Goal: Transaction & Acquisition: Purchase product/service

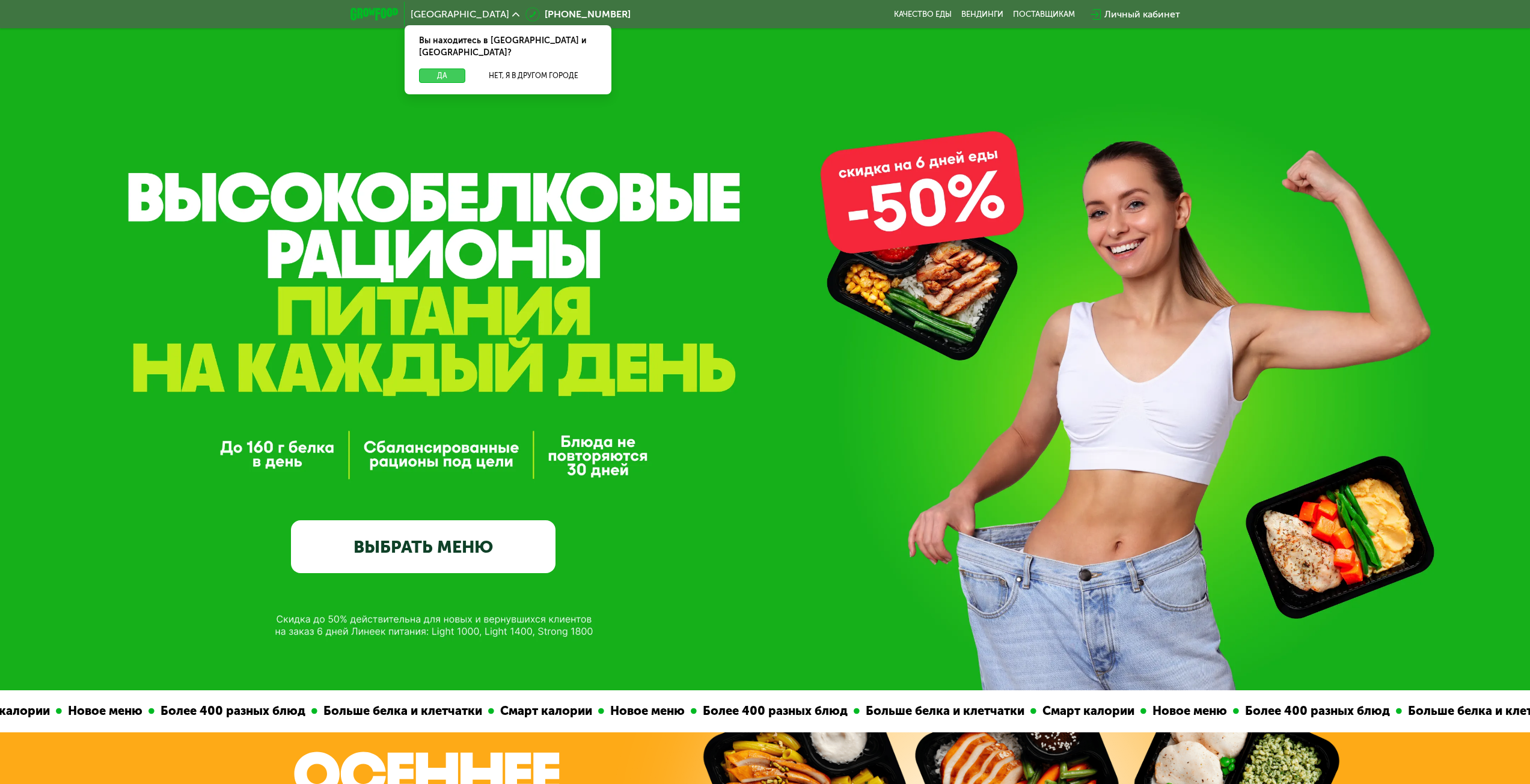
click at [436, 69] on button "Да" at bounding box center [442, 75] width 46 height 14
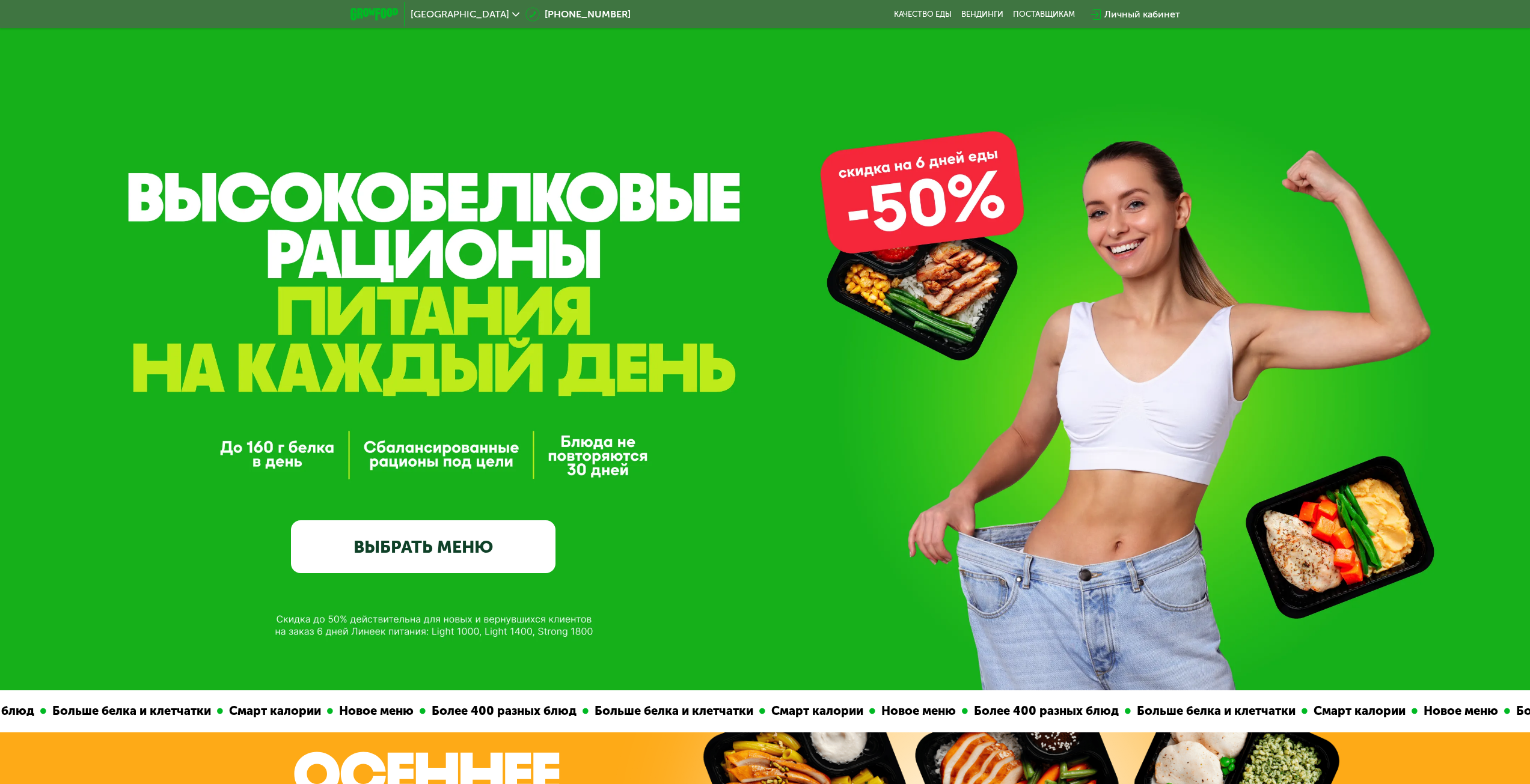
click at [469, 573] on link "ВЫБРАТЬ МЕНЮ" at bounding box center [423, 547] width 264 height 53
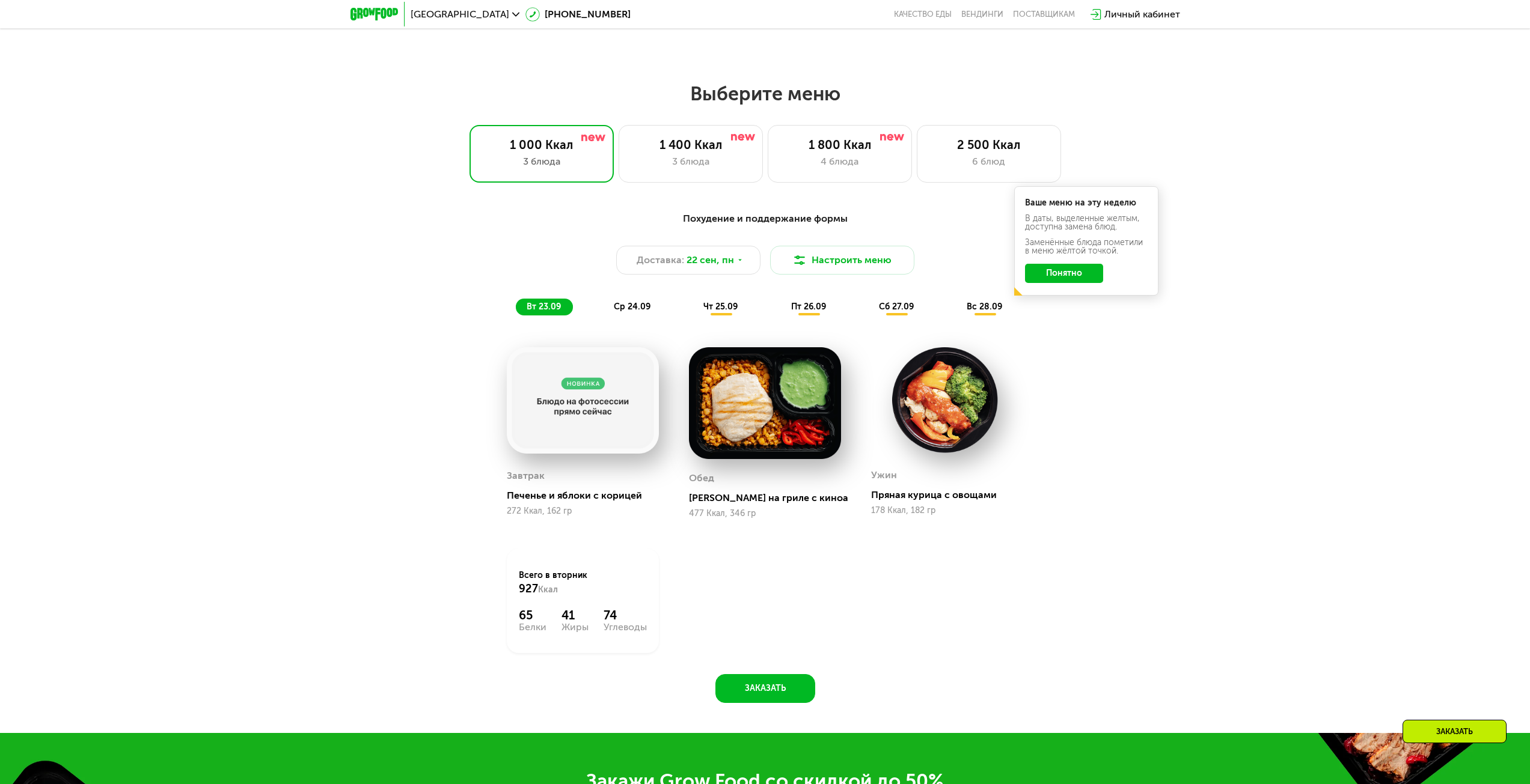
scroll to position [1251, 0]
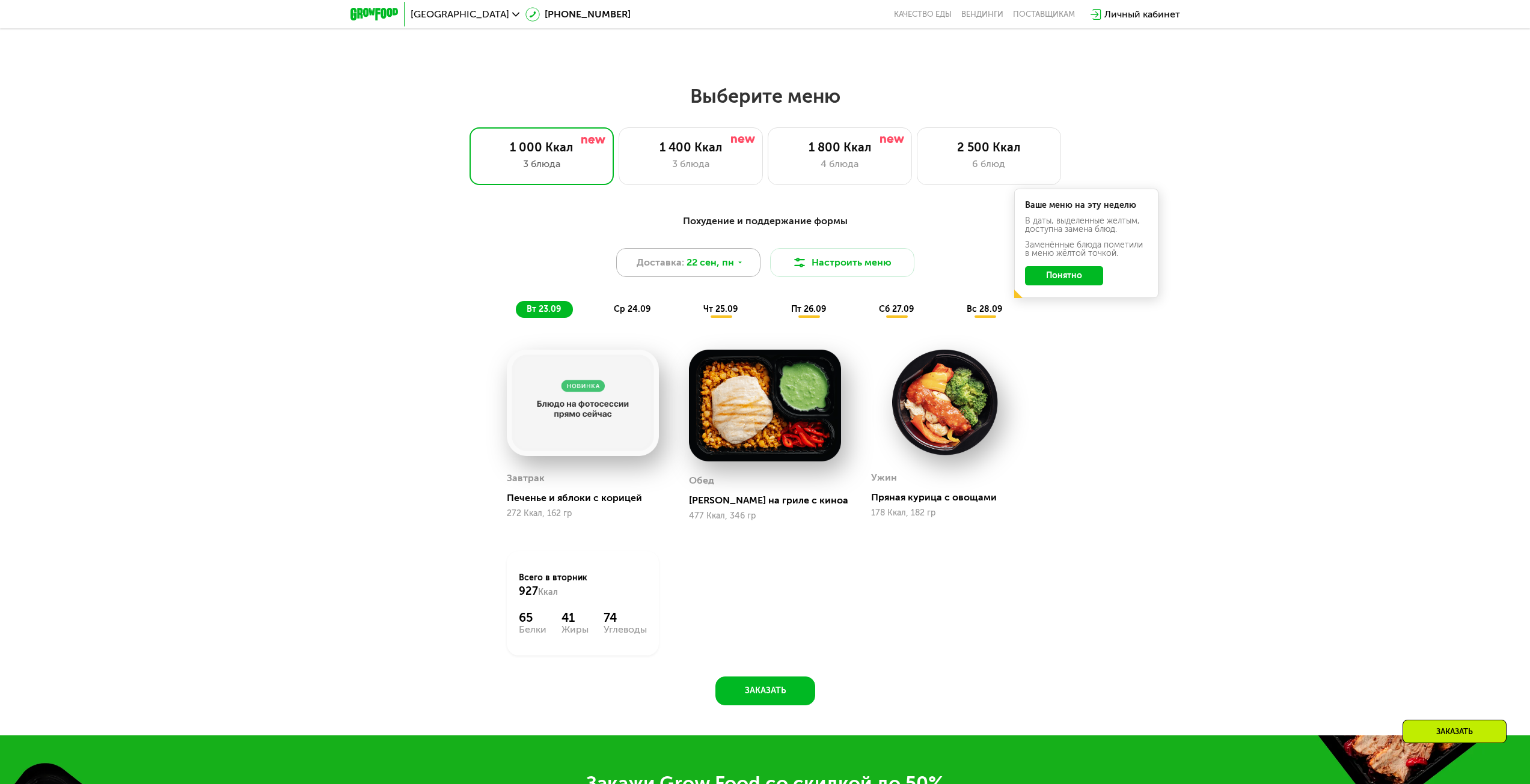
click at [733, 261] on div "Доставка: [DATE]" at bounding box center [688, 262] width 144 height 29
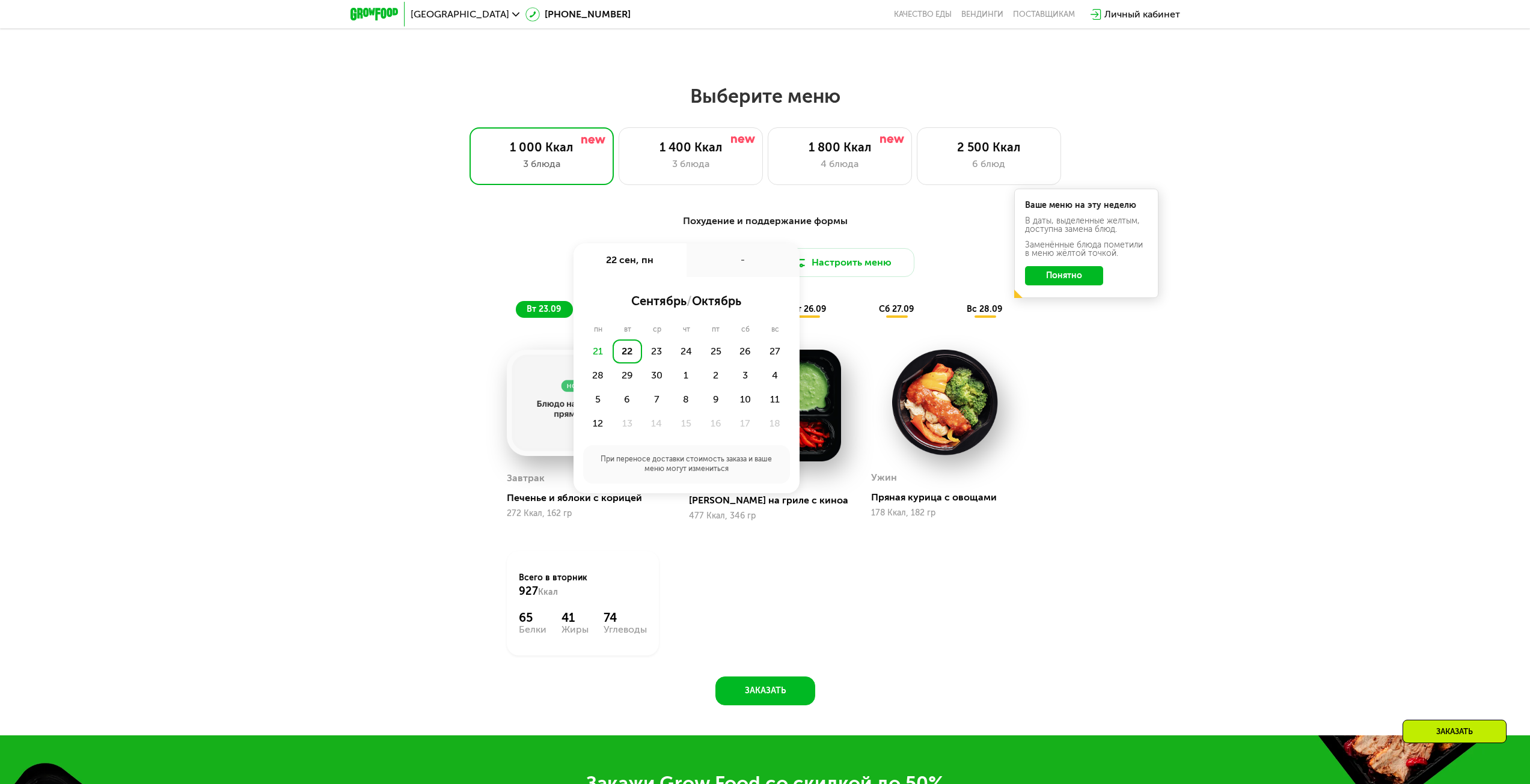
click at [733, 261] on div "-" at bounding box center [743, 261] width 113 height 34
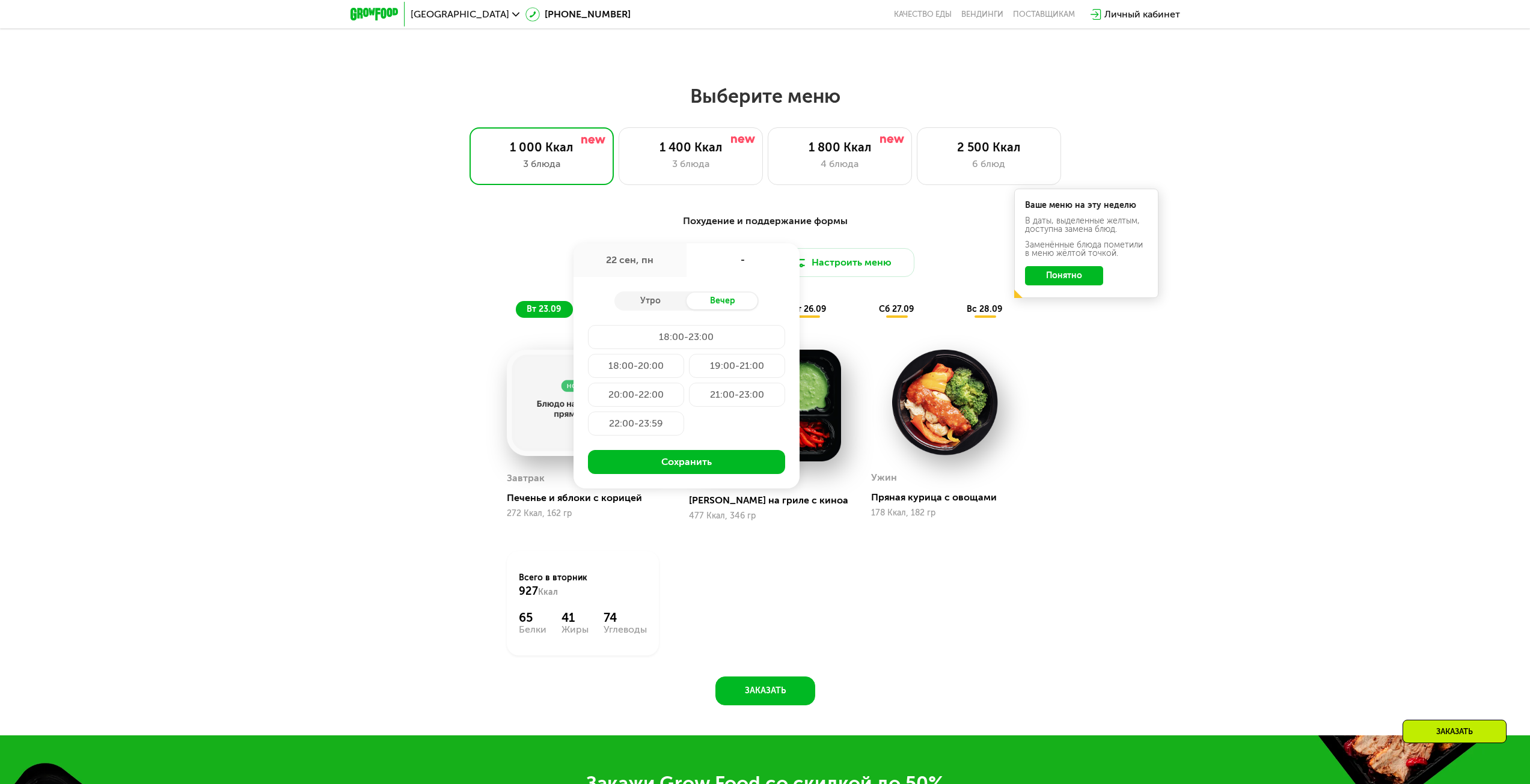
click at [1080, 274] on button "Понятно" at bounding box center [1064, 275] width 78 height 19
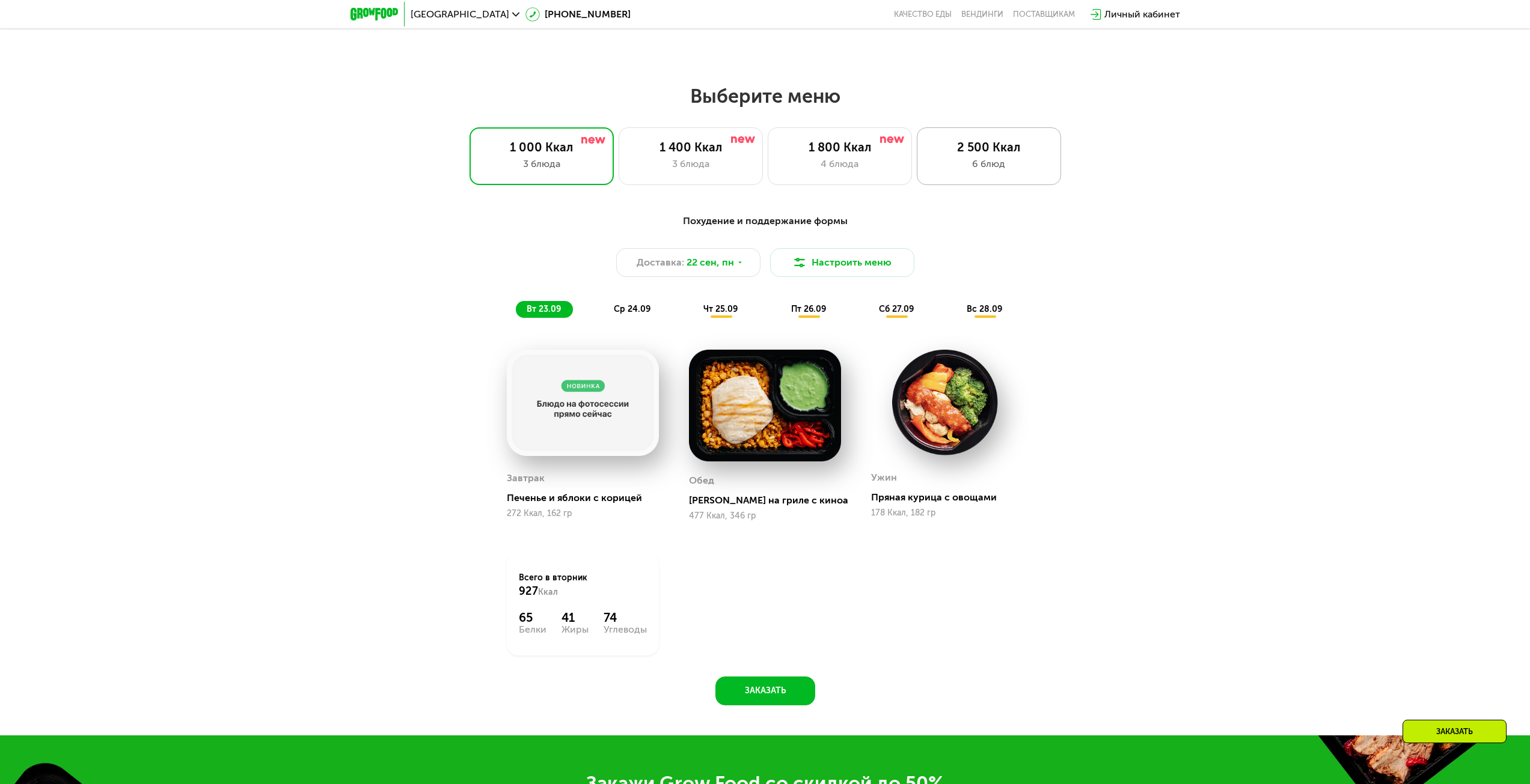
click at [1003, 155] on div "2 500 Ккал" at bounding box center [989, 147] width 119 height 14
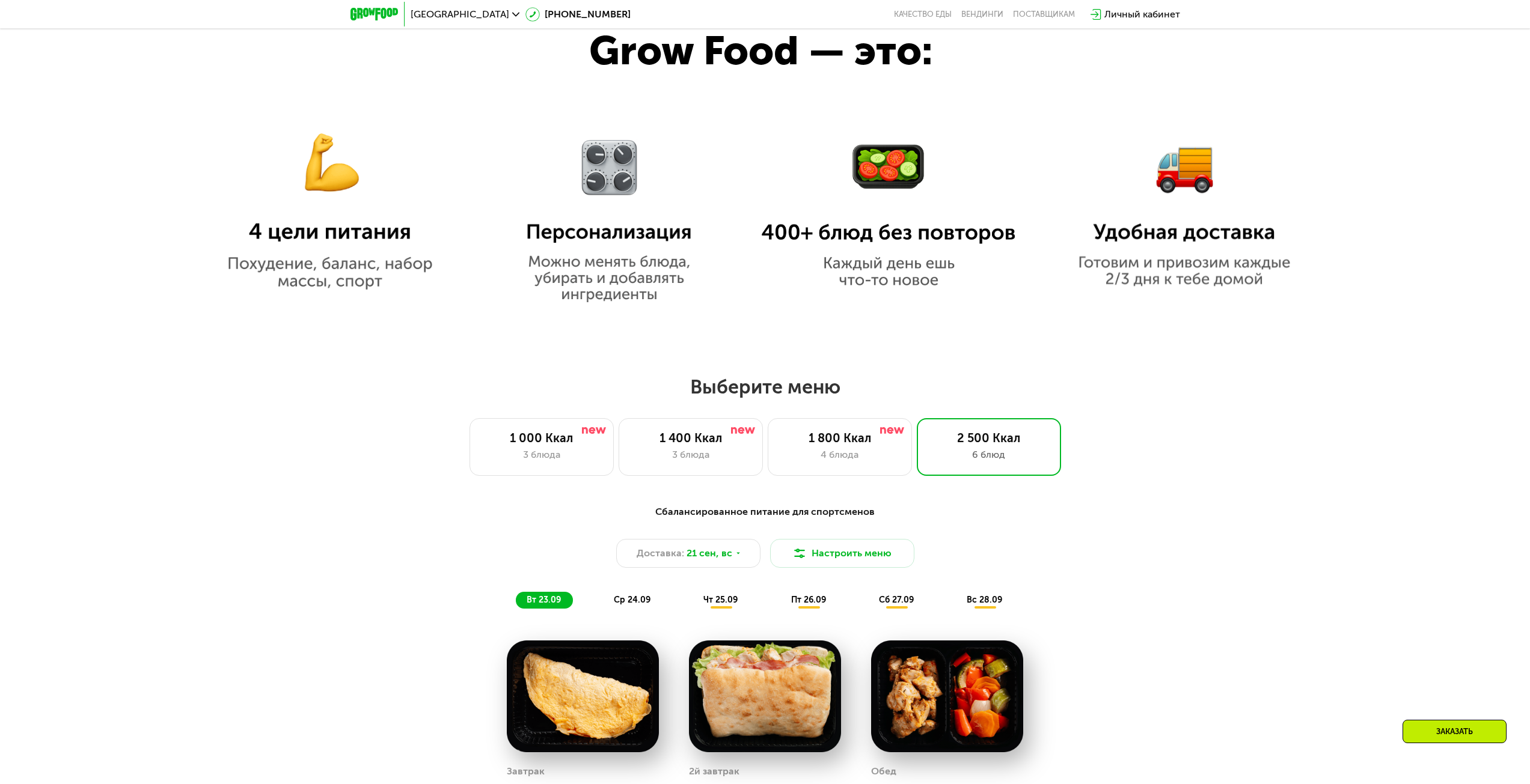
scroll to position [953, 0]
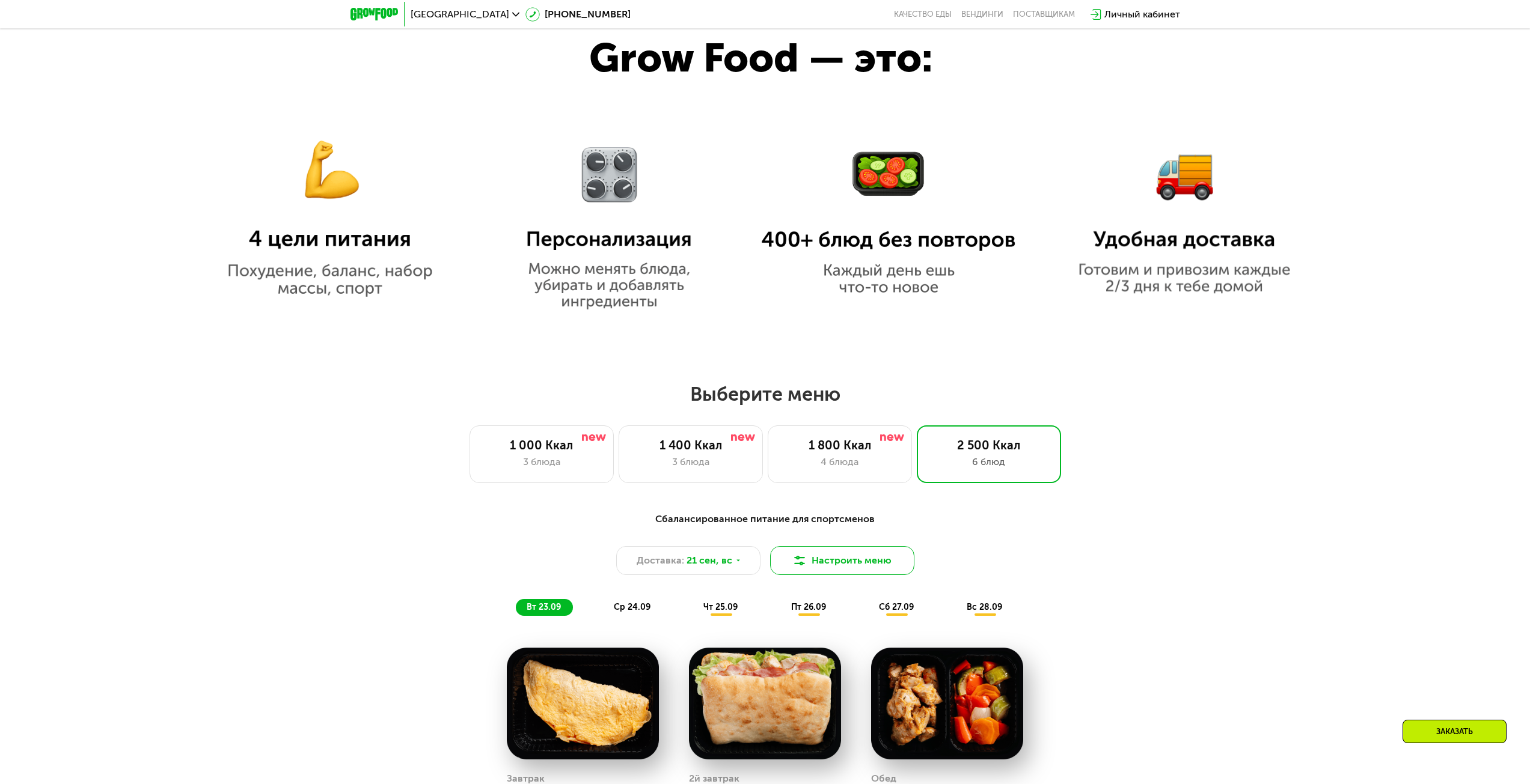
drag, startPoint x: 834, startPoint y: 548, endPoint x: 837, endPoint y: 556, distance: 8.5
click at [834, 548] on div "Сбалансированное питание для спортсменов Доставка: 21 сен, вс Настроить меню вт…" at bounding box center [766, 564] width 712 height 104
click at [838, 557] on button "Настроить меню" at bounding box center [842, 561] width 144 height 29
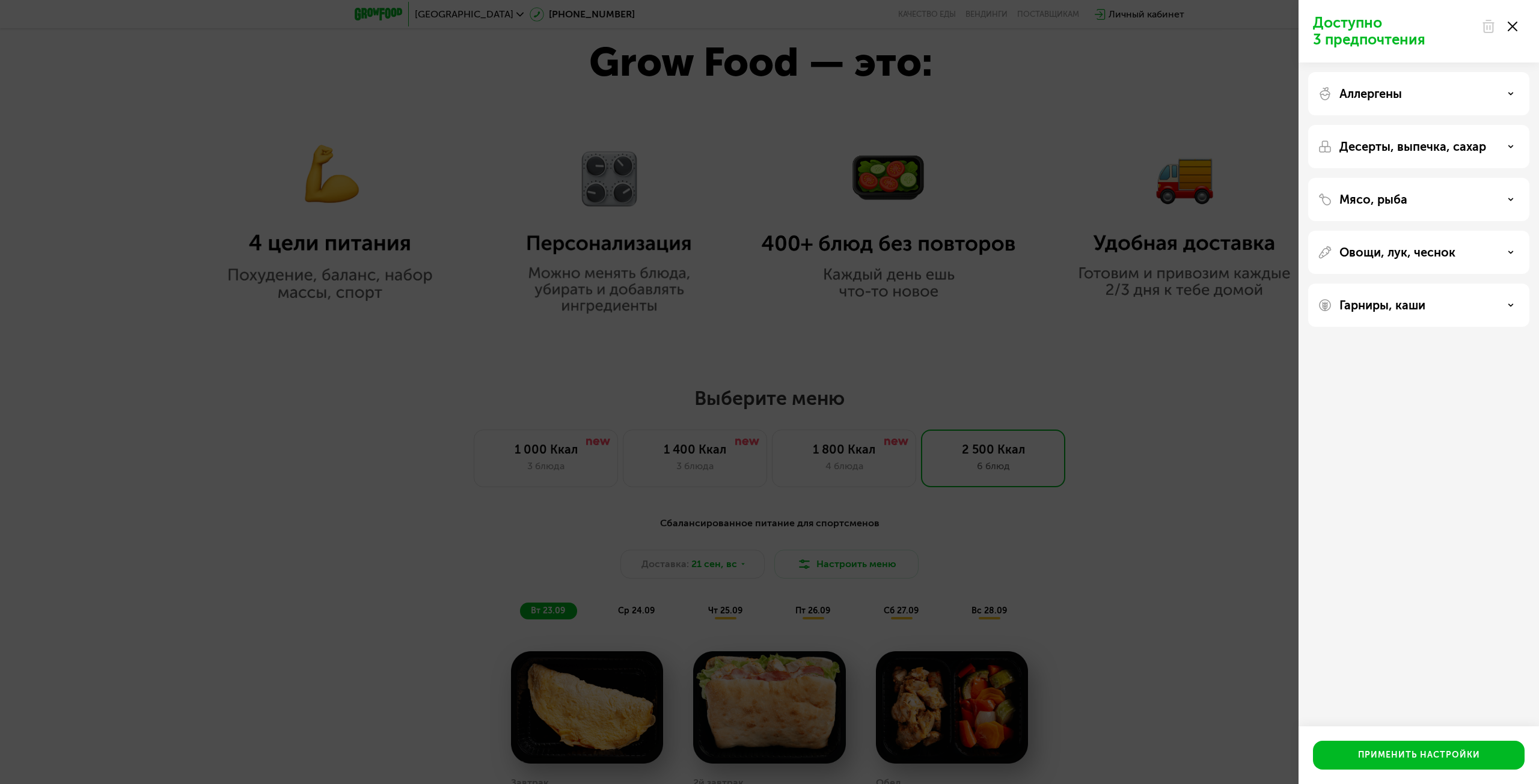
click at [1353, 82] on div "Аллергены" at bounding box center [1418, 93] width 221 height 43
click at [1356, 88] on p "Аллергены" at bounding box center [1371, 93] width 62 height 14
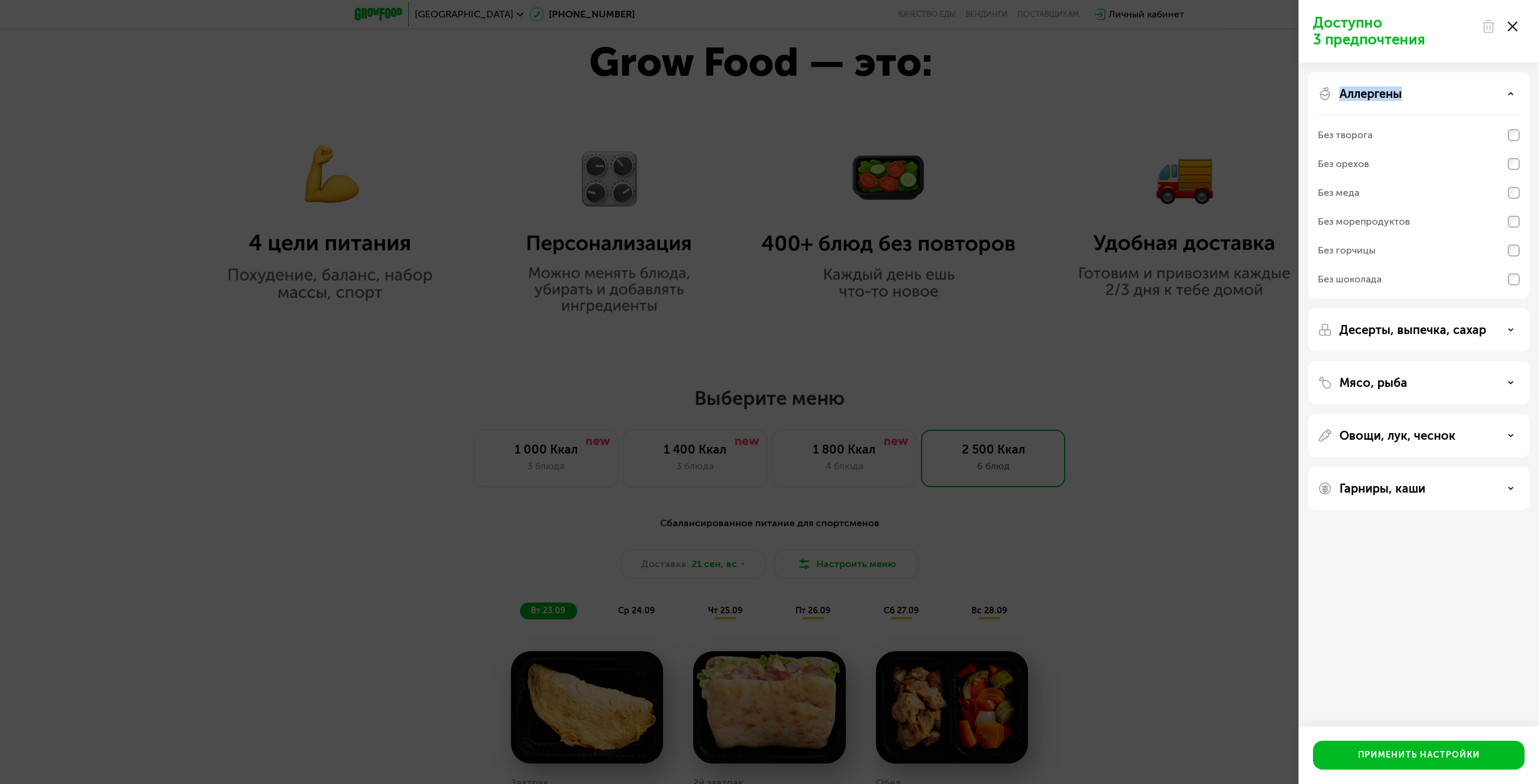
click at [1357, 88] on p "Аллергены" at bounding box center [1371, 93] width 62 height 14
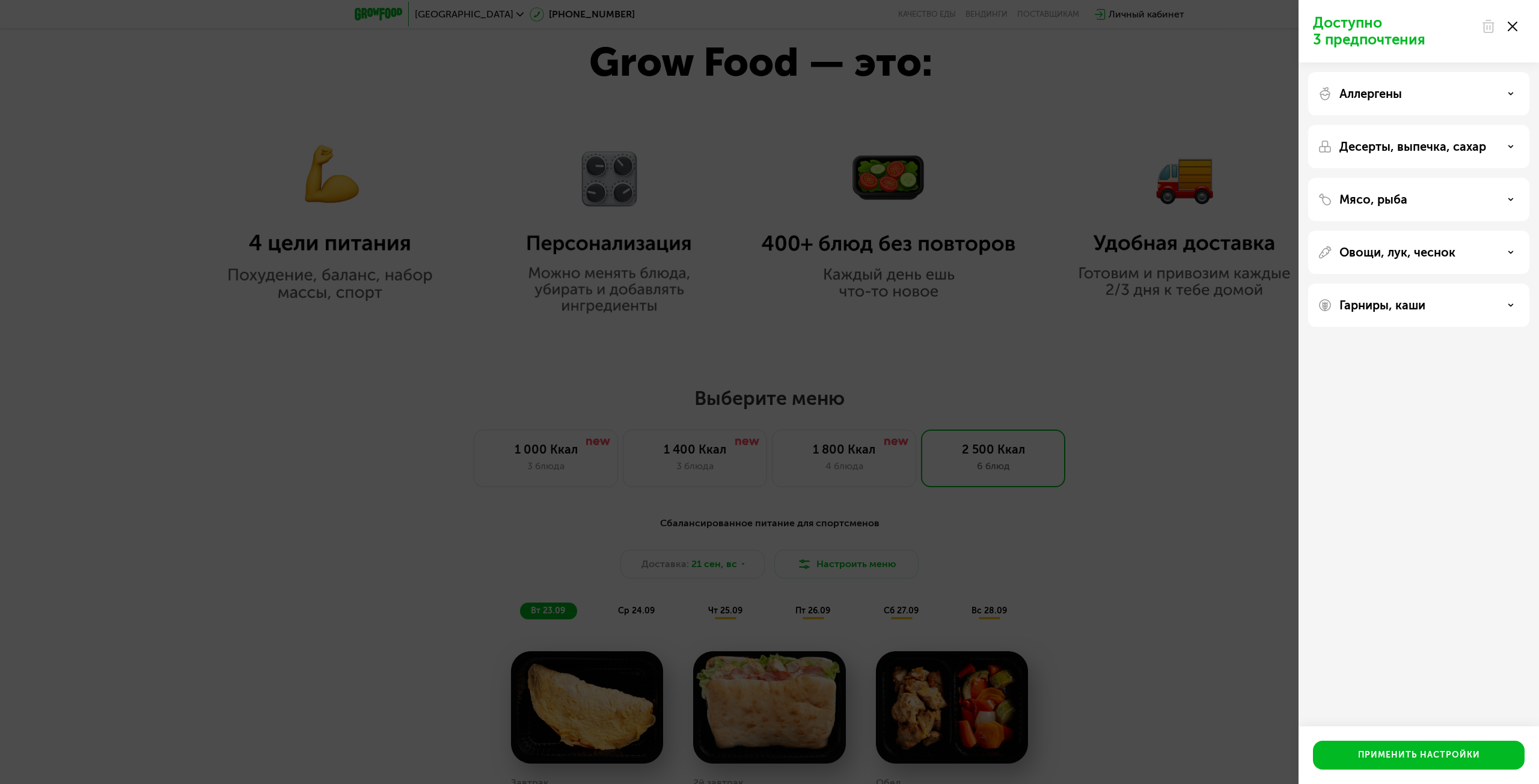
click at [1520, 27] on div at bounding box center [1499, 26] width 50 height 24
click at [1517, 27] on div at bounding box center [1499, 26] width 50 height 24
click at [1513, 27] on icon at bounding box center [1512, 26] width 9 height 9
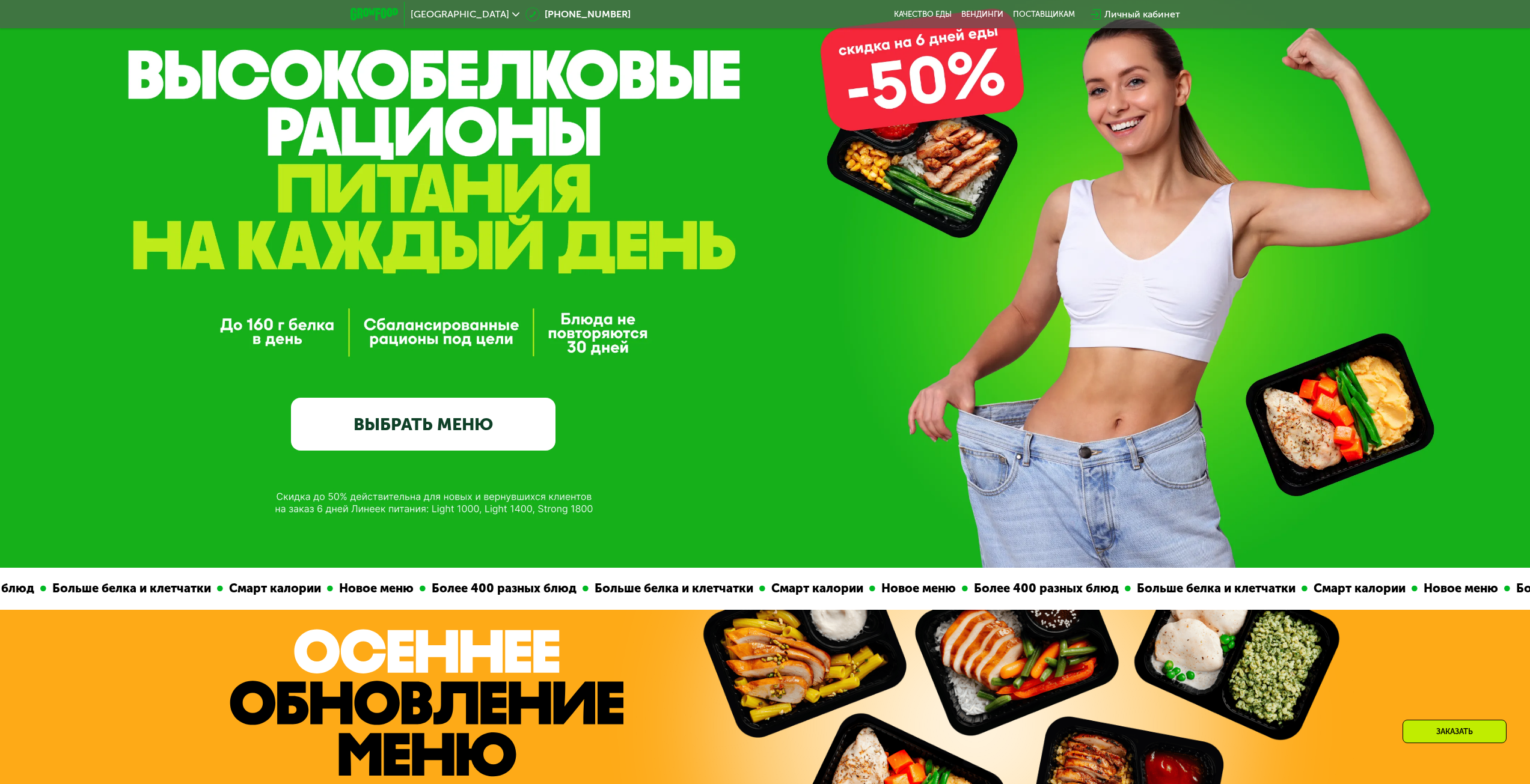
scroll to position [0, 0]
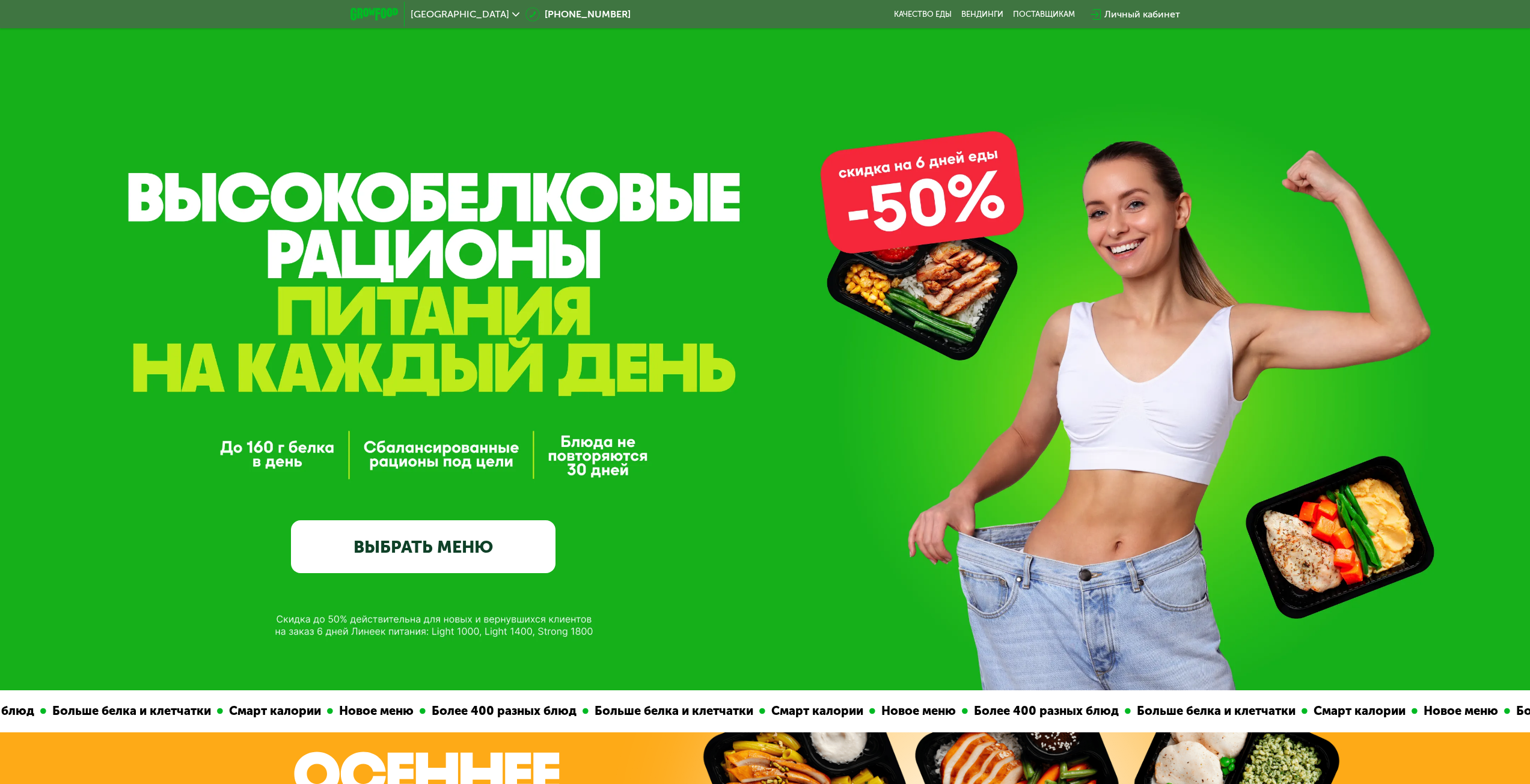
click at [468, 535] on link "ВЫБРАТЬ МЕНЮ" at bounding box center [423, 547] width 264 height 53
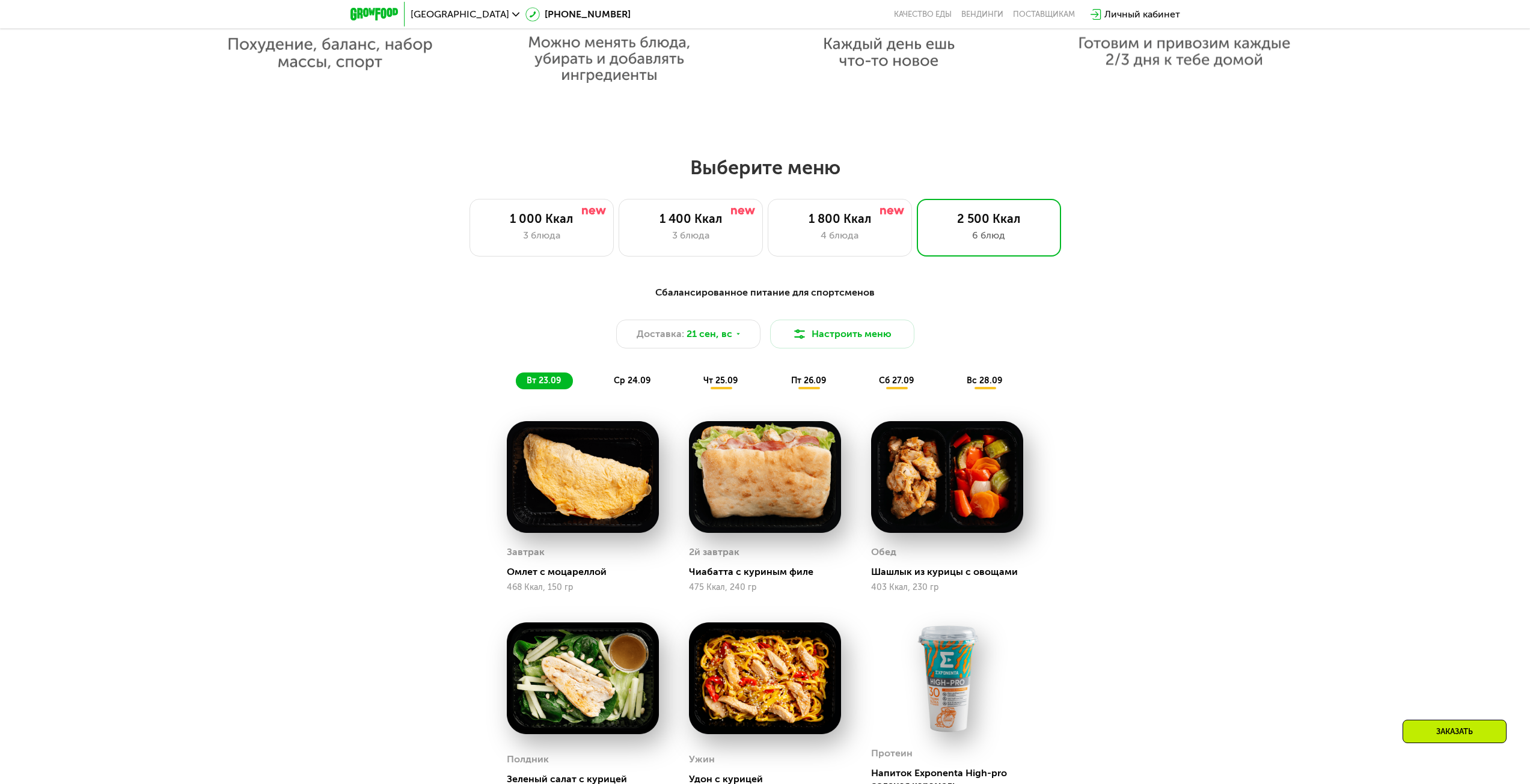
scroll to position [1178, 0]
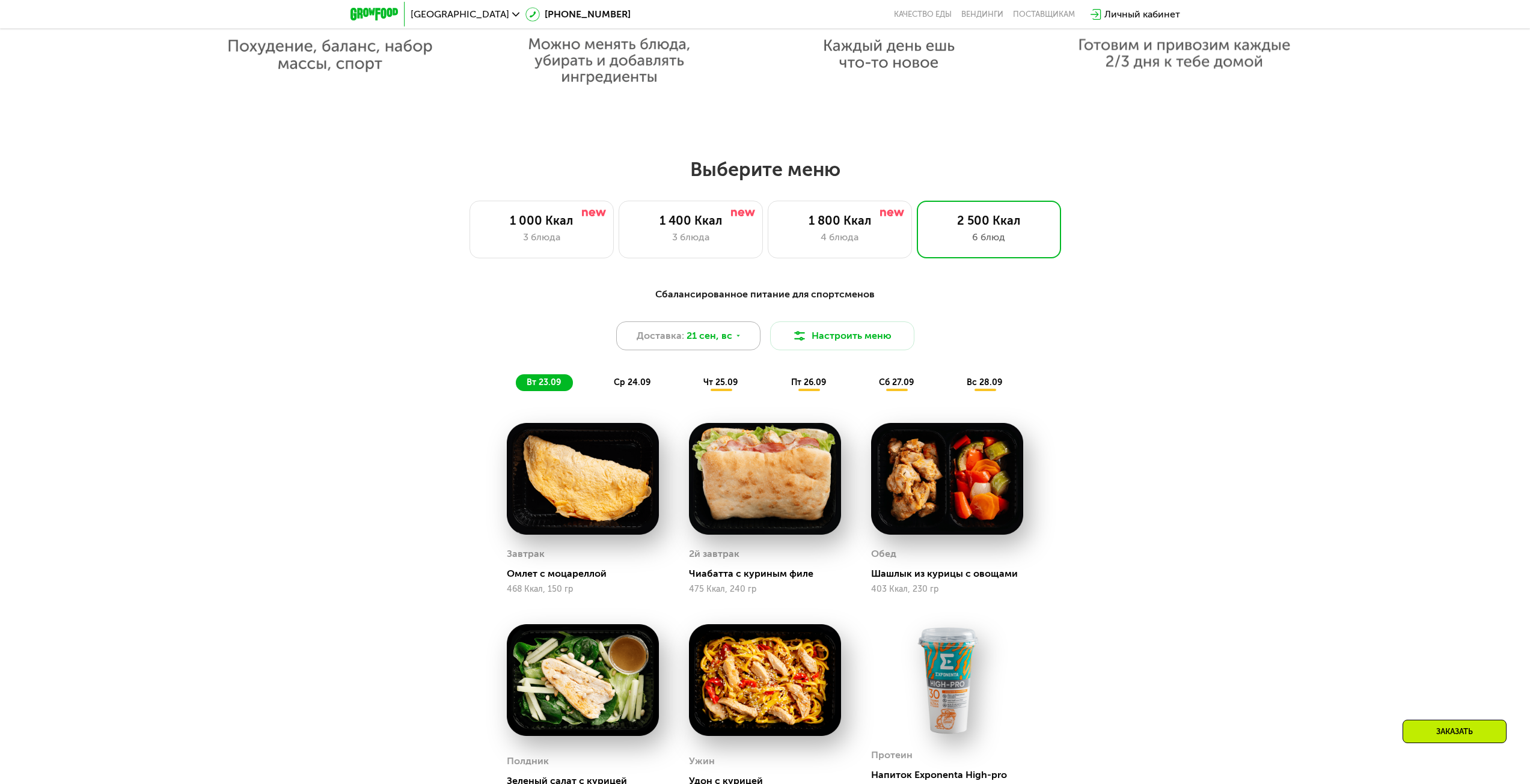
click at [724, 342] on span "21 сен, вс" at bounding box center [709, 336] width 46 height 14
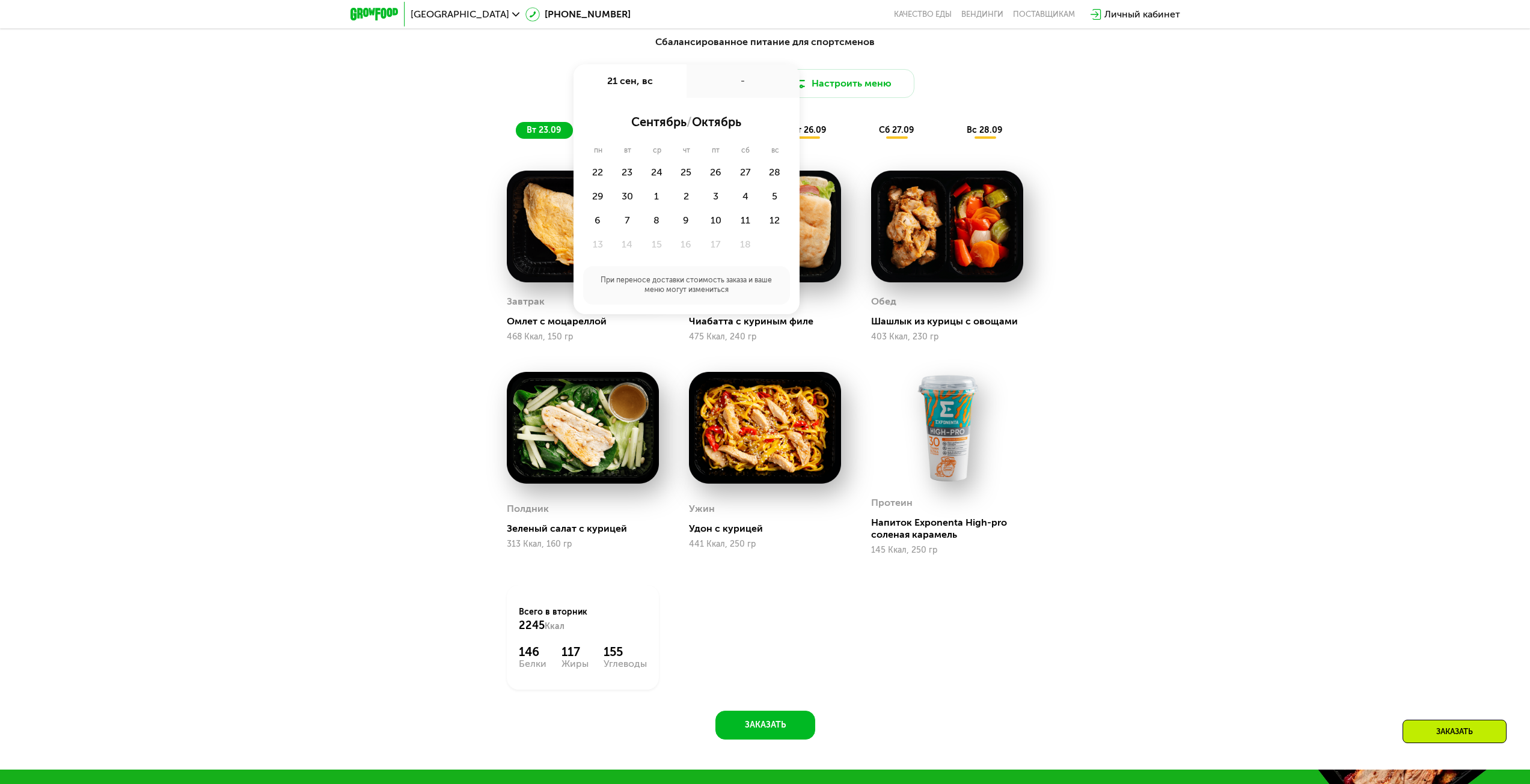
click at [1188, 430] on div "Сбалансированное питание для спортсменов Доставка: 21 сен, вс 21 сен, вс - сент…" at bounding box center [765, 394] width 1530 height 752
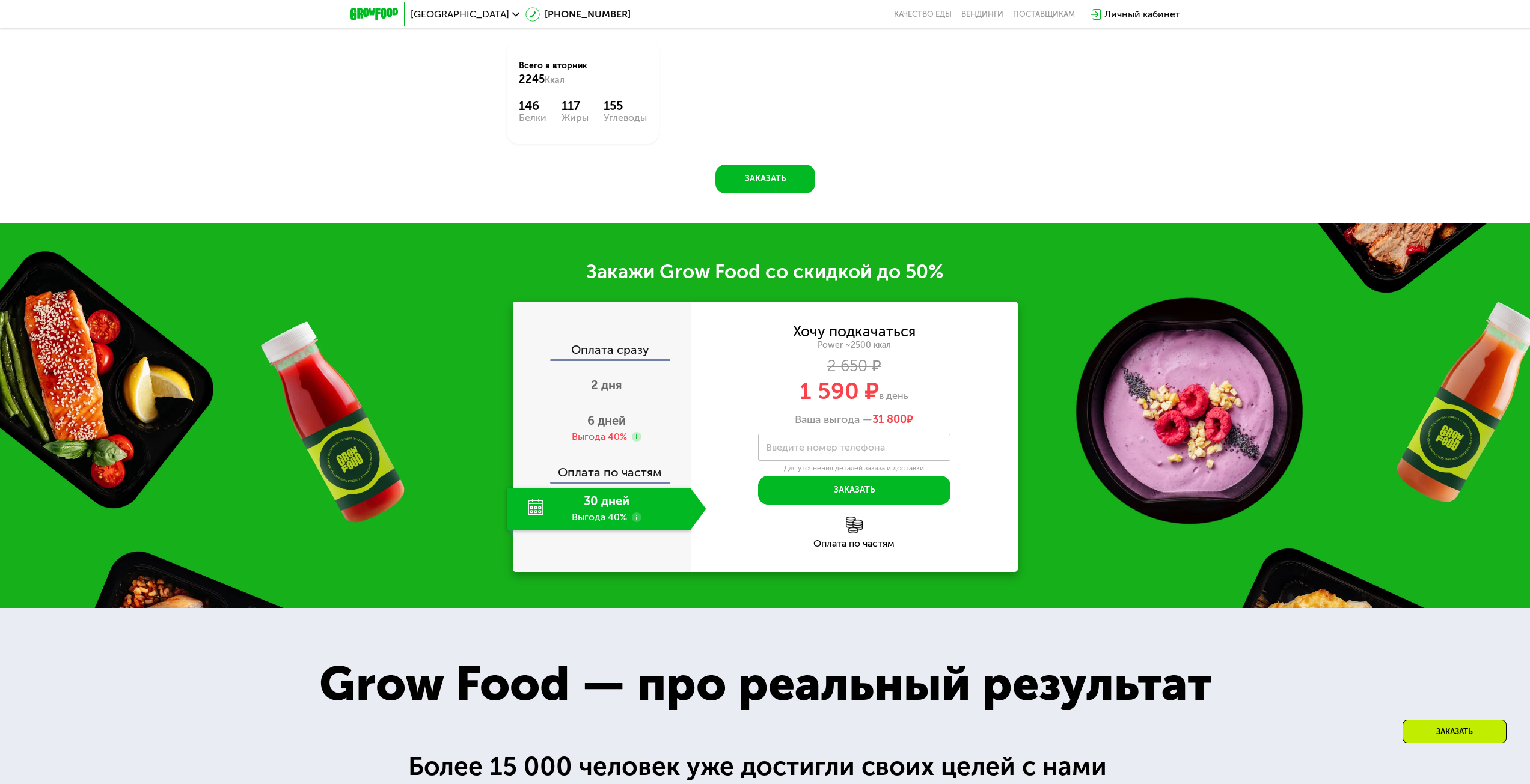
scroll to position [1980, 0]
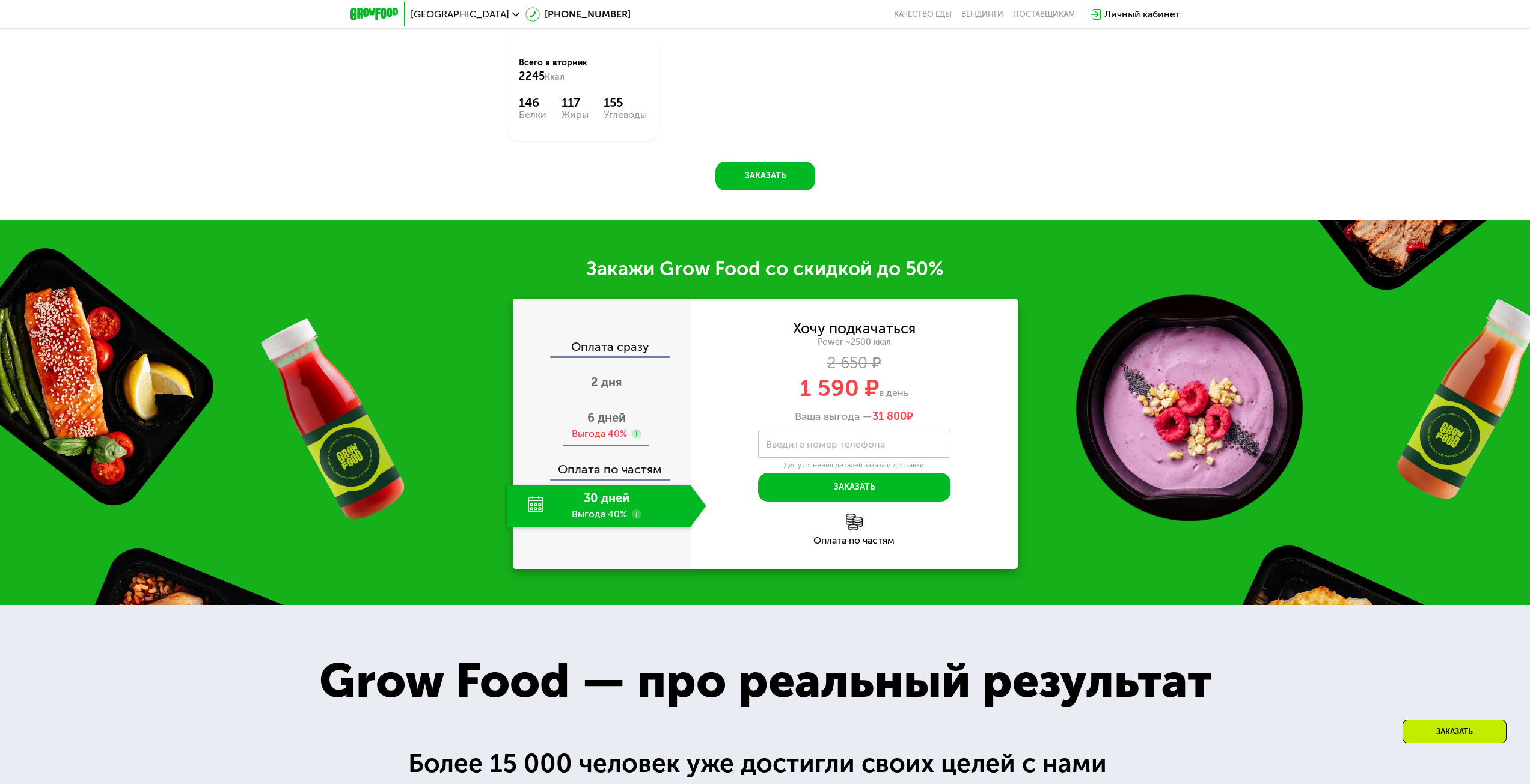
click at [616, 420] on span "6 дней" at bounding box center [607, 418] width 39 height 14
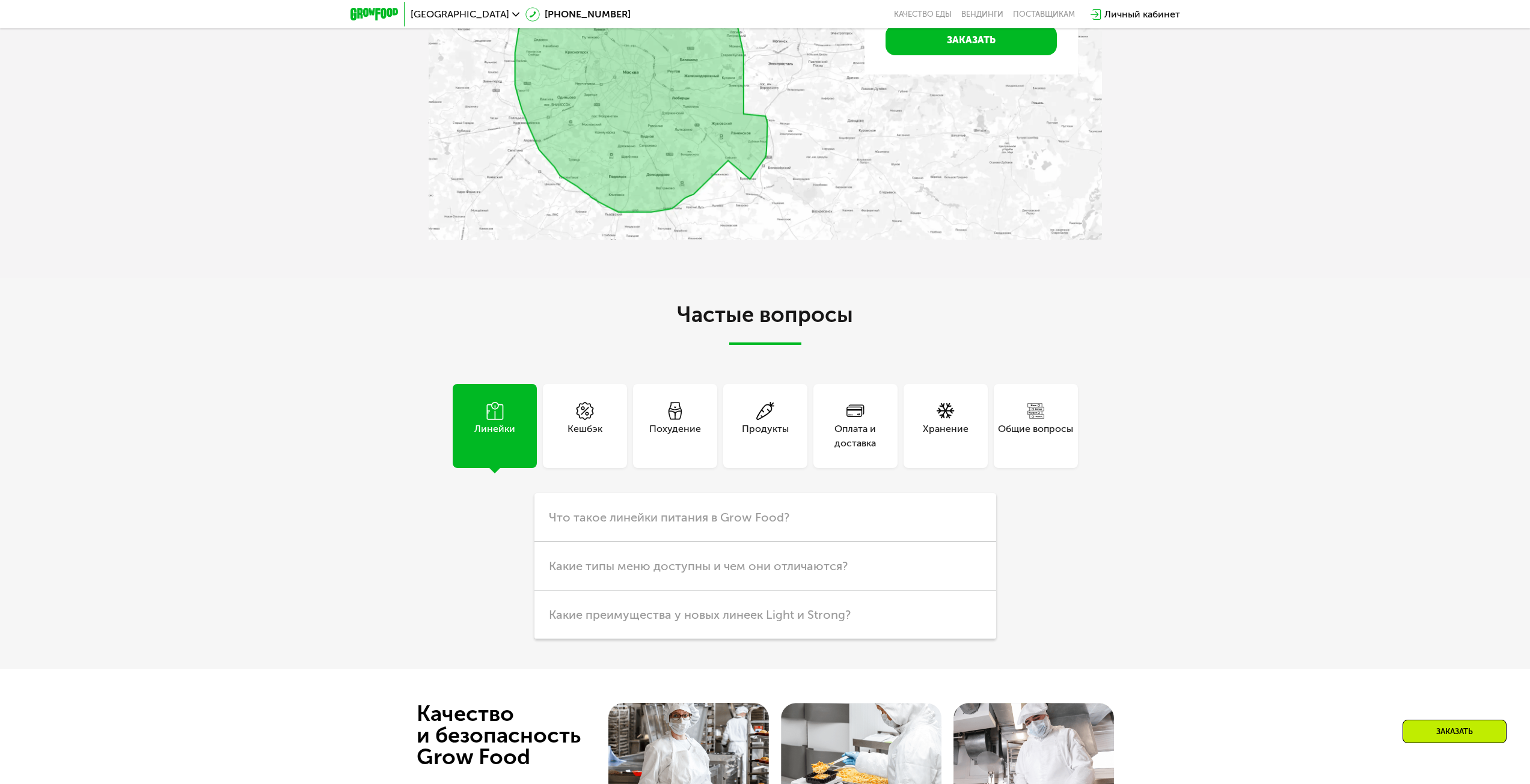
scroll to position [3974, 0]
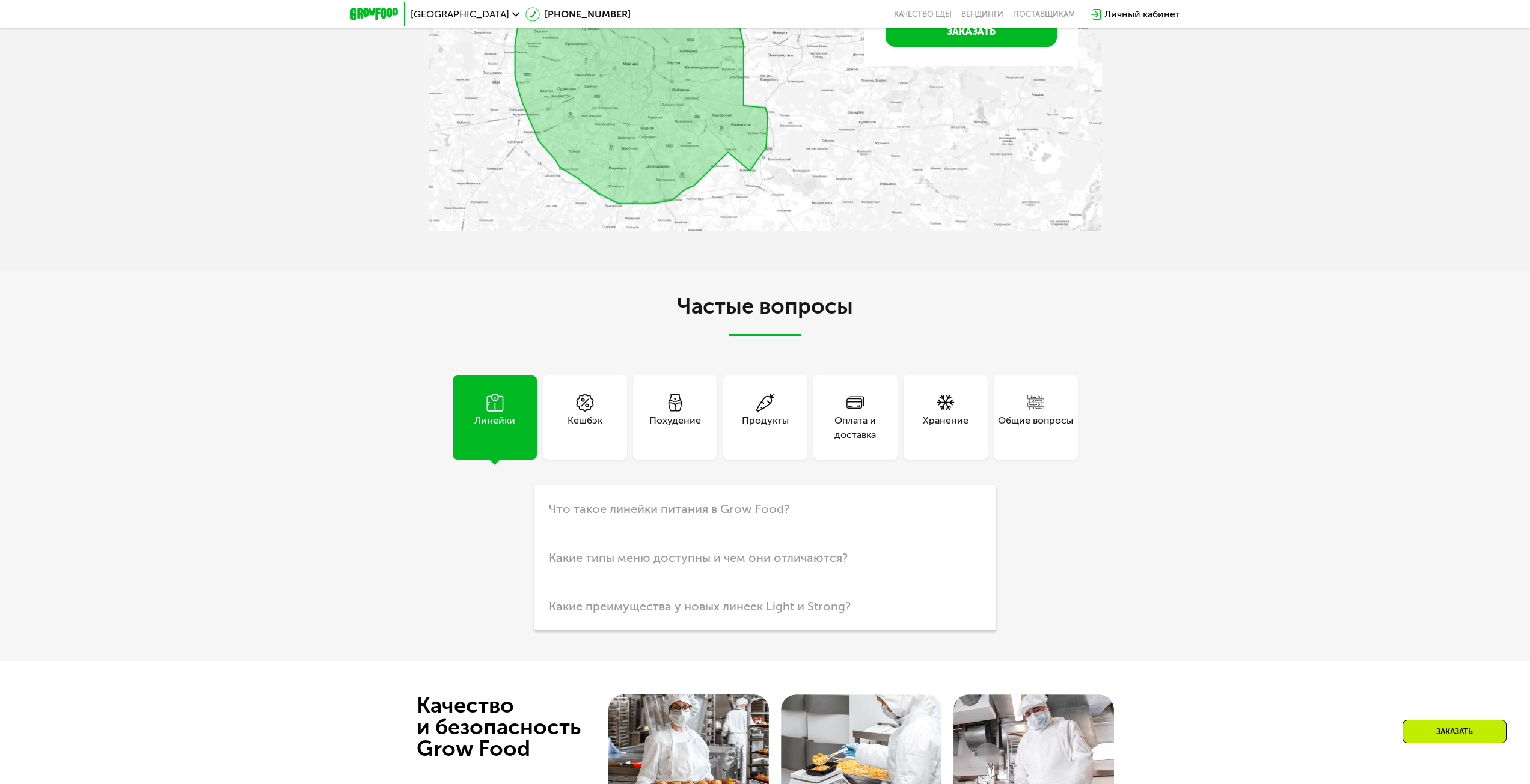
click at [943, 428] on div "Хранение" at bounding box center [945, 428] width 46 height 29
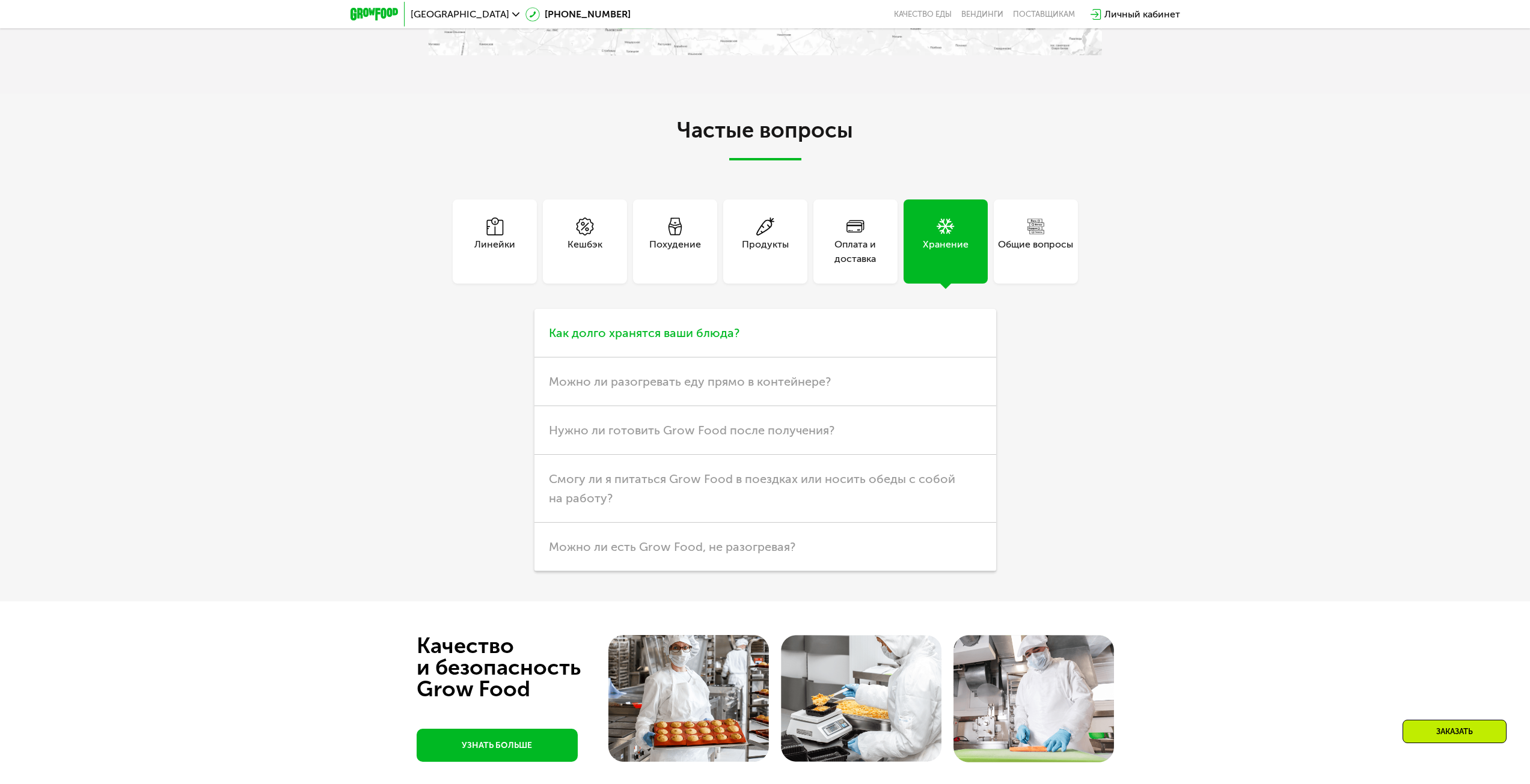
scroll to position [4154, 0]
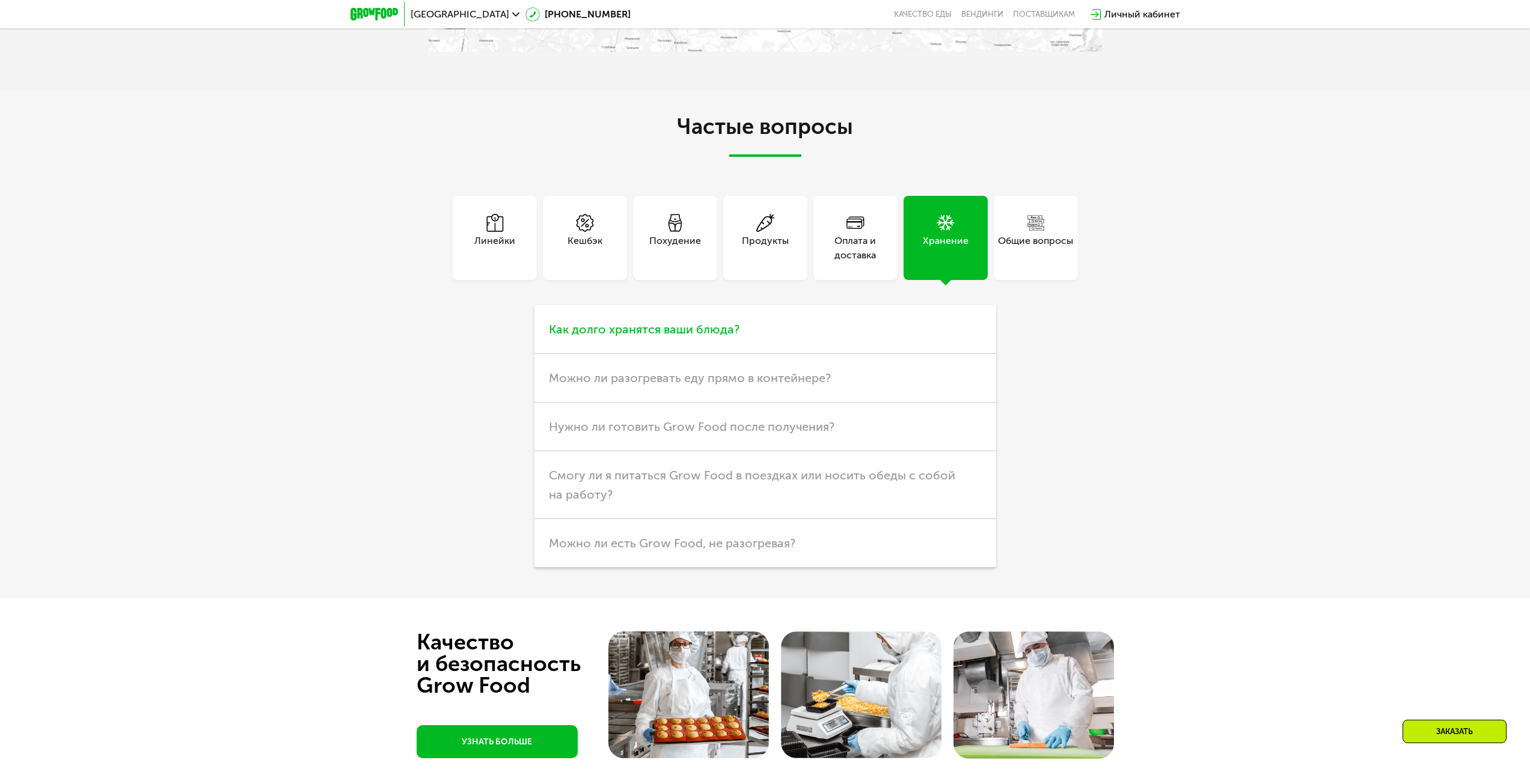
click at [729, 347] on h3 "Как долго хранятся ваши блюда?" at bounding box center [765, 330] width 462 height 49
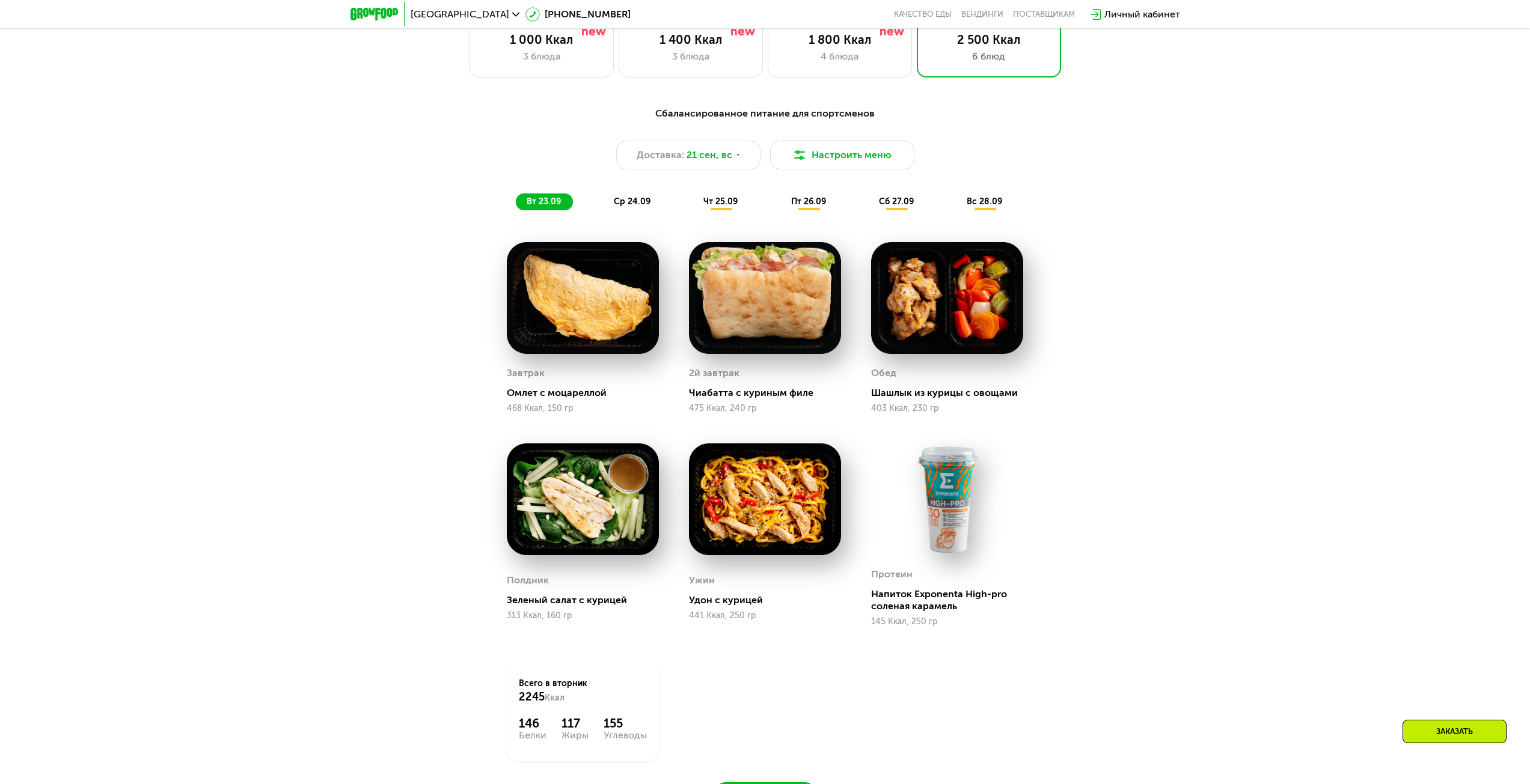
scroll to position [1358, 0]
click at [648, 205] on span "ср 24.09" at bounding box center [632, 202] width 37 height 10
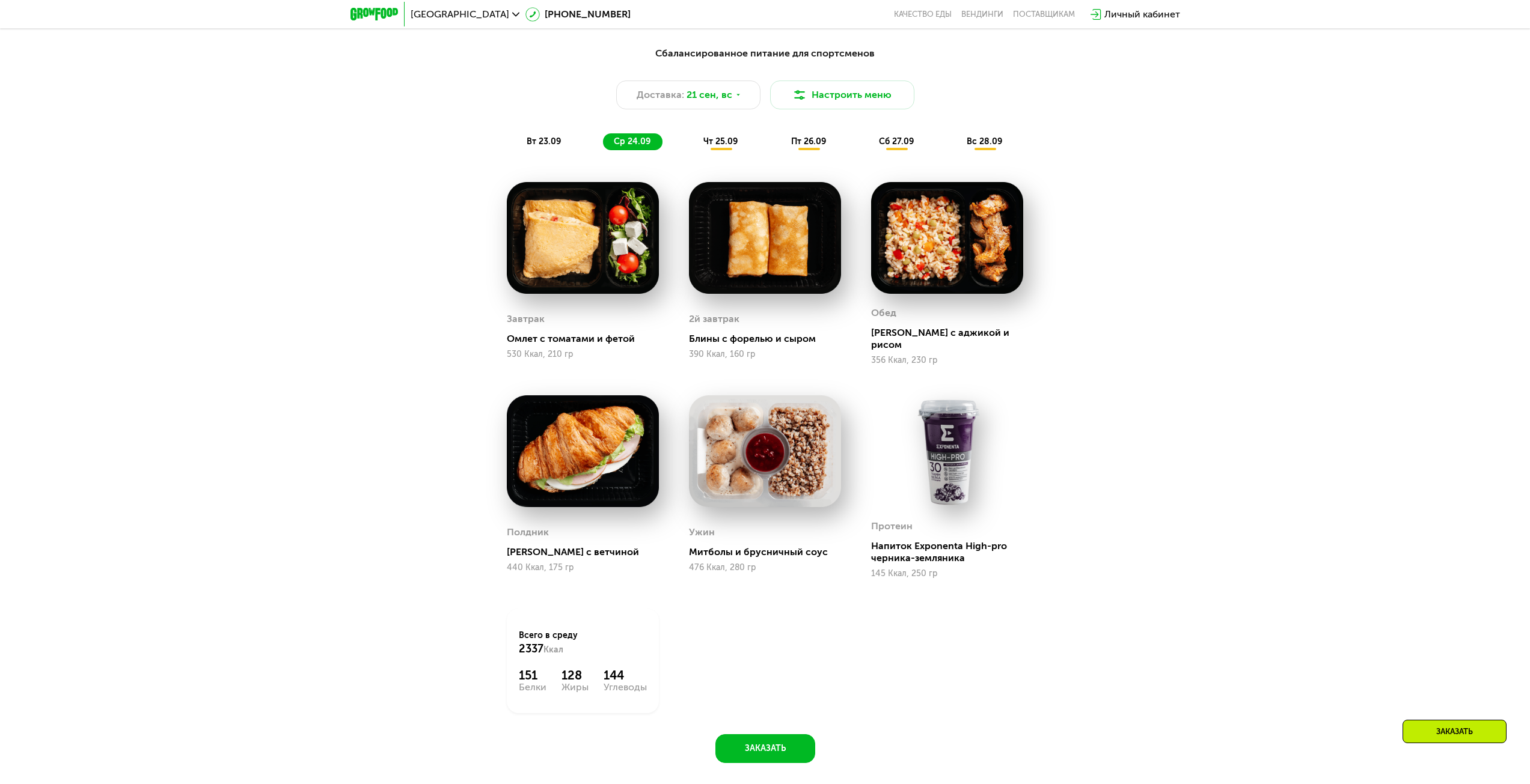
scroll to position [1418, 0]
click at [740, 142] on div "чт 25.09" at bounding box center [721, 142] width 57 height 17
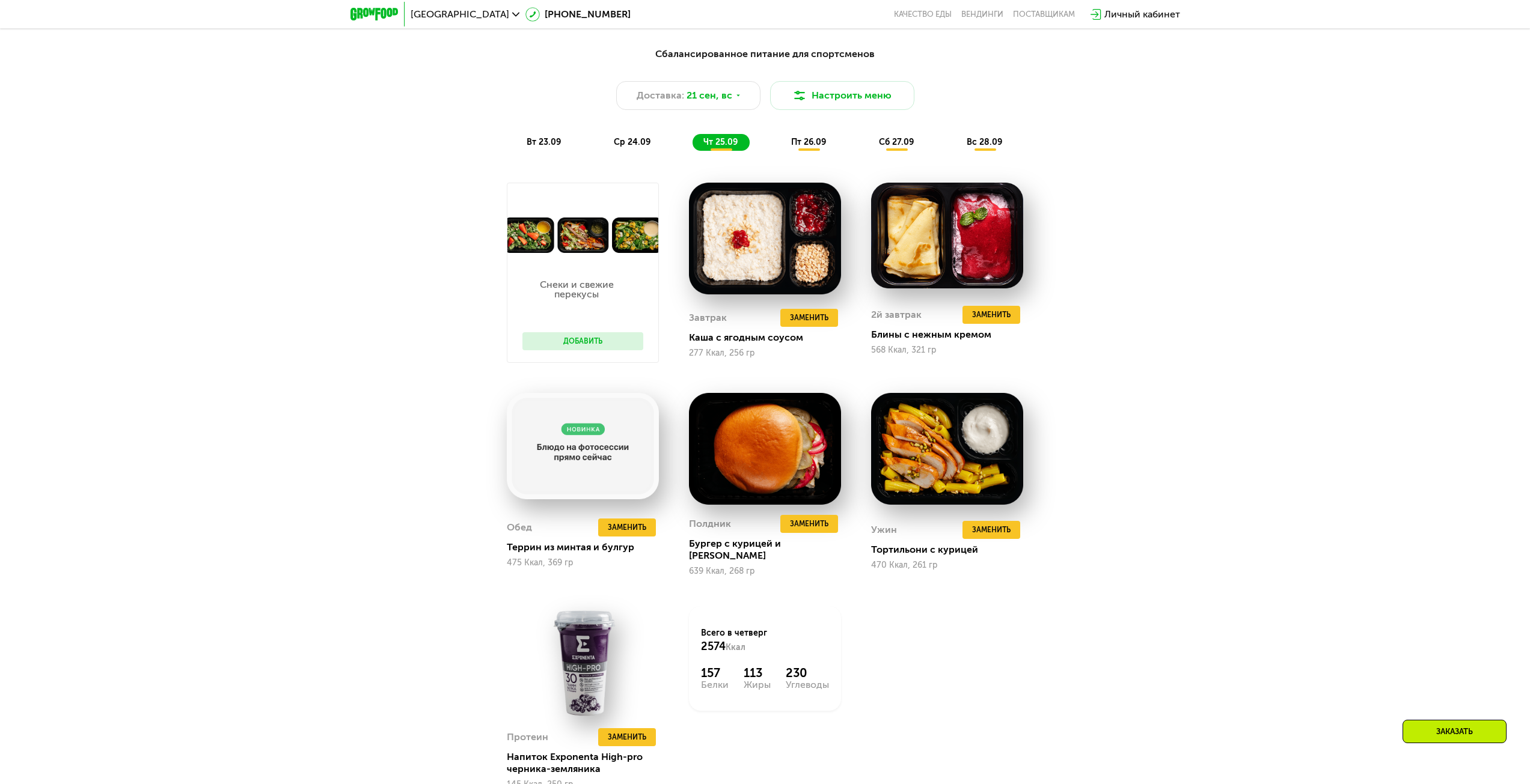
click at [1244, 409] on div "Сбалансированное питание для спортсменов Доставка: 21 сен, вс Настроить меню вт…" at bounding box center [765, 449] width 1530 height 839
click at [826, 144] on span "пт 26.09" at bounding box center [809, 142] width 35 height 10
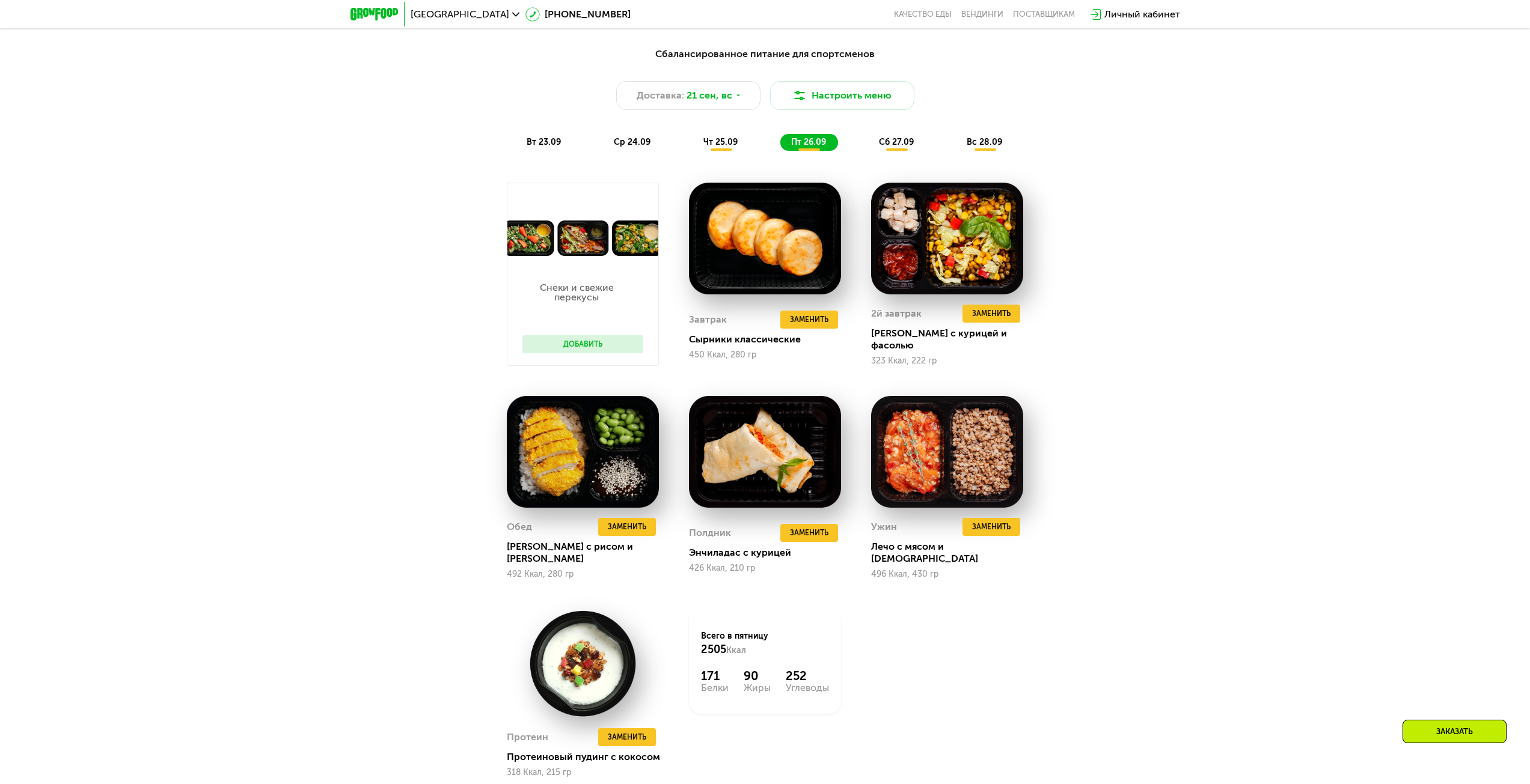
click at [880, 146] on span "сб 27.09" at bounding box center [897, 142] width 35 height 10
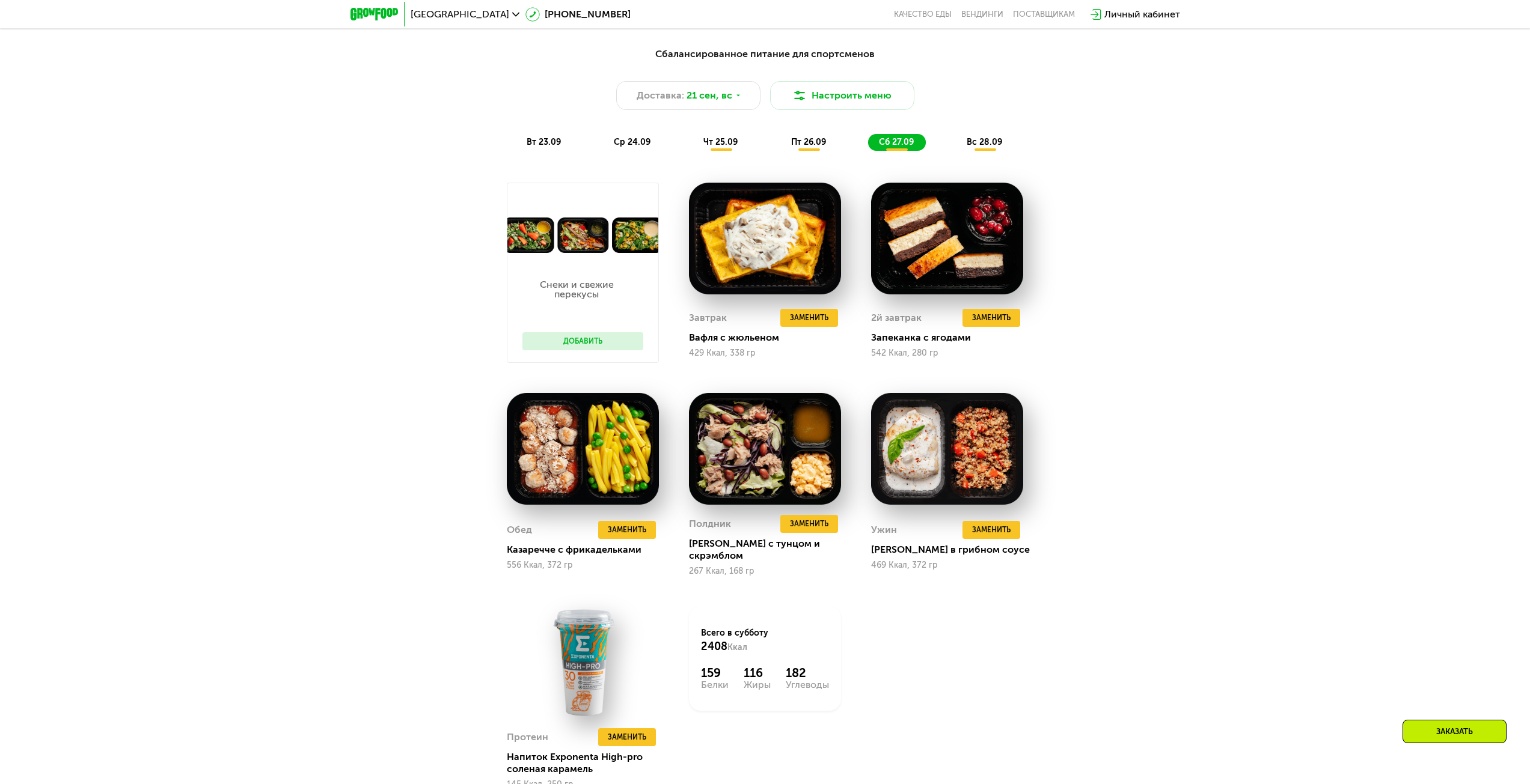
click at [977, 144] on span "вс 28.09" at bounding box center [984, 142] width 36 height 10
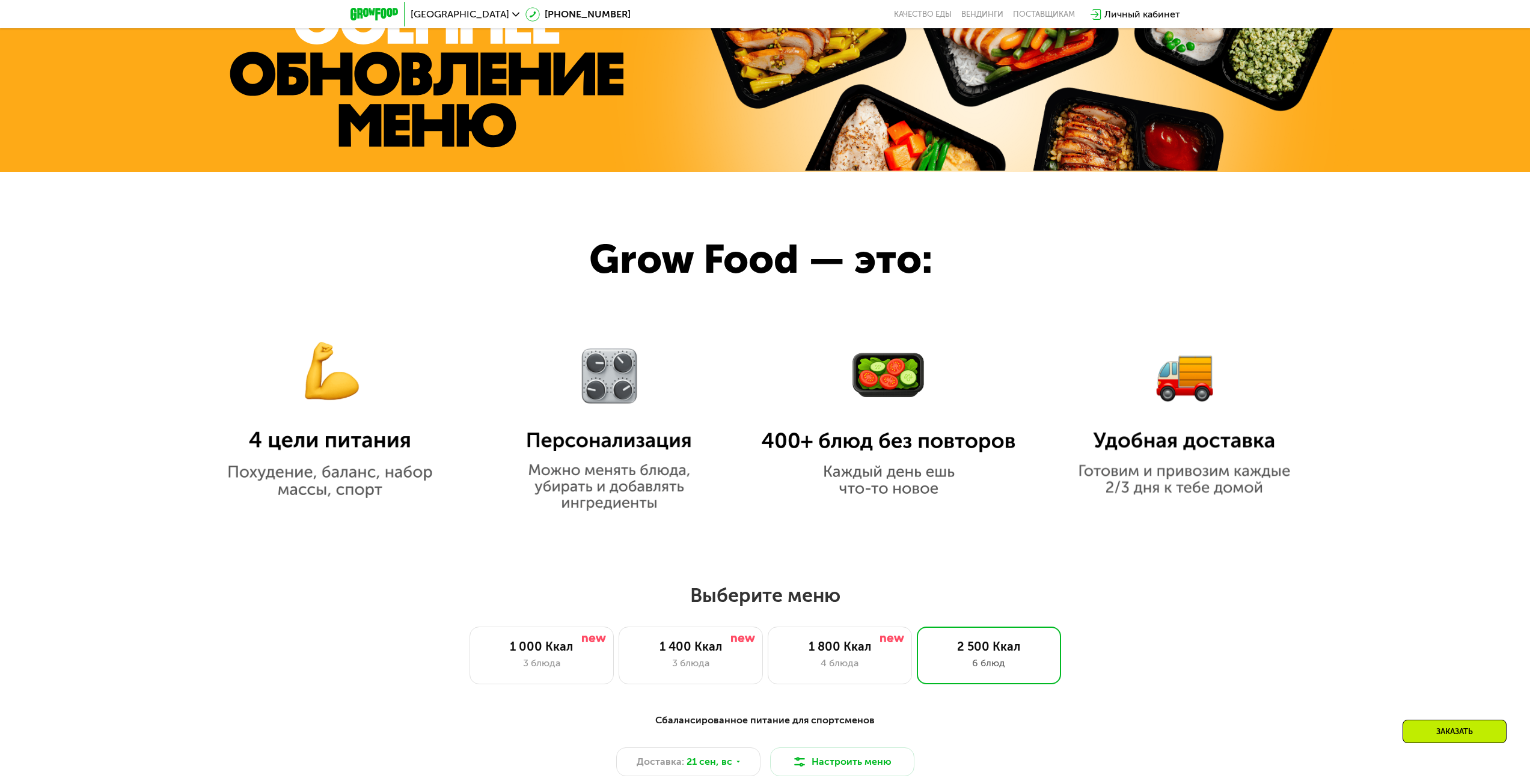
scroll to position [747, 0]
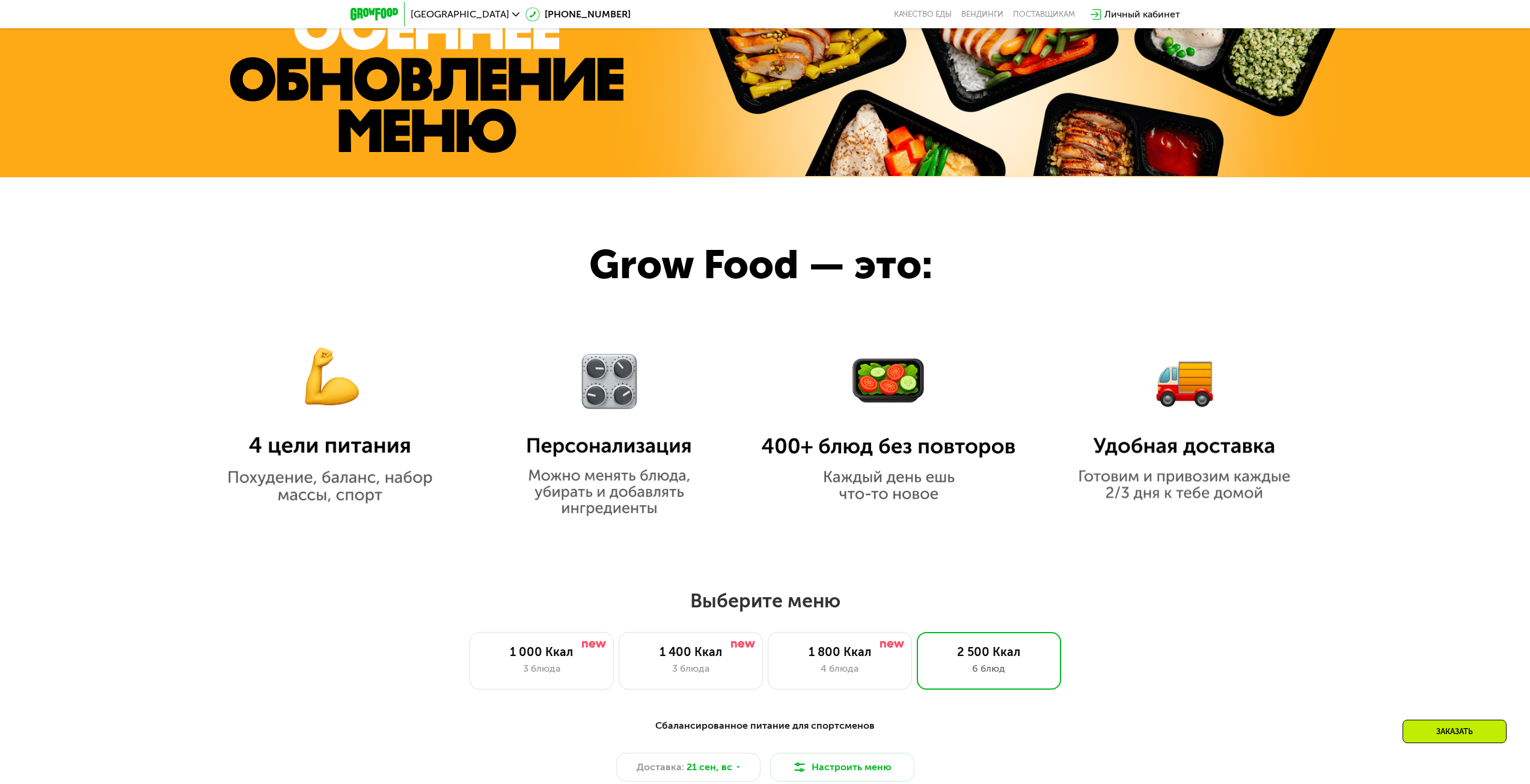
click at [1139, 21] on div "Личный кабинет" at bounding box center [1143, 14] width 76 height 14
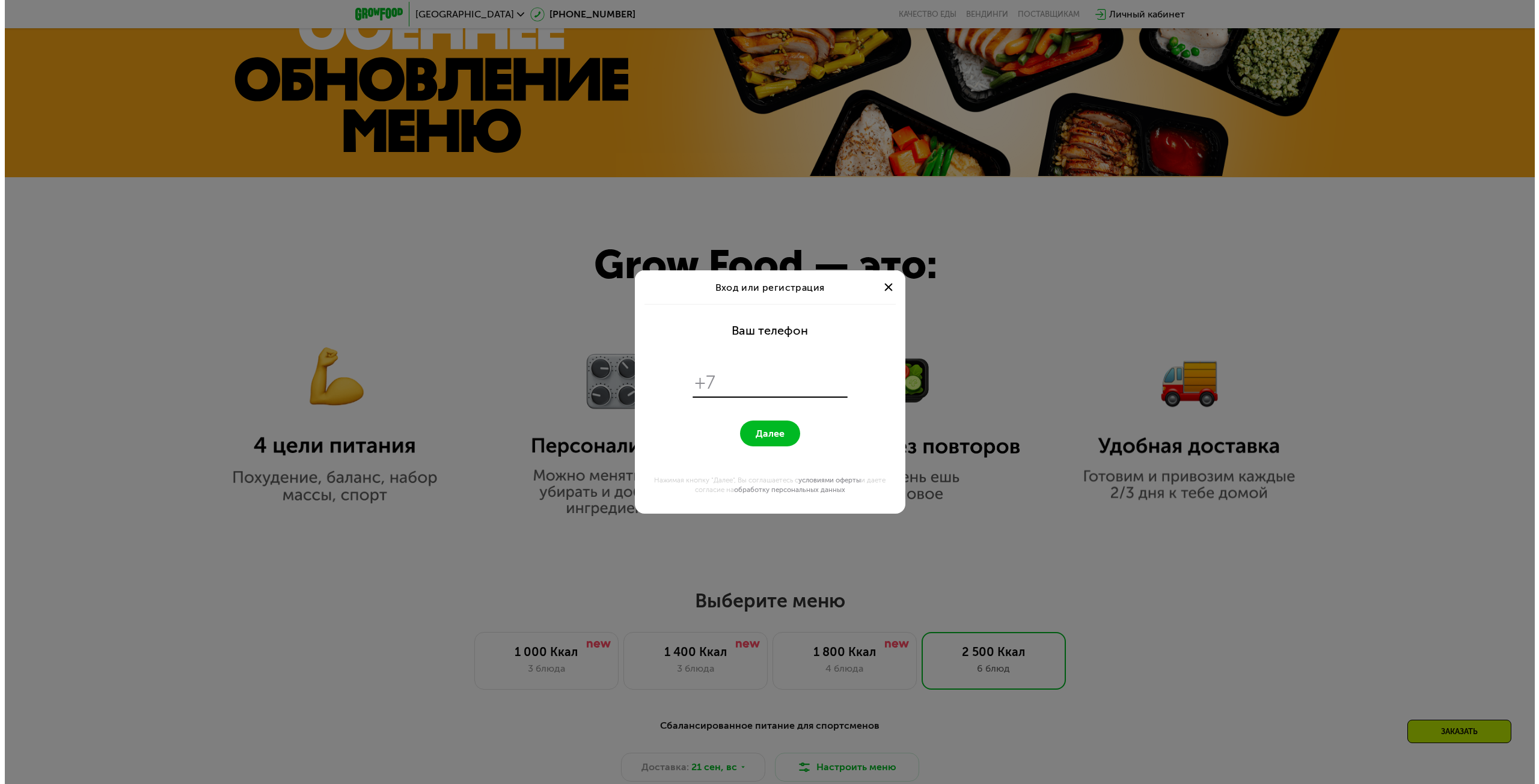
scroll to position [0, 0]
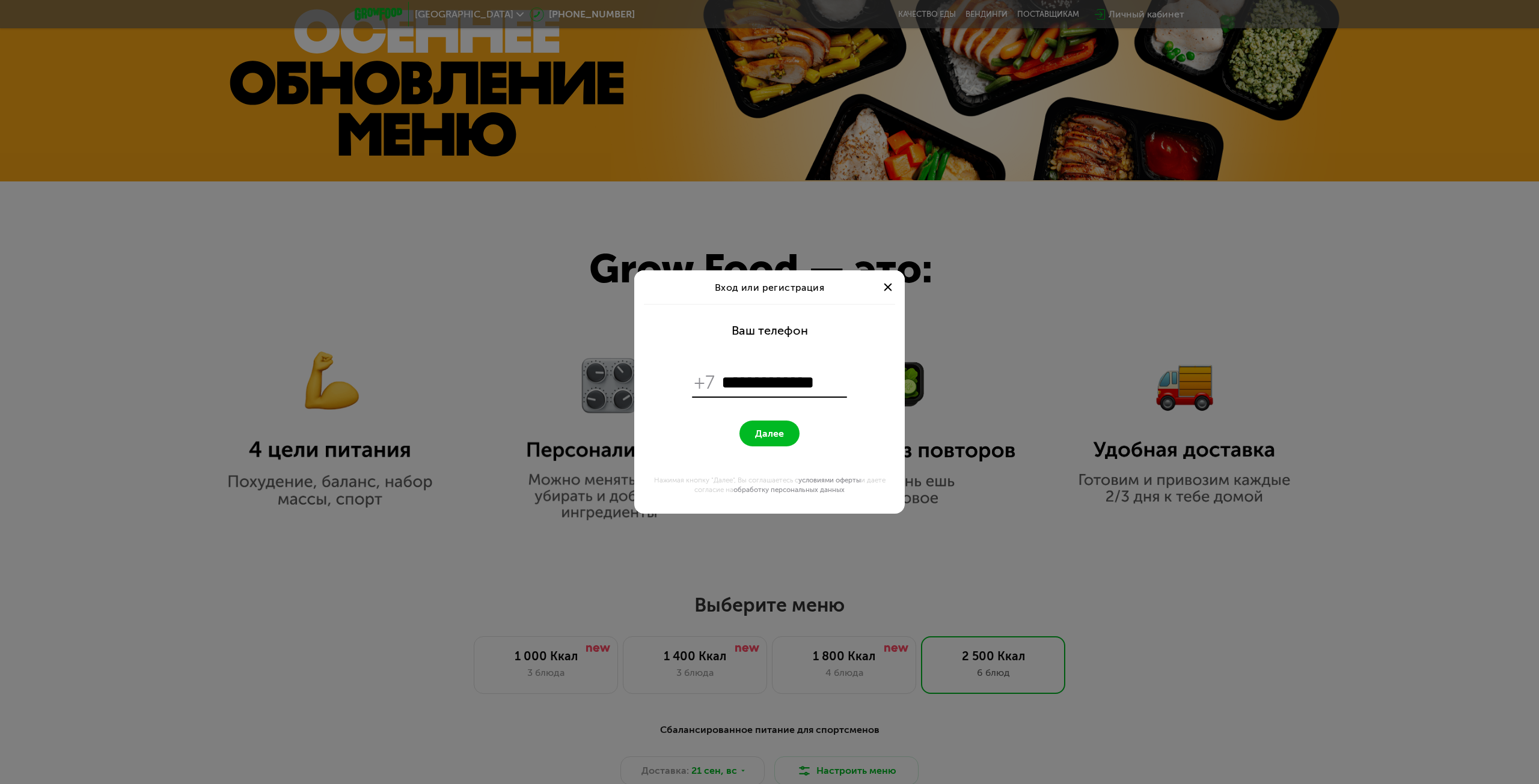
type input "**********"
click at [739, 421] on button "Далее" at bounding box center [769, 433] width 60 height 26
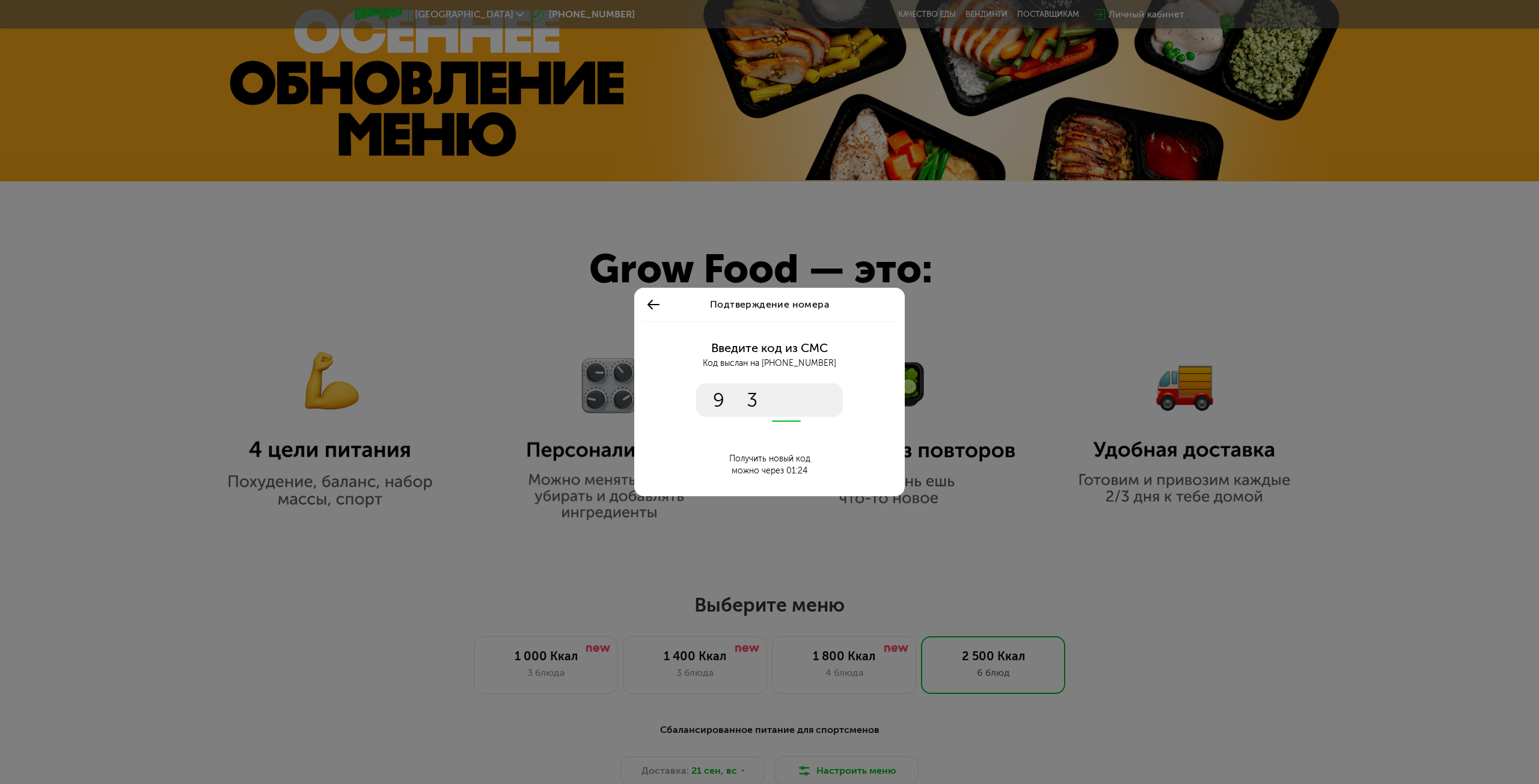
type input "****"
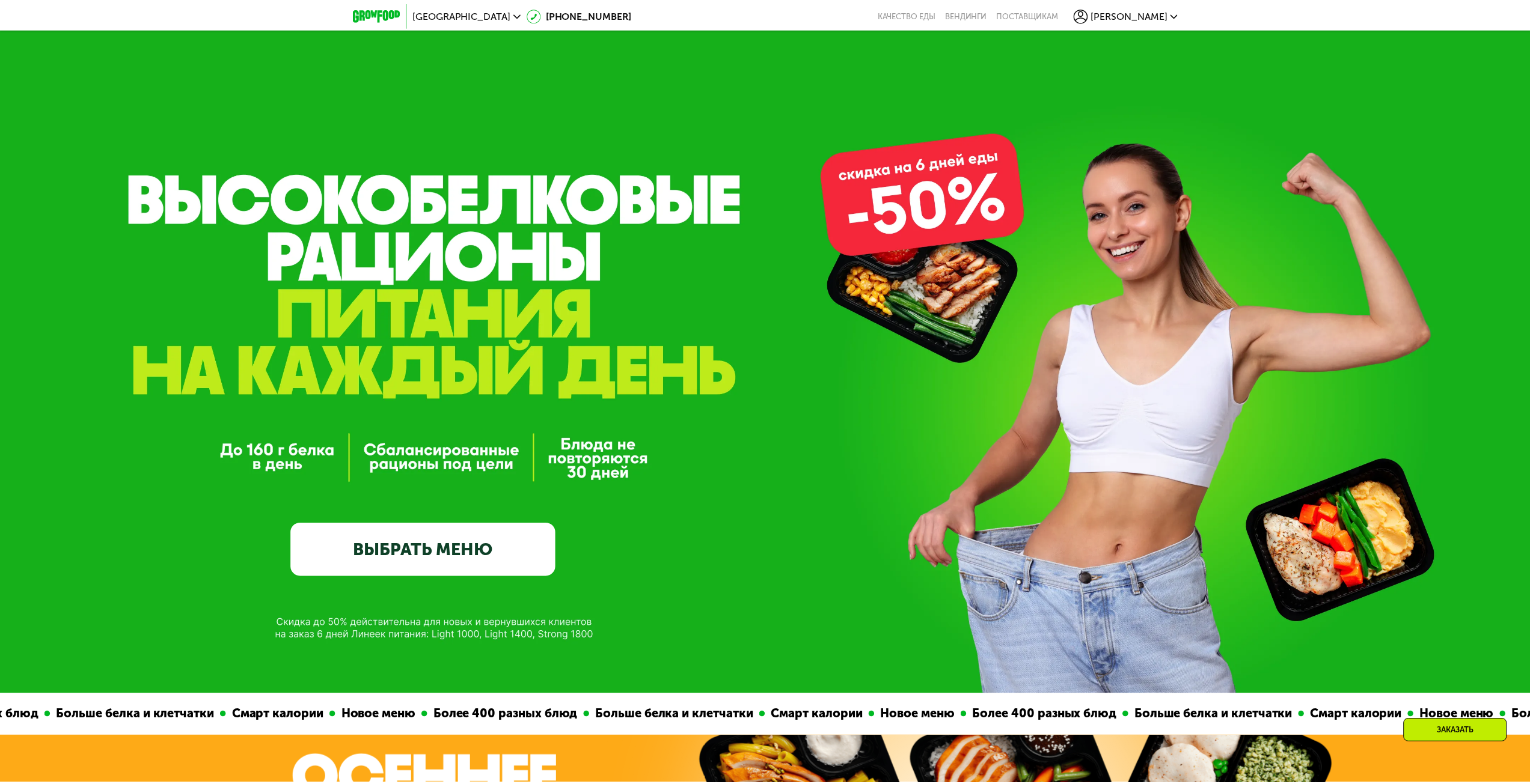
scroll to position [747, 0]
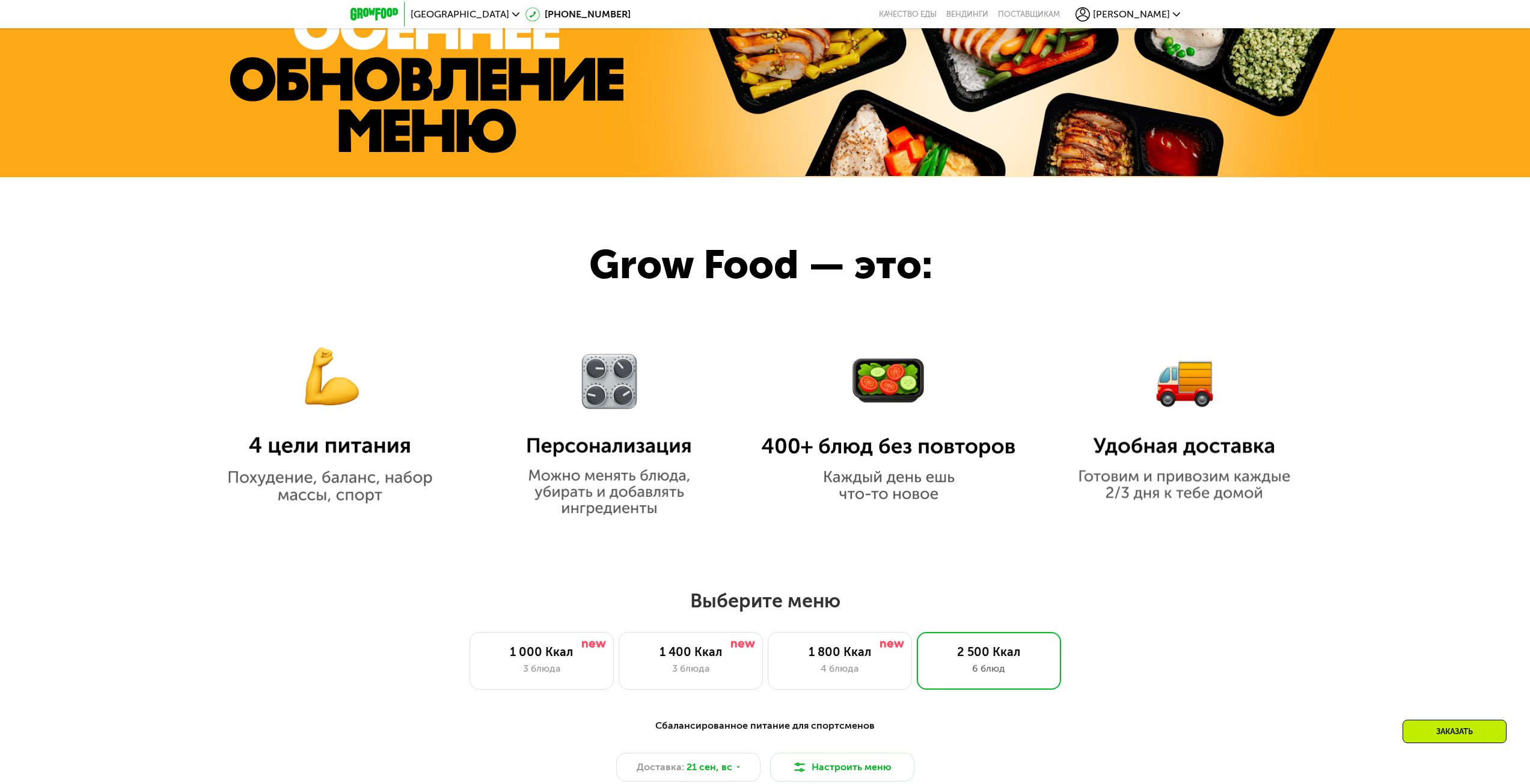
click at [1159, 11] on span "[PERSON_NAME]" at bounding box center [1131, 14] width 77 height 9
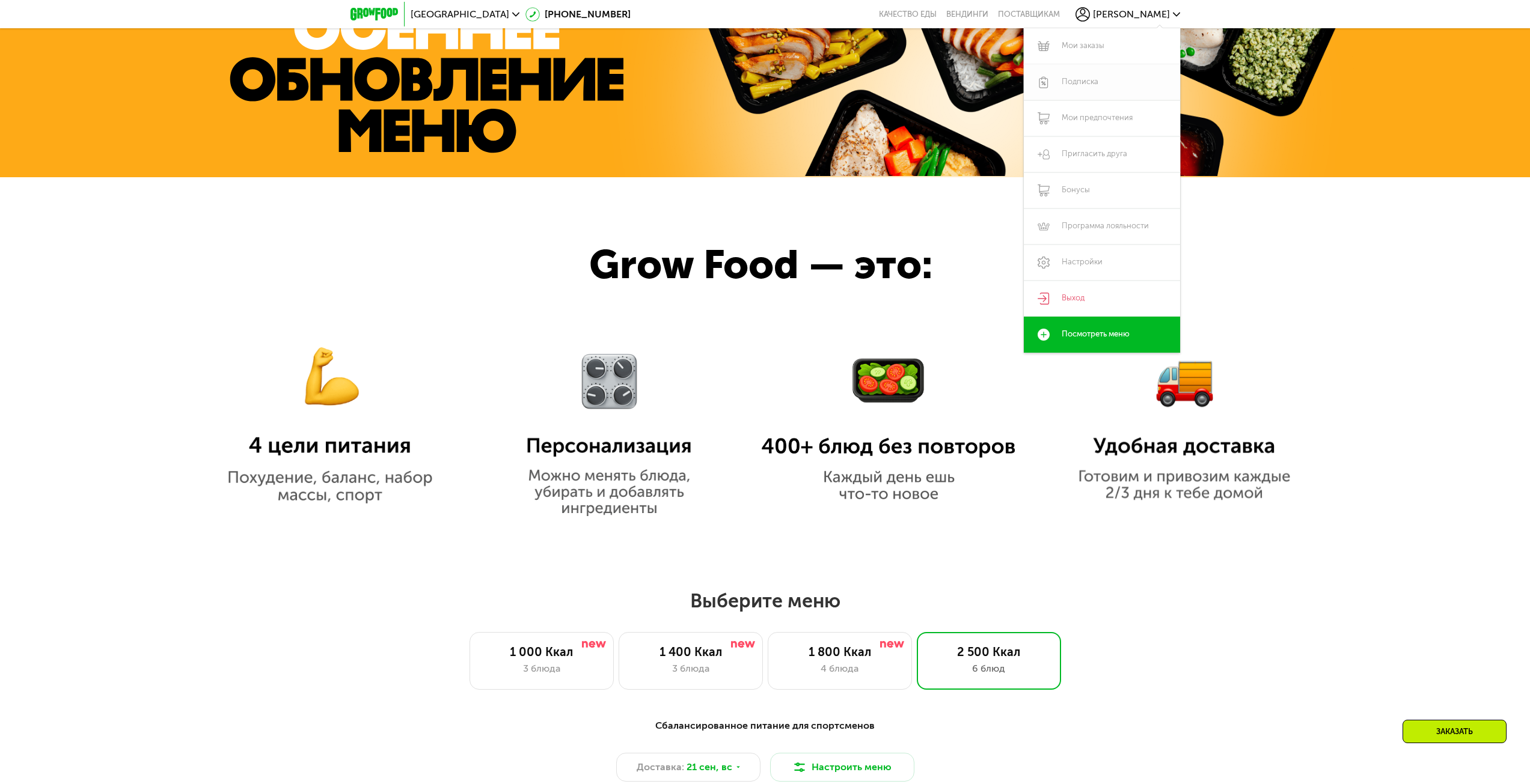
click at [1081, 74] on link "Подписка" at bounding box center [1102, 82] width 156 height 36
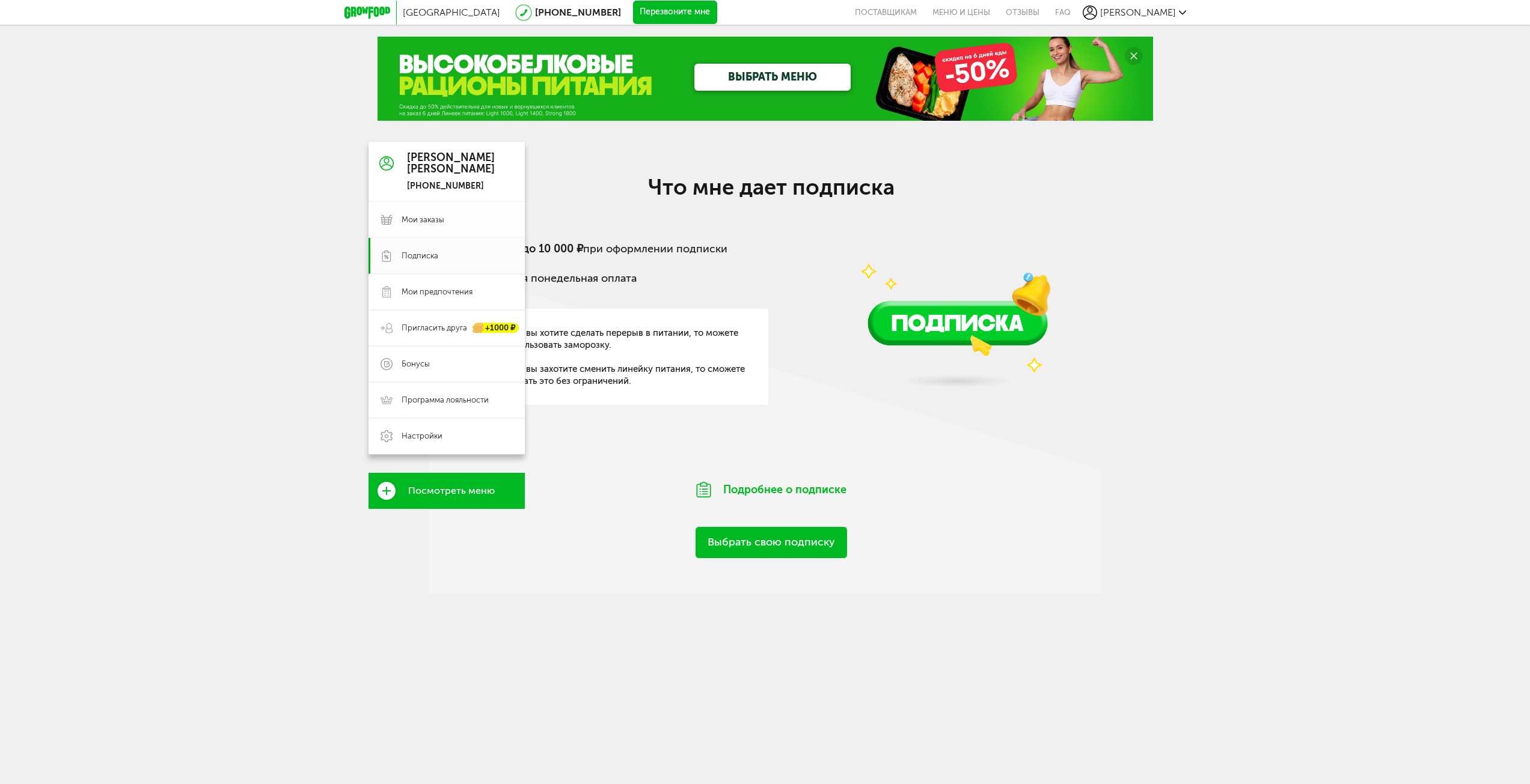
click at [381, 215] on use at bounding box center [386, 219] width 12 height 9
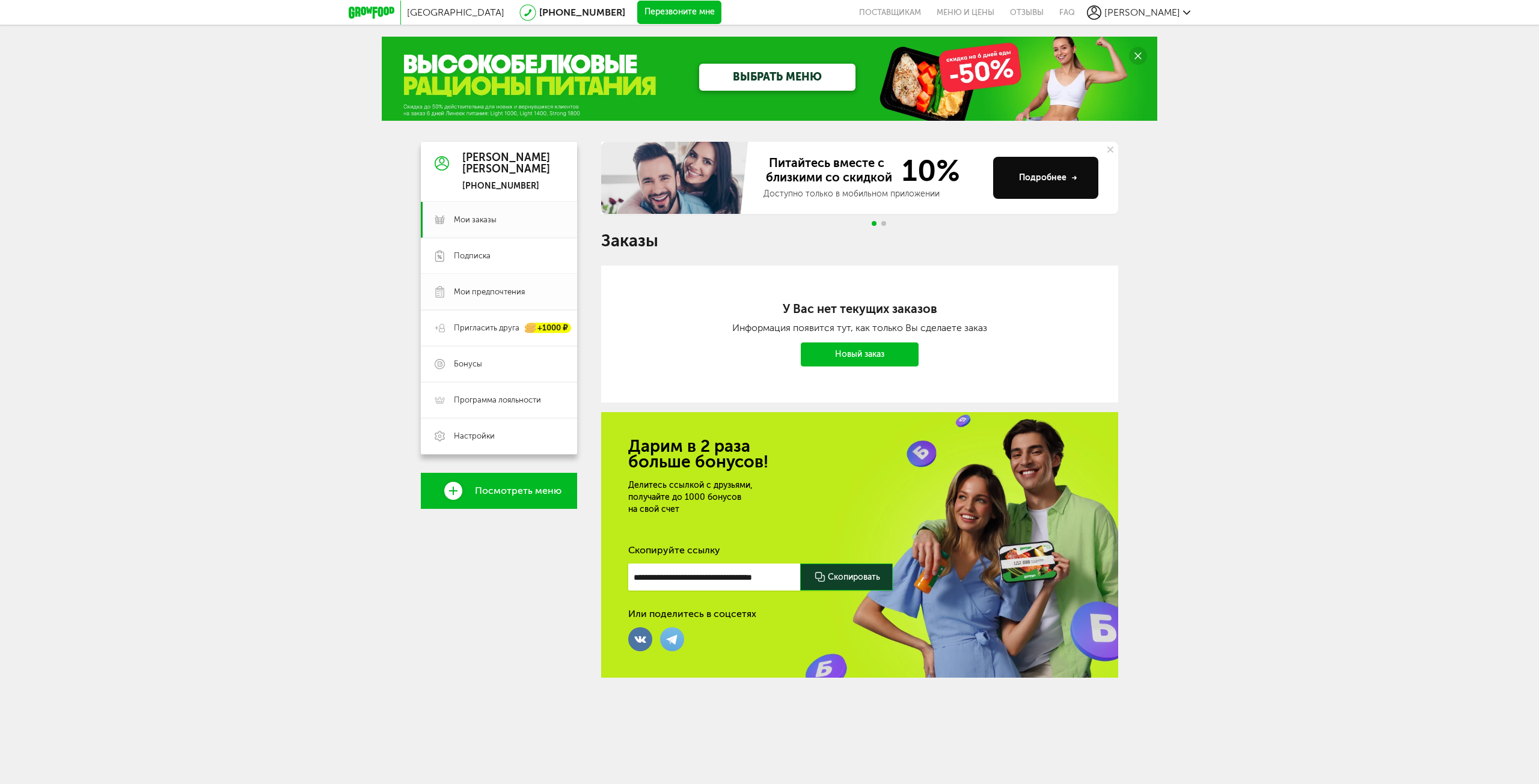
click at [493, 290] on span "Мои предпочтения" at bounding box center [489, 292] width 71 height 11
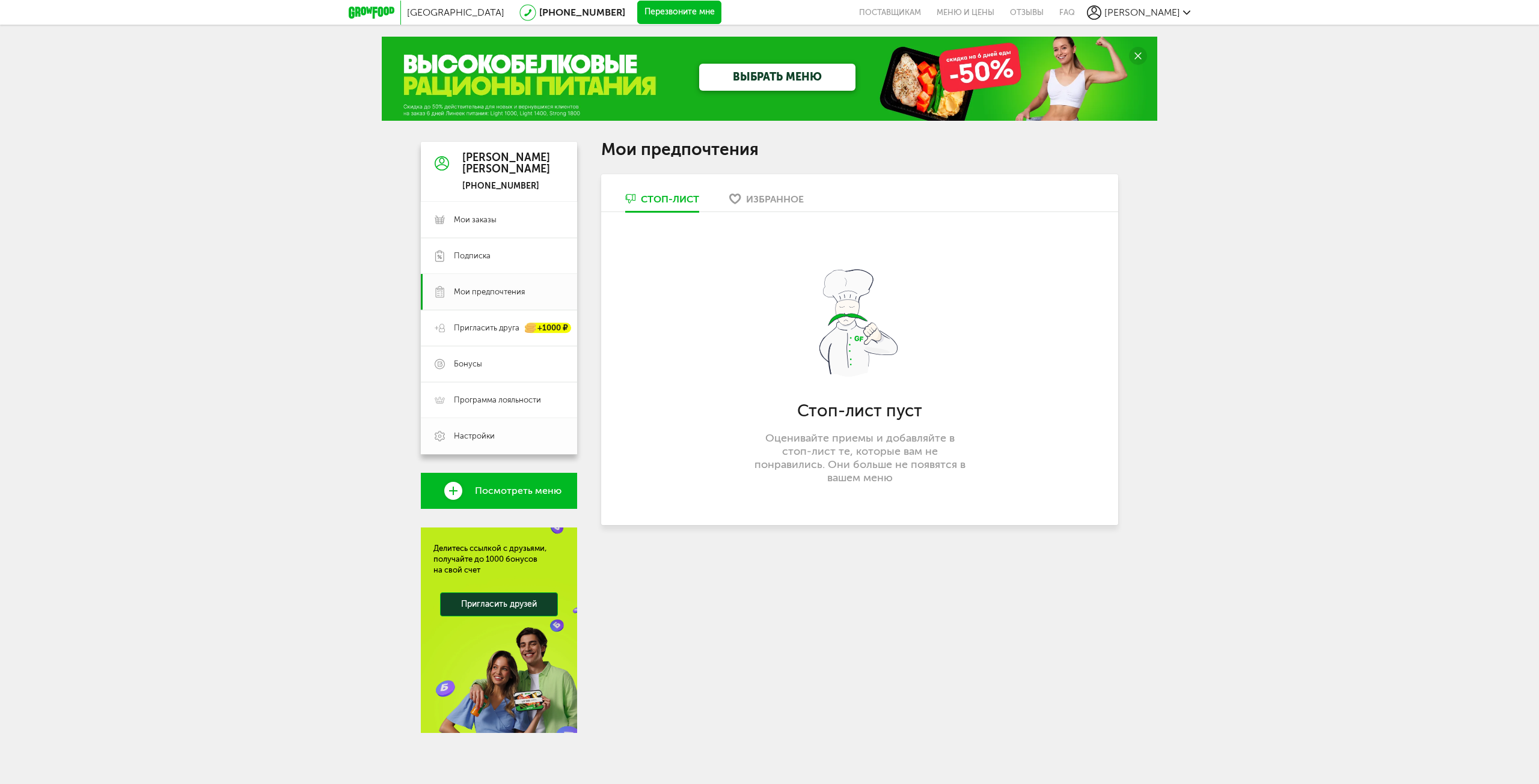
click at [506, 429] on link "Настройки" at bounding box center [499, 436] width 156 height 36
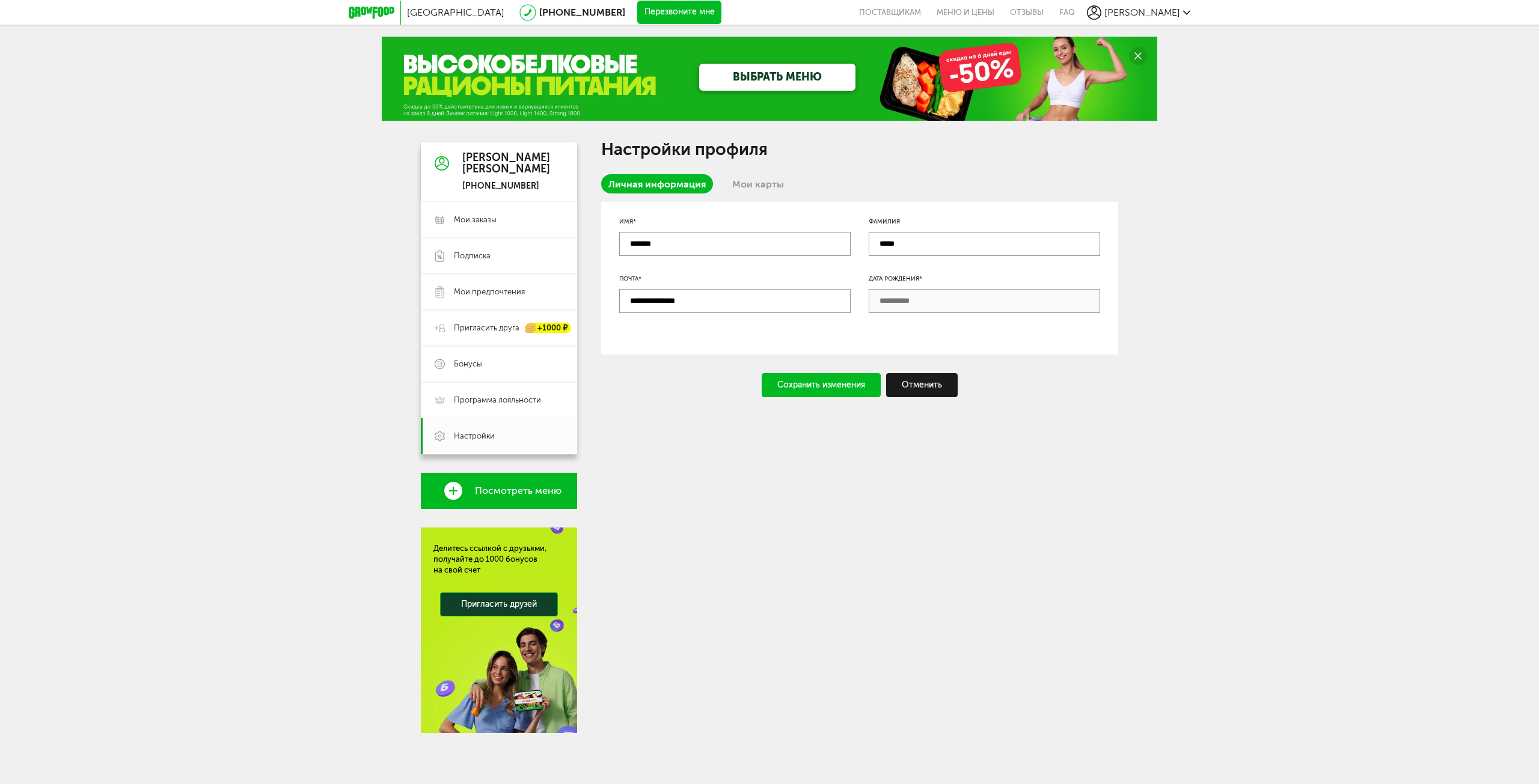
click at [549, 480] on link "Посмотреть меню" at bounding box center [499, 491] width 156 height 36
click at [530, 491] on span "Посмотреть меню" at bounding box center [518, 490] width 87 height 11
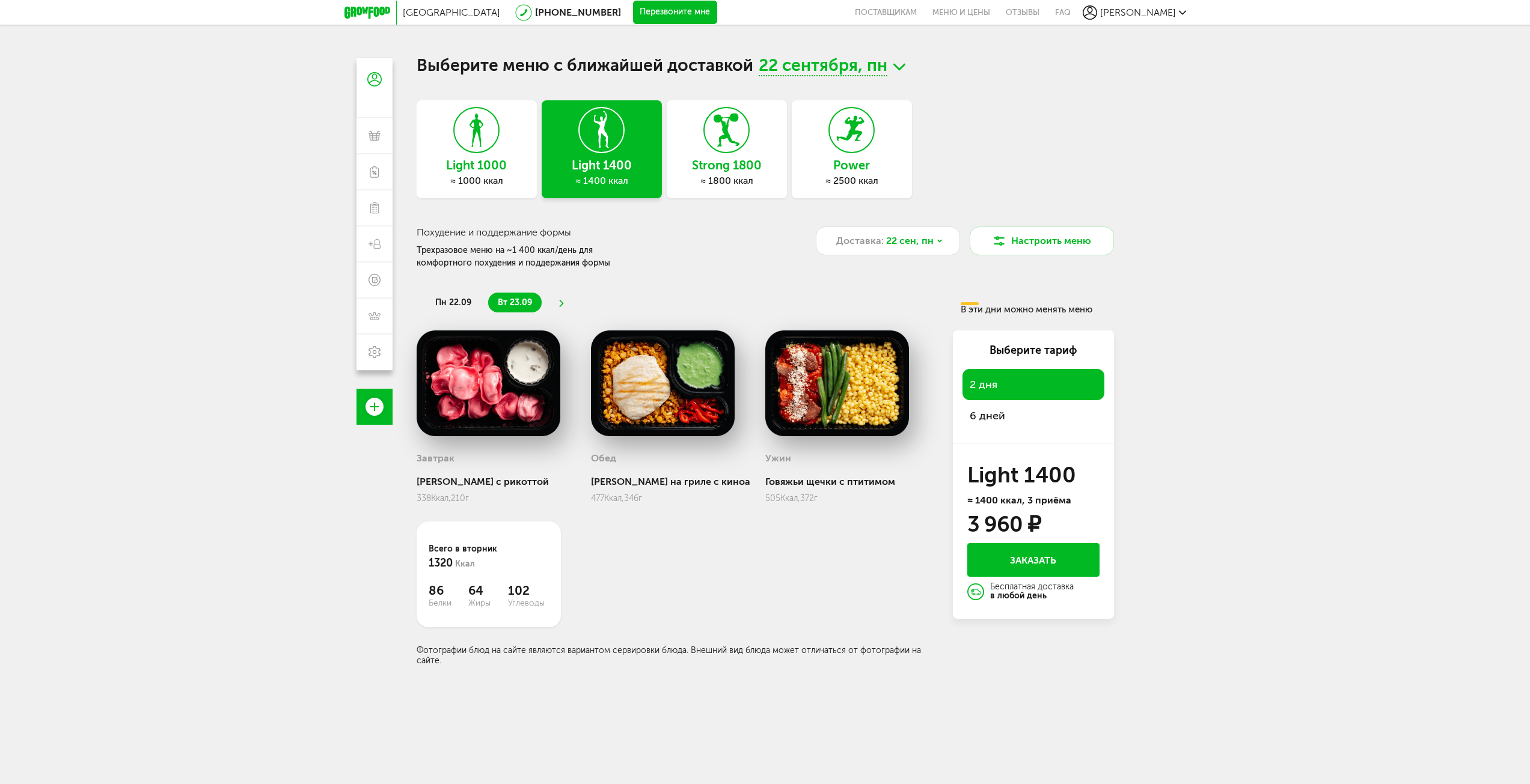
click at [896, 158] on div "Power ≈ 2500 ккал" at bounding box center [852, 149] width 120 height 98
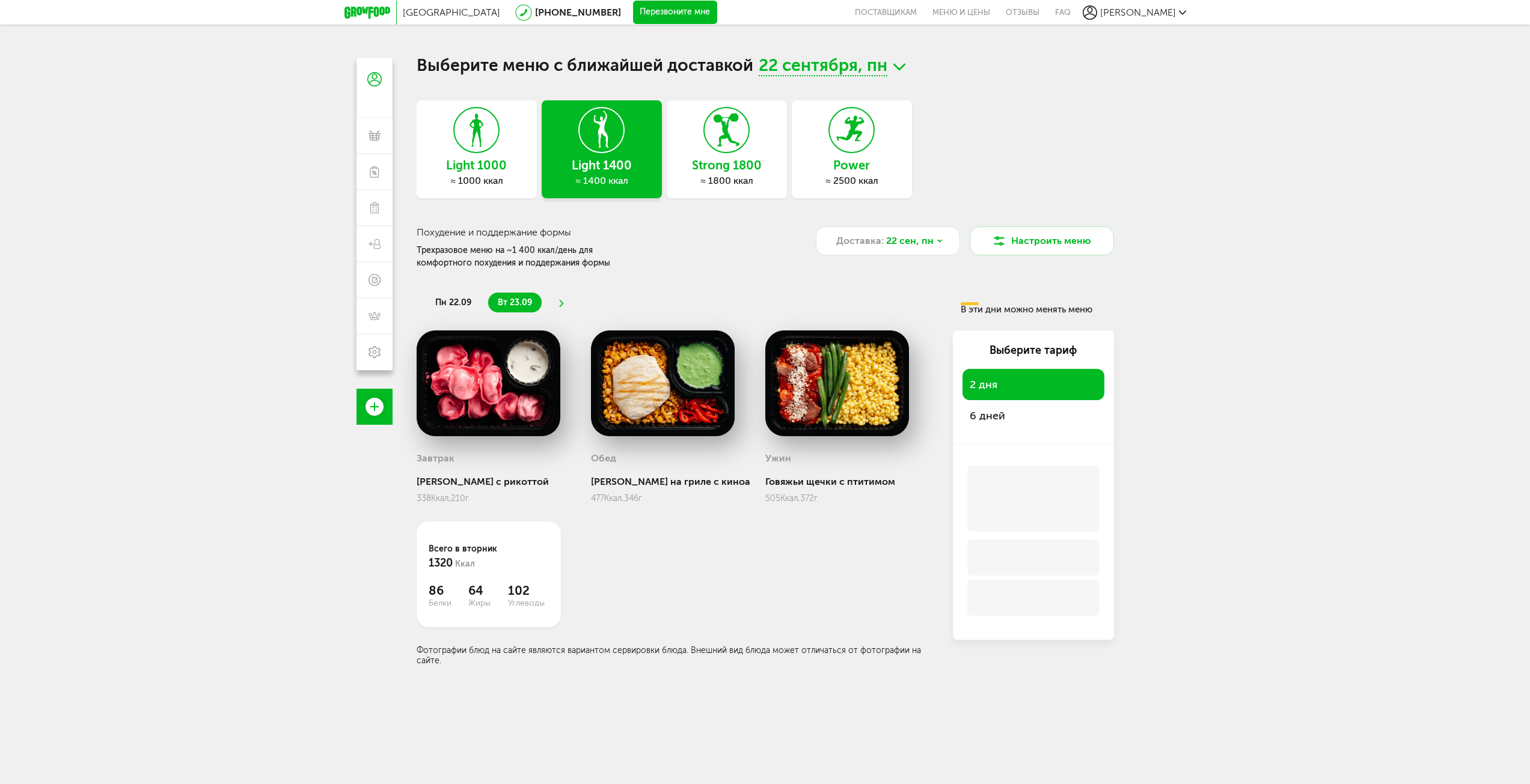
click at [860, 180] on div "≈ 2500 ккал" at bounding box center [852, 181] width 120 height 12
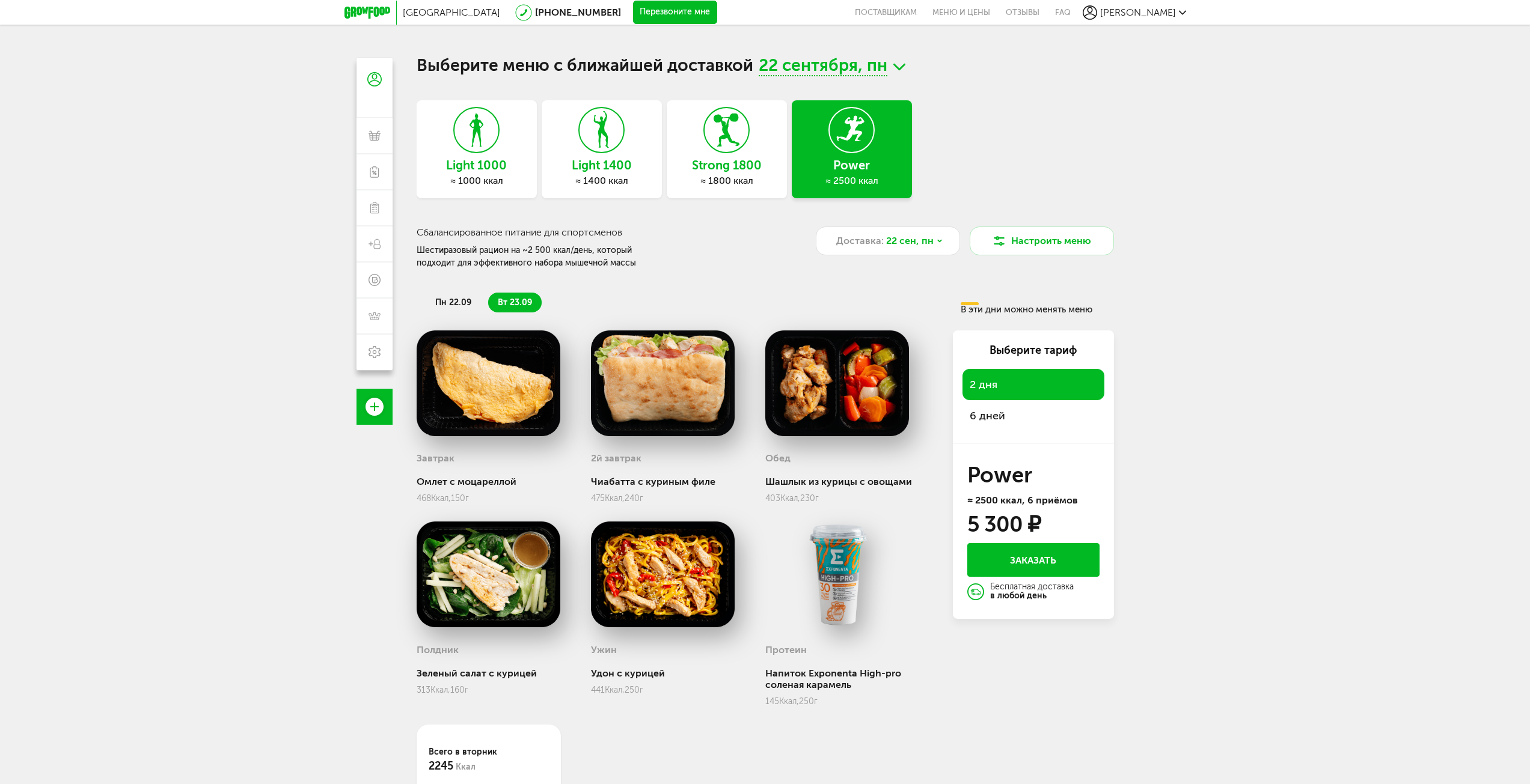
click at [437, 309] on li "пн 22.09" at bounding box center [453, 303] width 55 height 20
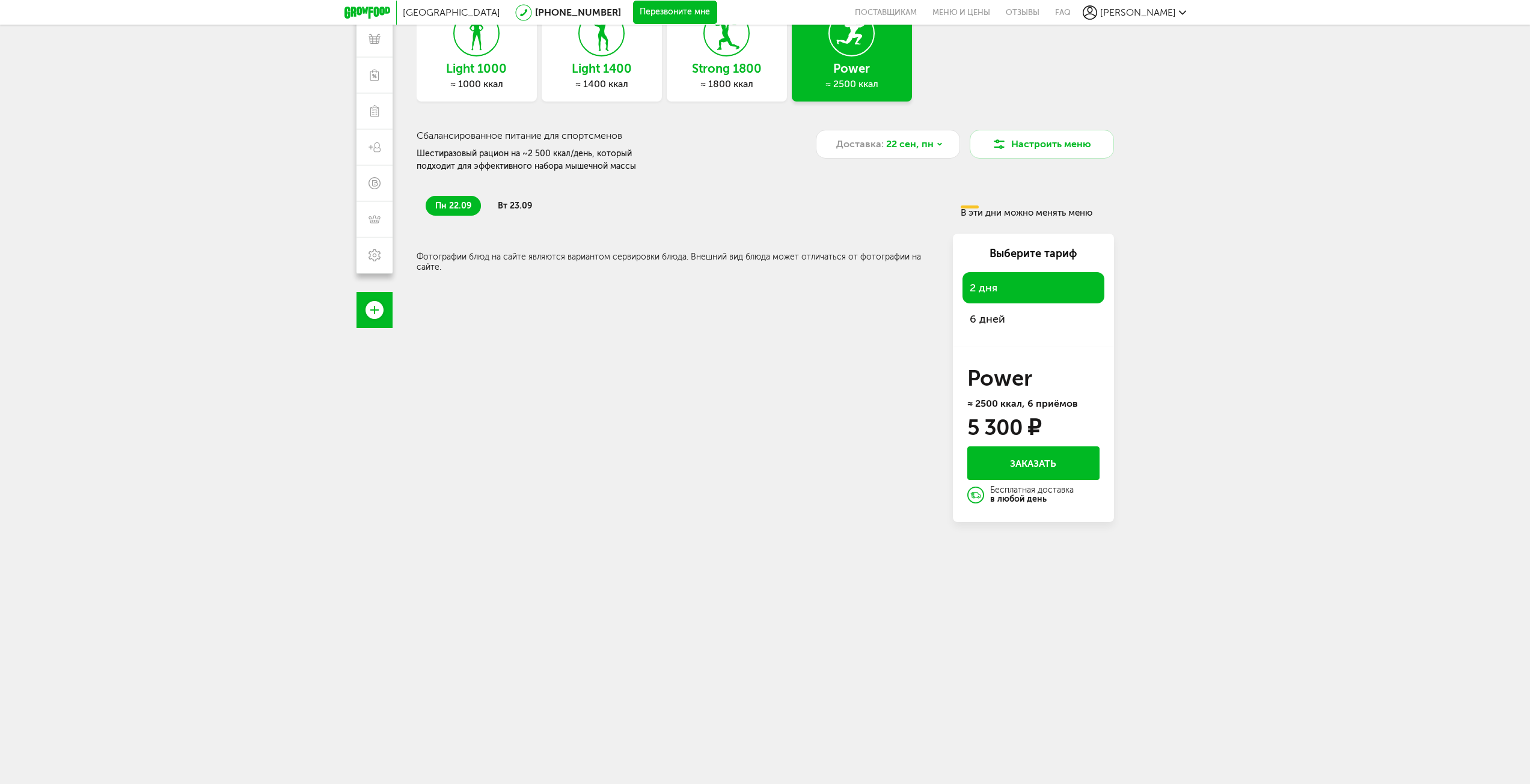
scroll to position [106, 0]
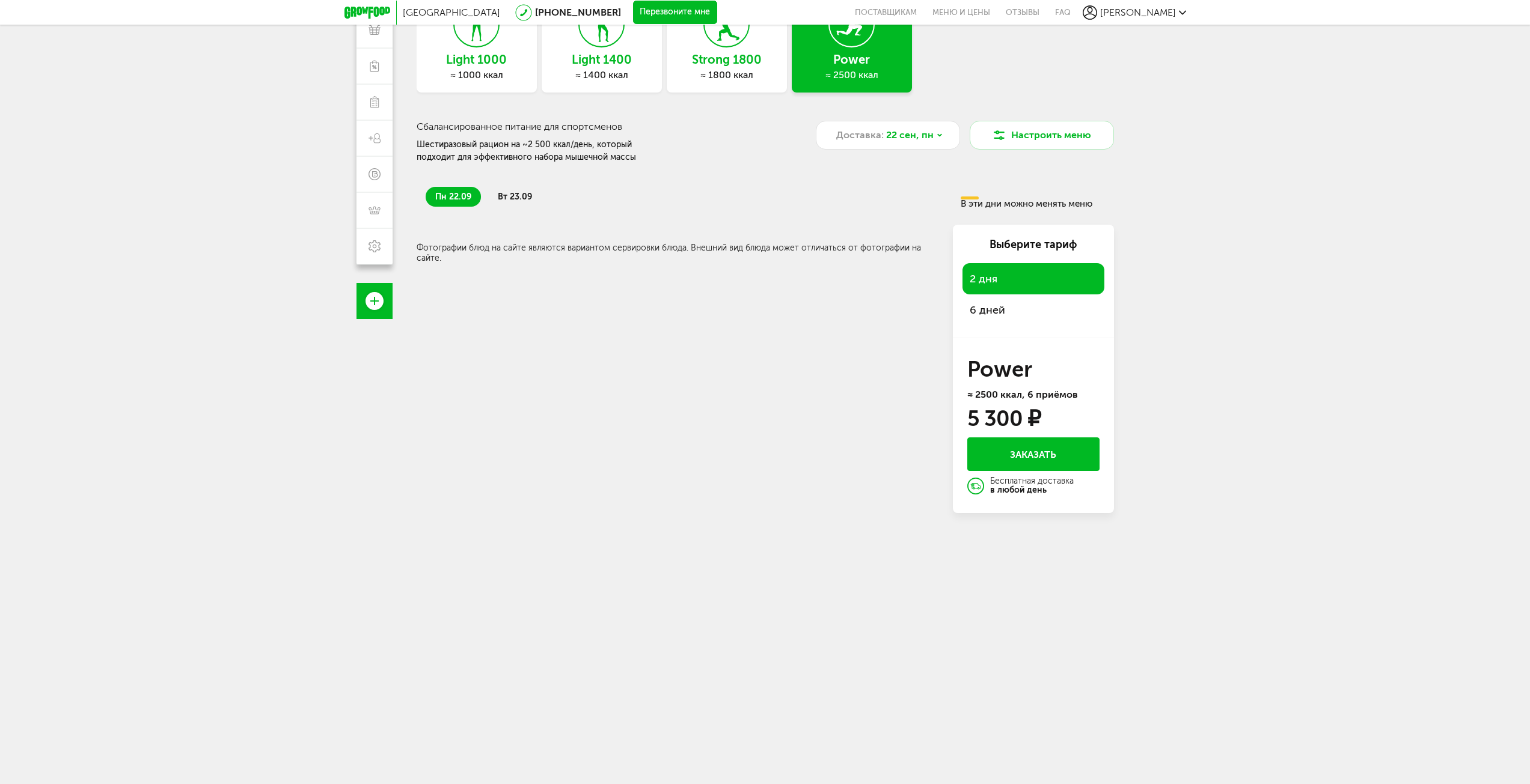
click at [1008, 311] on span "6 дней" at bounding box center [1034, 310] width 127 height 17
click at [493, 196] on li "вт 23.09" at bounding box center [515, 197] width 54 height 20
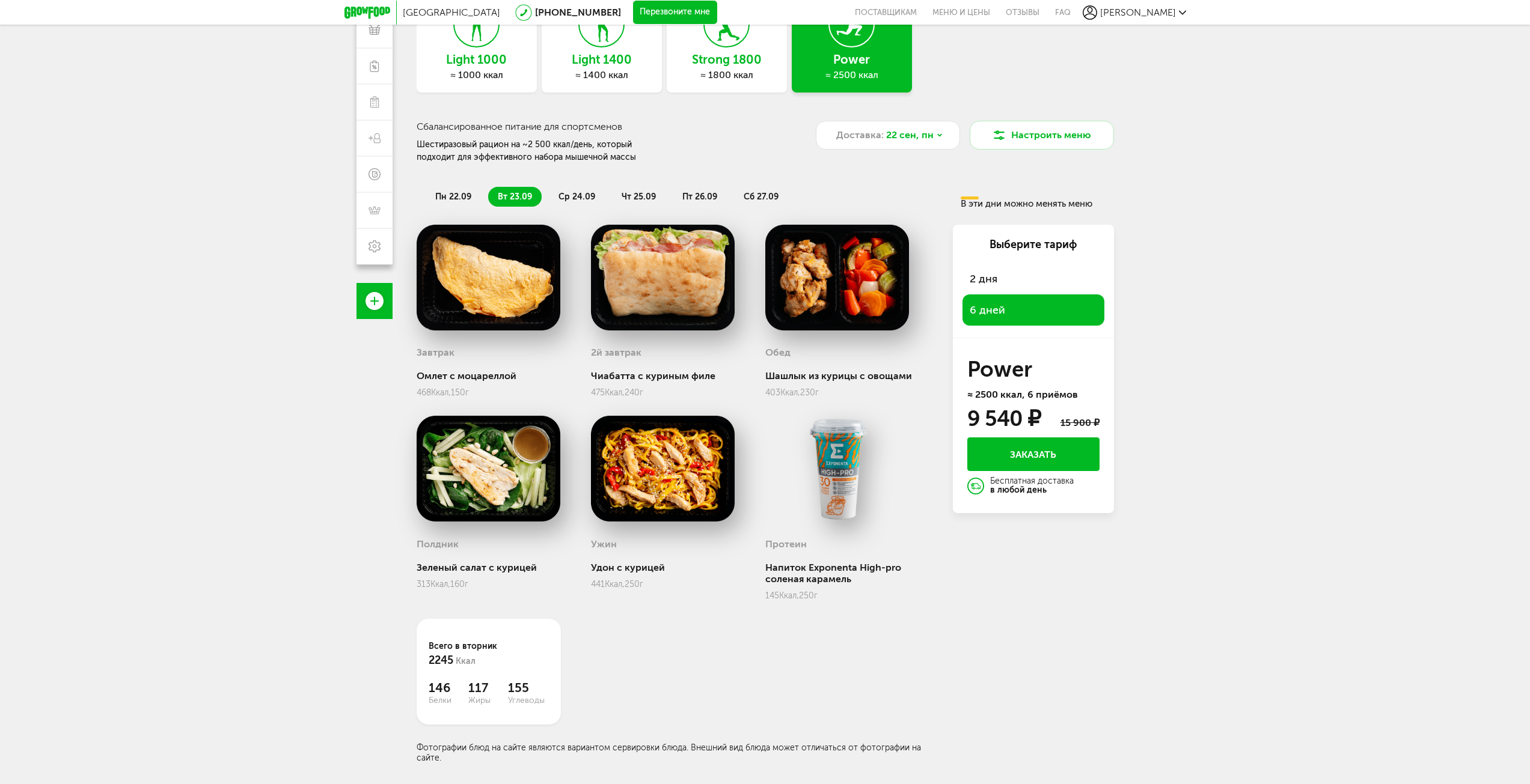
click at [549, 192] on li "ср 24.09" at bounding box center [577, 197] width 56 height 20
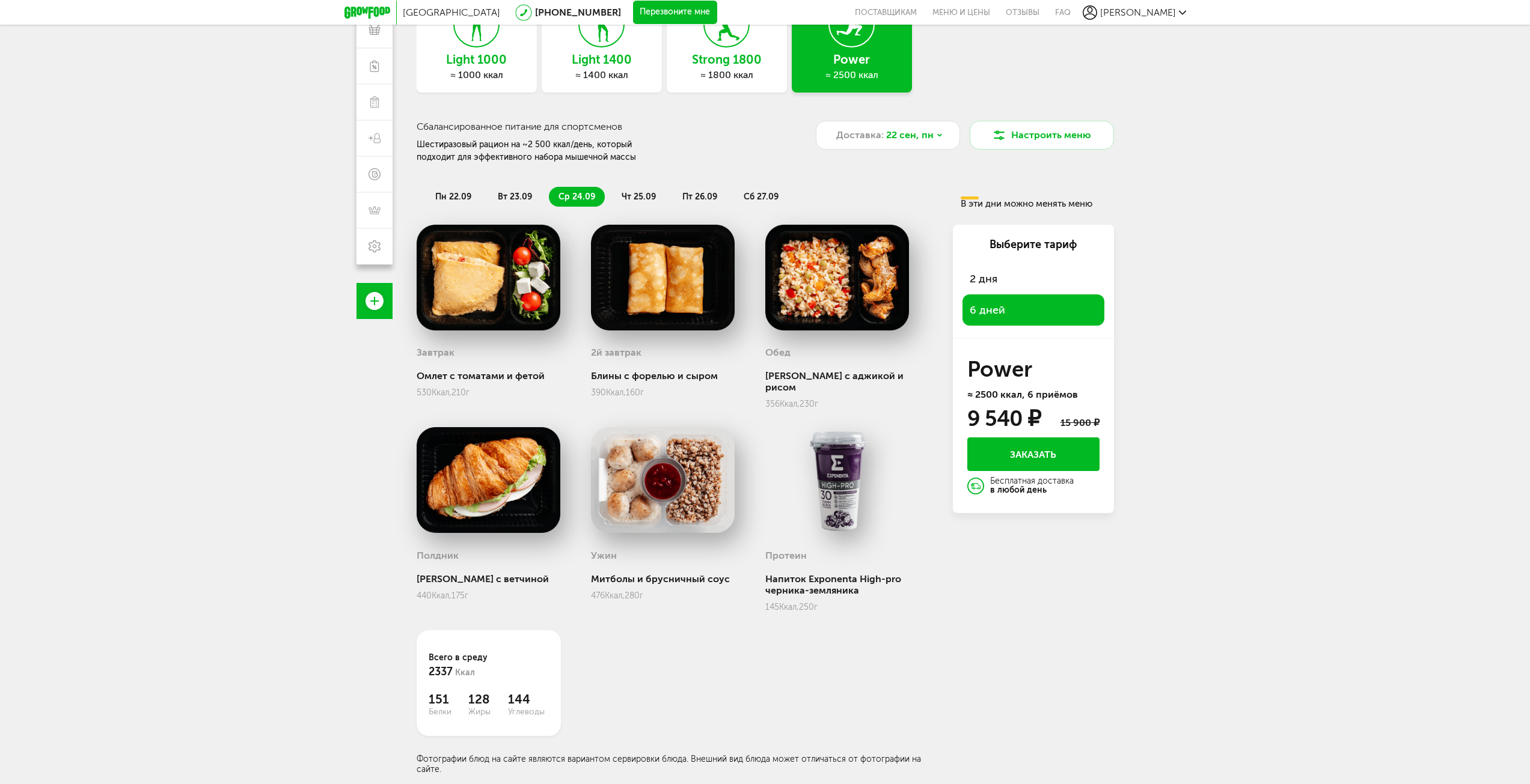
click at [642, 194] on span "чт 25.09" at bounding box center [638, 197] width 34 height 10
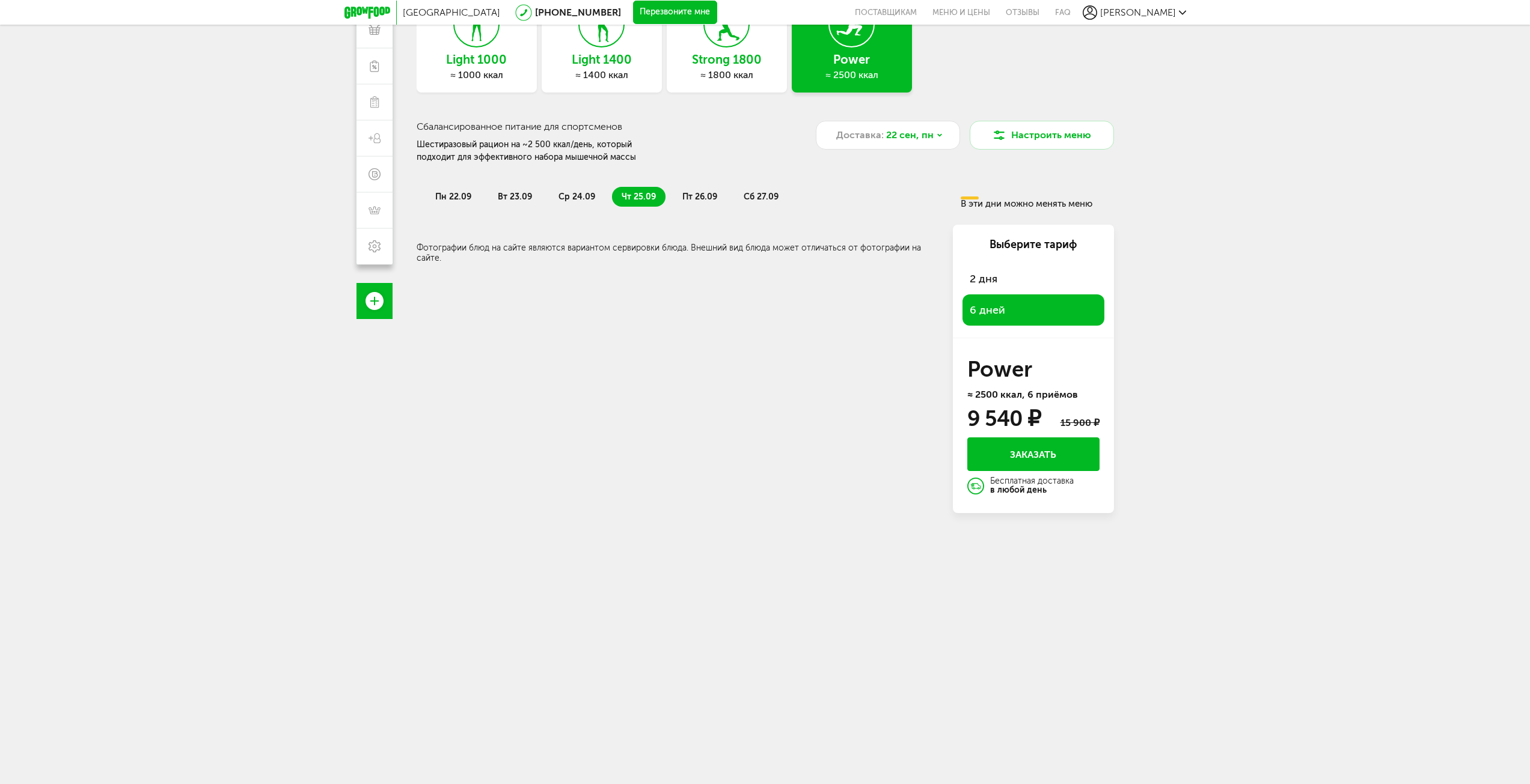
click at [696, 198] on span "пт 26.09" at bounding box center [700, 197] width 35 height 10
click at [751, 194] on span "сб 27.09" at bounding box center [761, 197] width 35 height 10
click at [685, 200] on span "пт 26.09" at bounding box center [700, 197] width 35 height 10
click at [569, 208] on div "пн 22.09 вт 23.09 ср 24.09 чт 25.09 пт 26.09 сб 27.09 В эти дни можно менять ме…" at bounding box center [765, 192] width 698 height 33
click at [568, 203] on li "ср 24.09" at bounding box center [577, 197] width 56 height 20
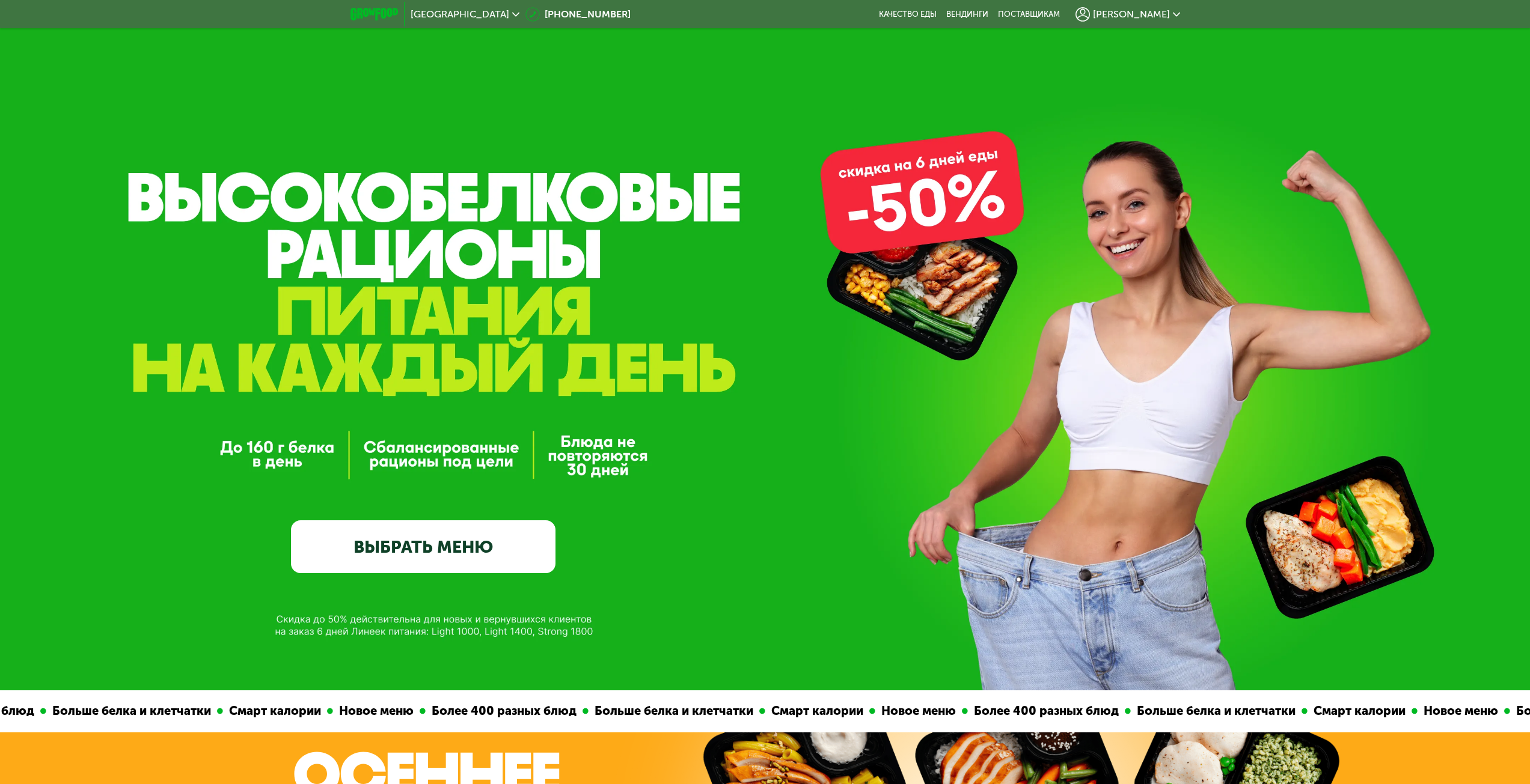
click at [521, 547] on link "ВЫБРАТЬ МЕНЮ" at bounding box center [423, 547] width 264 height 53
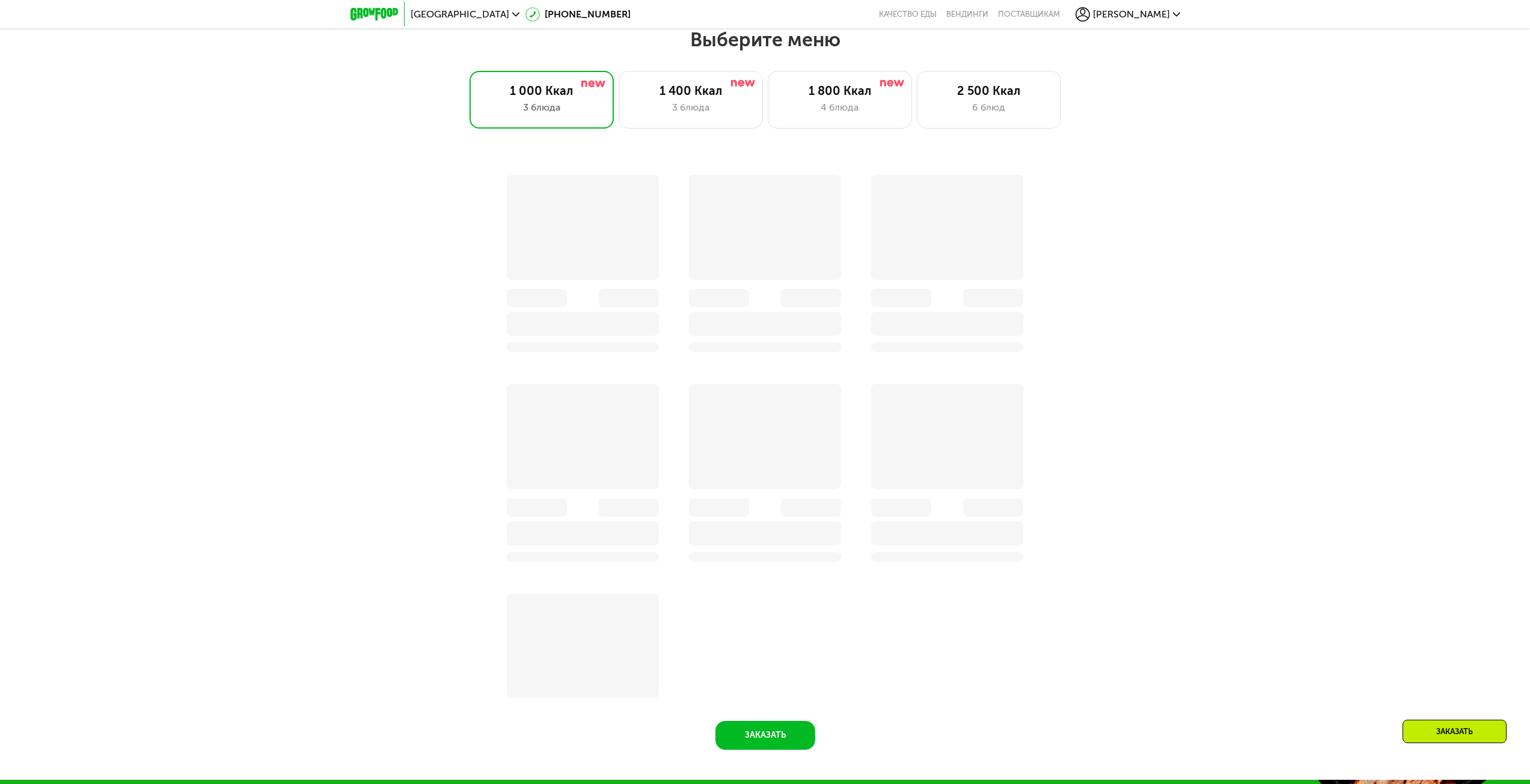
scroll to position [1311, 0]
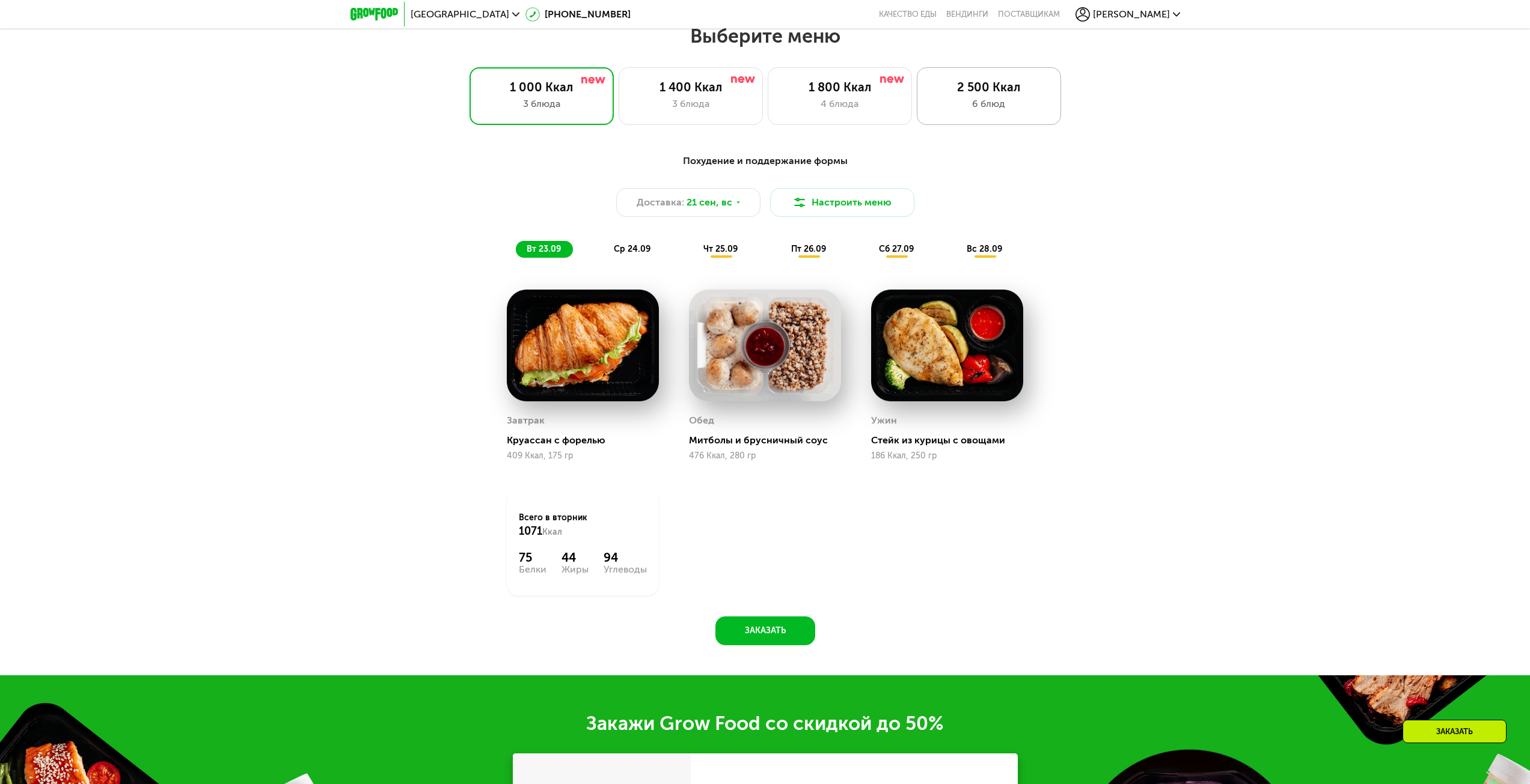
click at [1033, 94] on div "2 500 Ккал" at bounding box center [989, 87] width 119 height 14
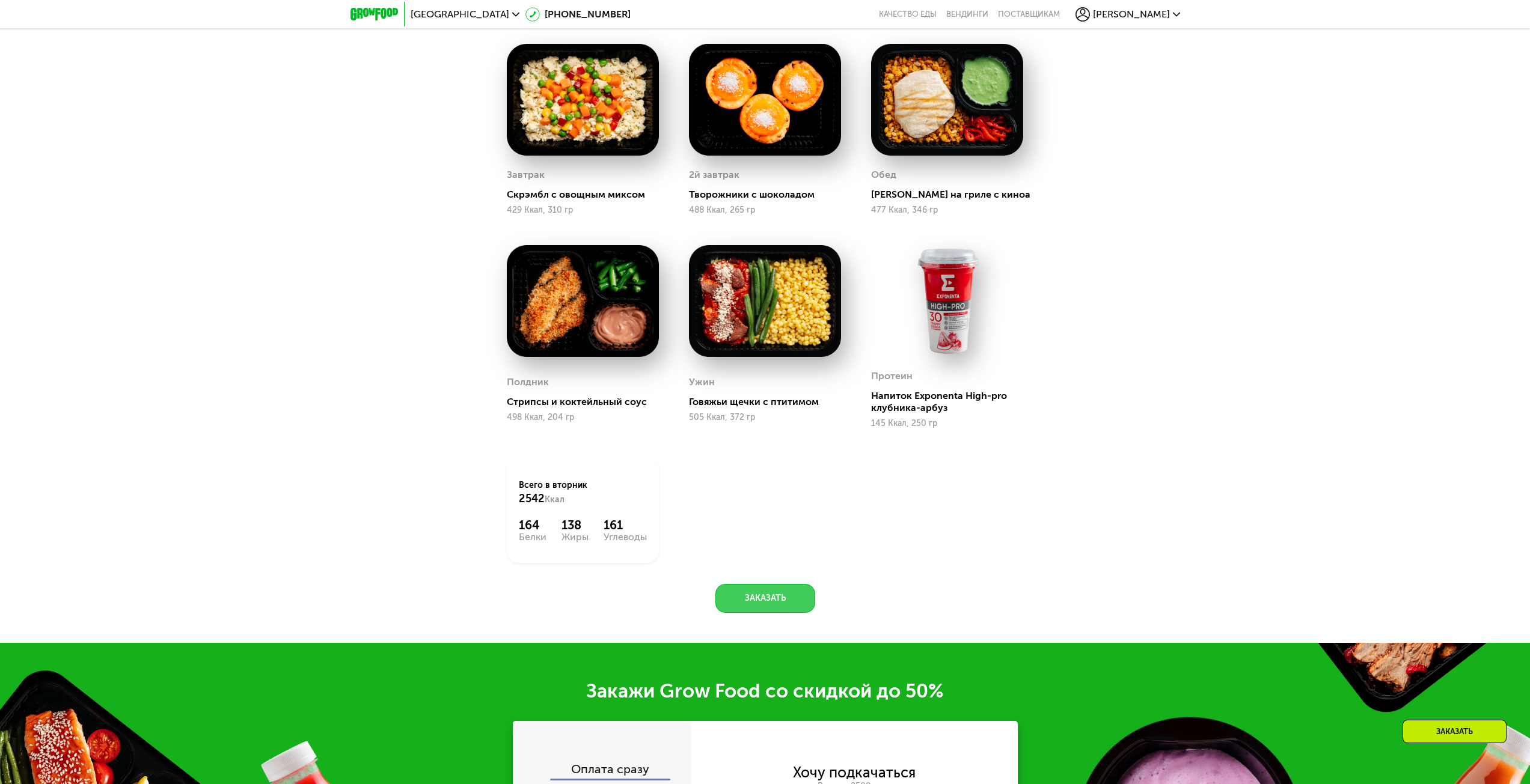
click at [802, 611] on button "Заказать" at bounding box center [766, 598] width 100 height 29
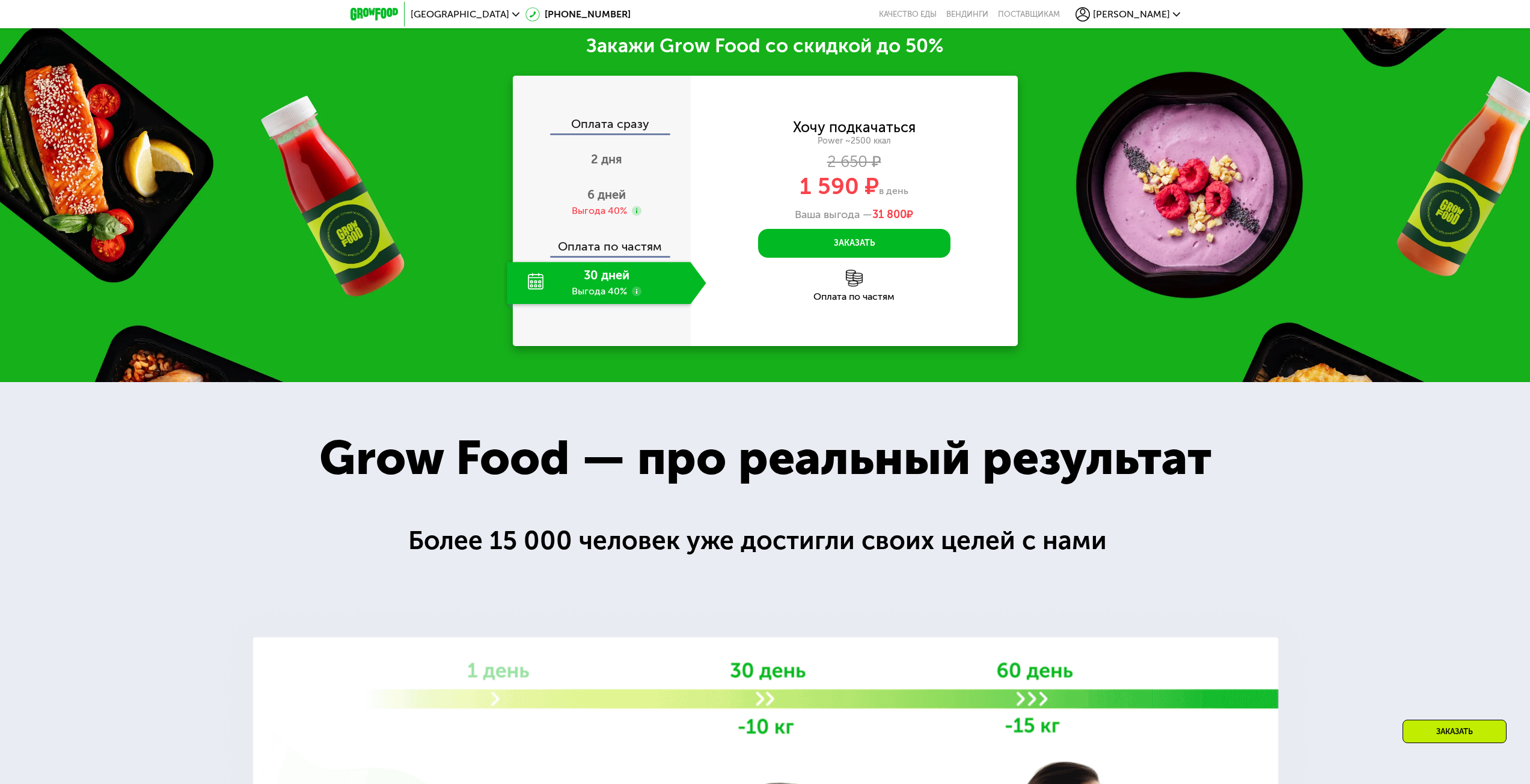
scroll to position [2204, 0]
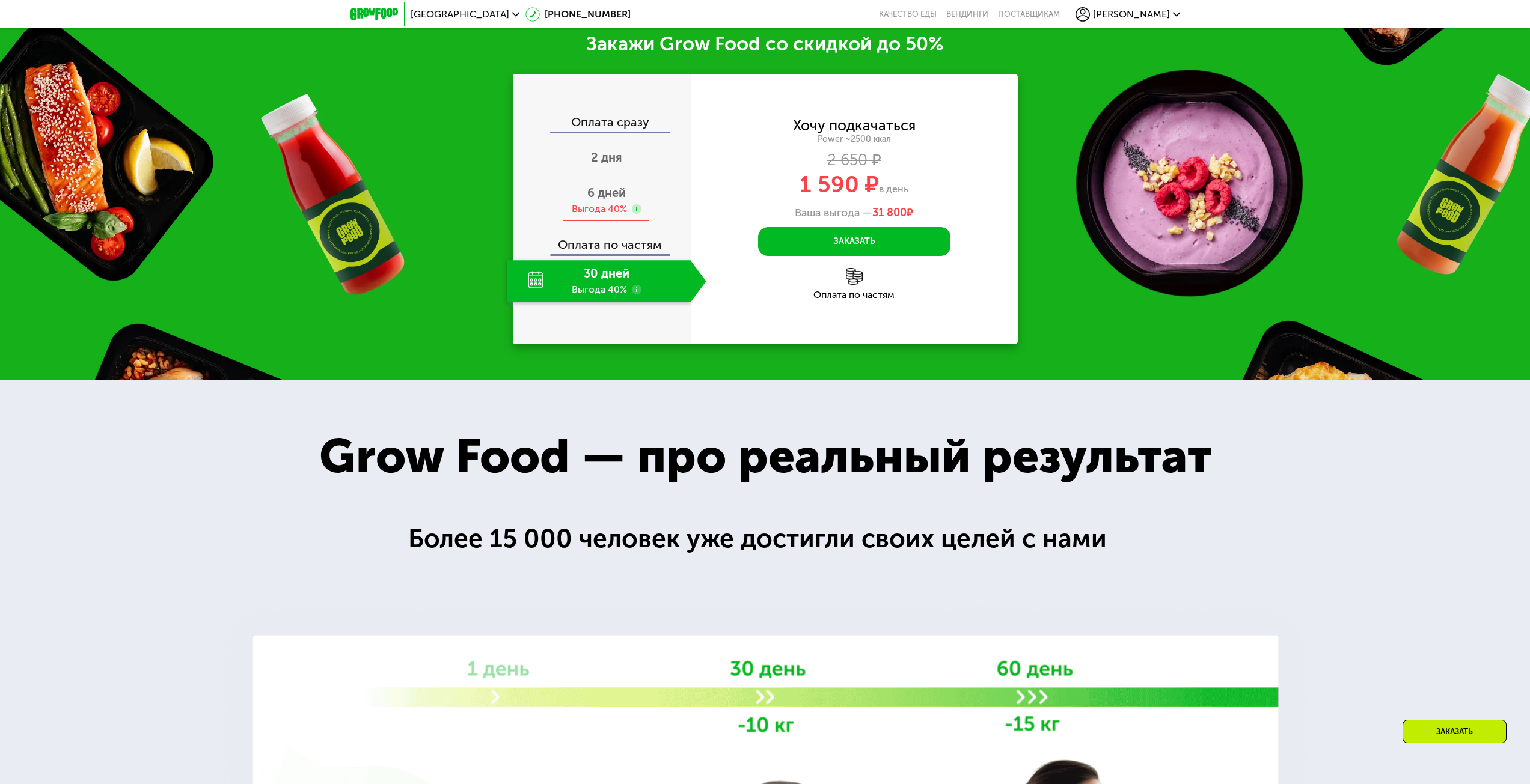
click at [615, 200] on span "6 дней" at bounding box center [607, 193] width 39 height 14
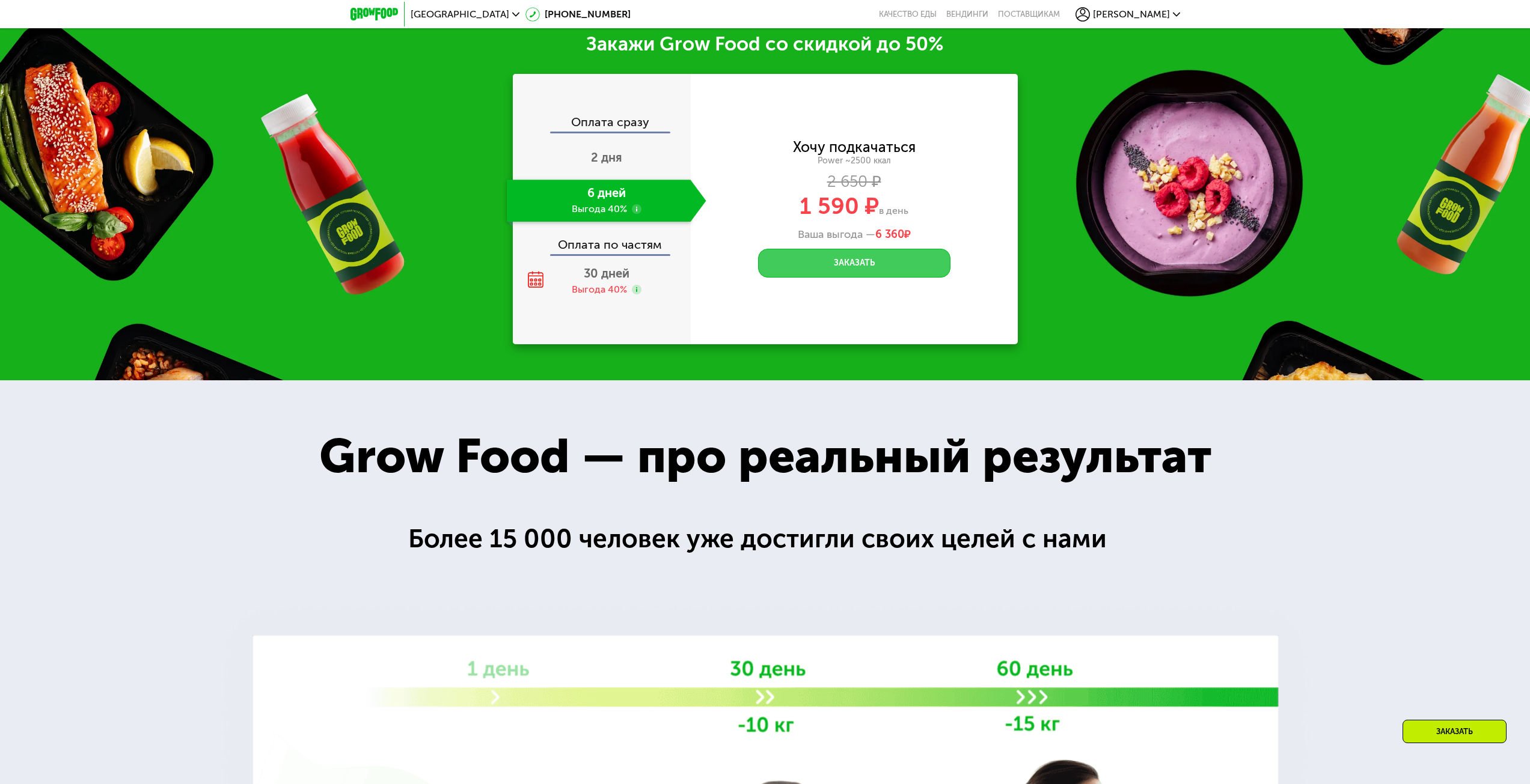
click at [897, 266] on button "Заказать" at bounding box center [854, 263] width 193 height 29
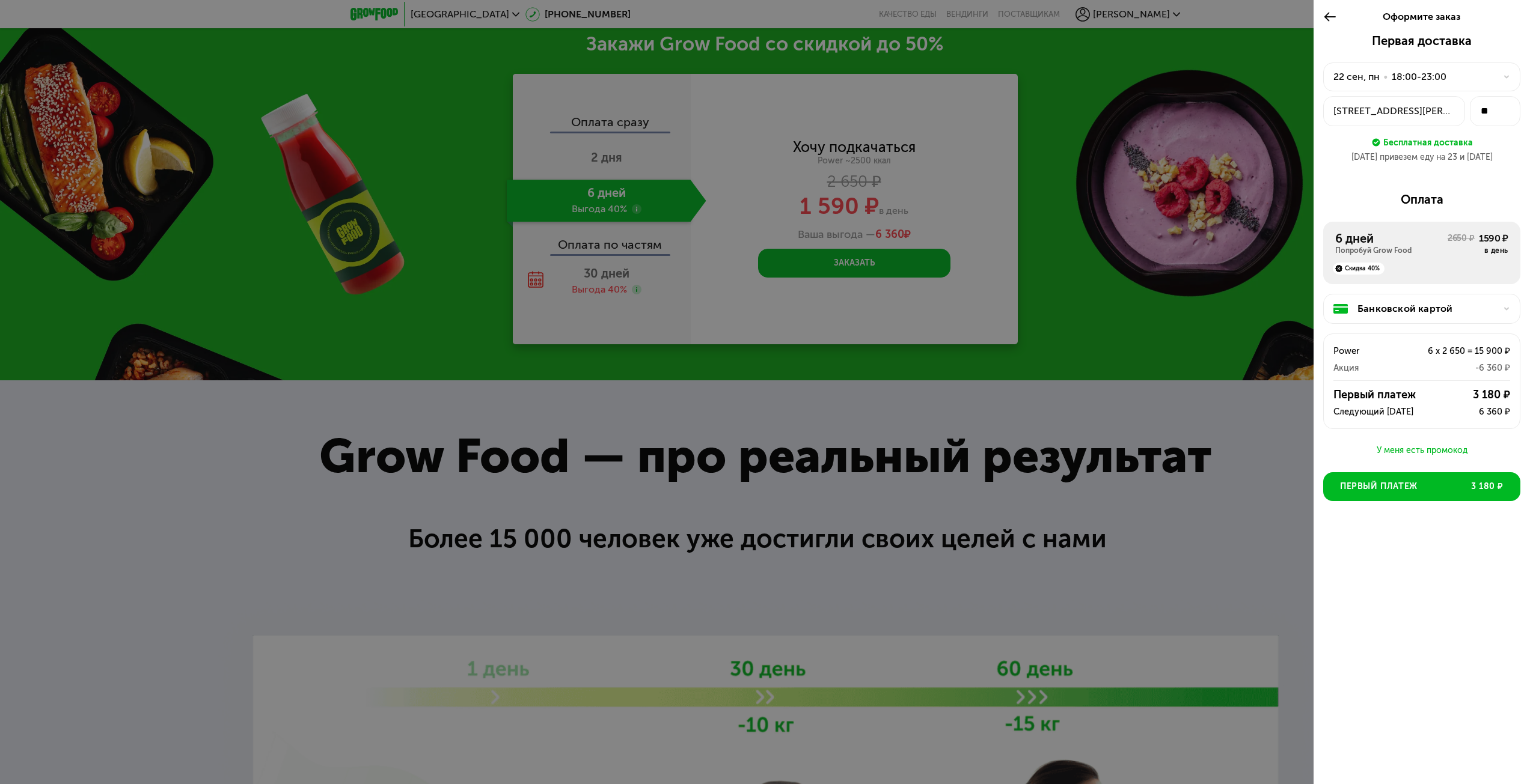
click at [1441, 77] on div "18:00-23:00" at bounding box center [1420, 77] width 55 height 14
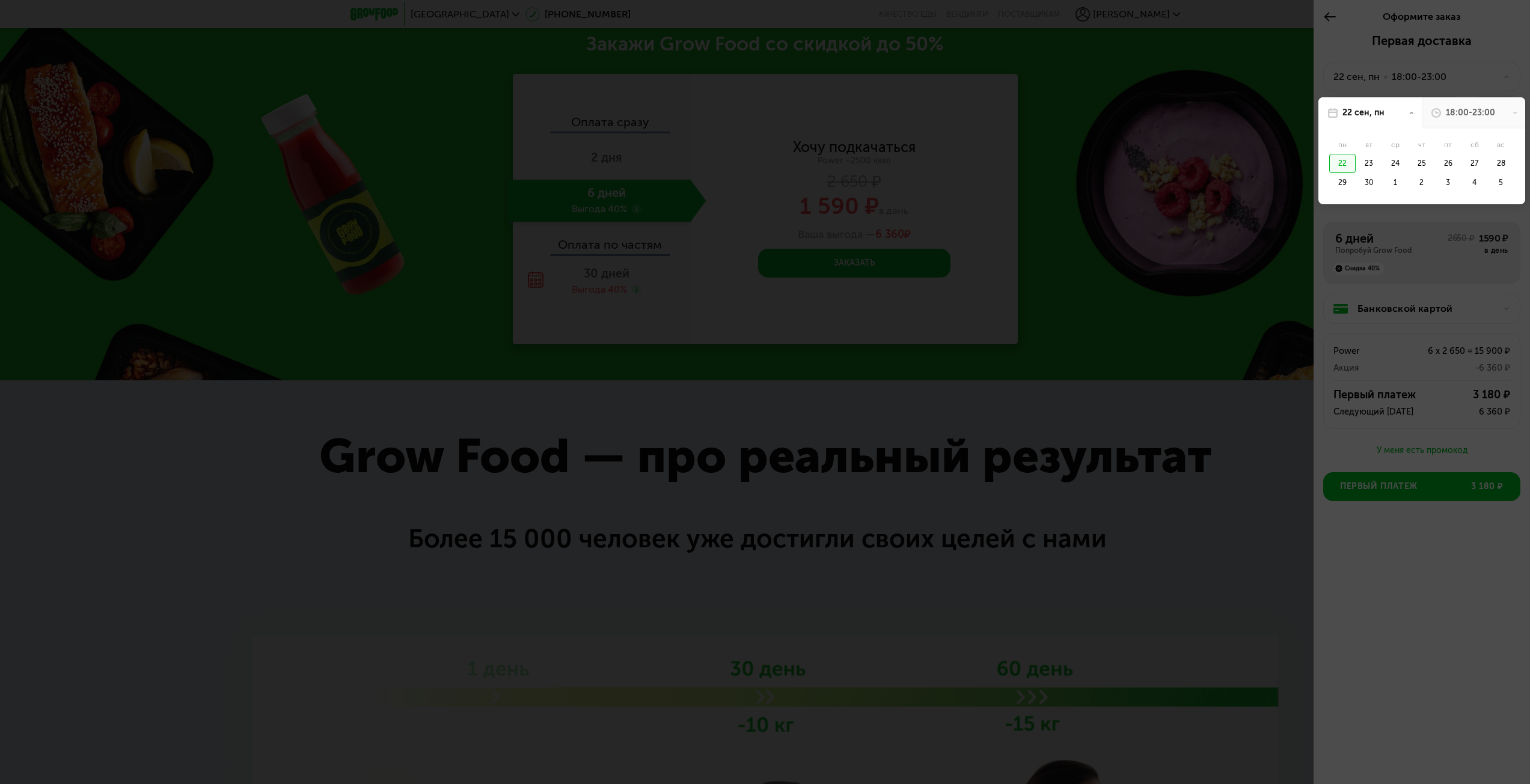
click at [1463, 115] on div "18:00-23:00" at bounding box center [1470, 113] width 49 height 12
click at [1477, 169] on div "19:00-22:00" at bounding box center [1484, 170] width 60 height 19
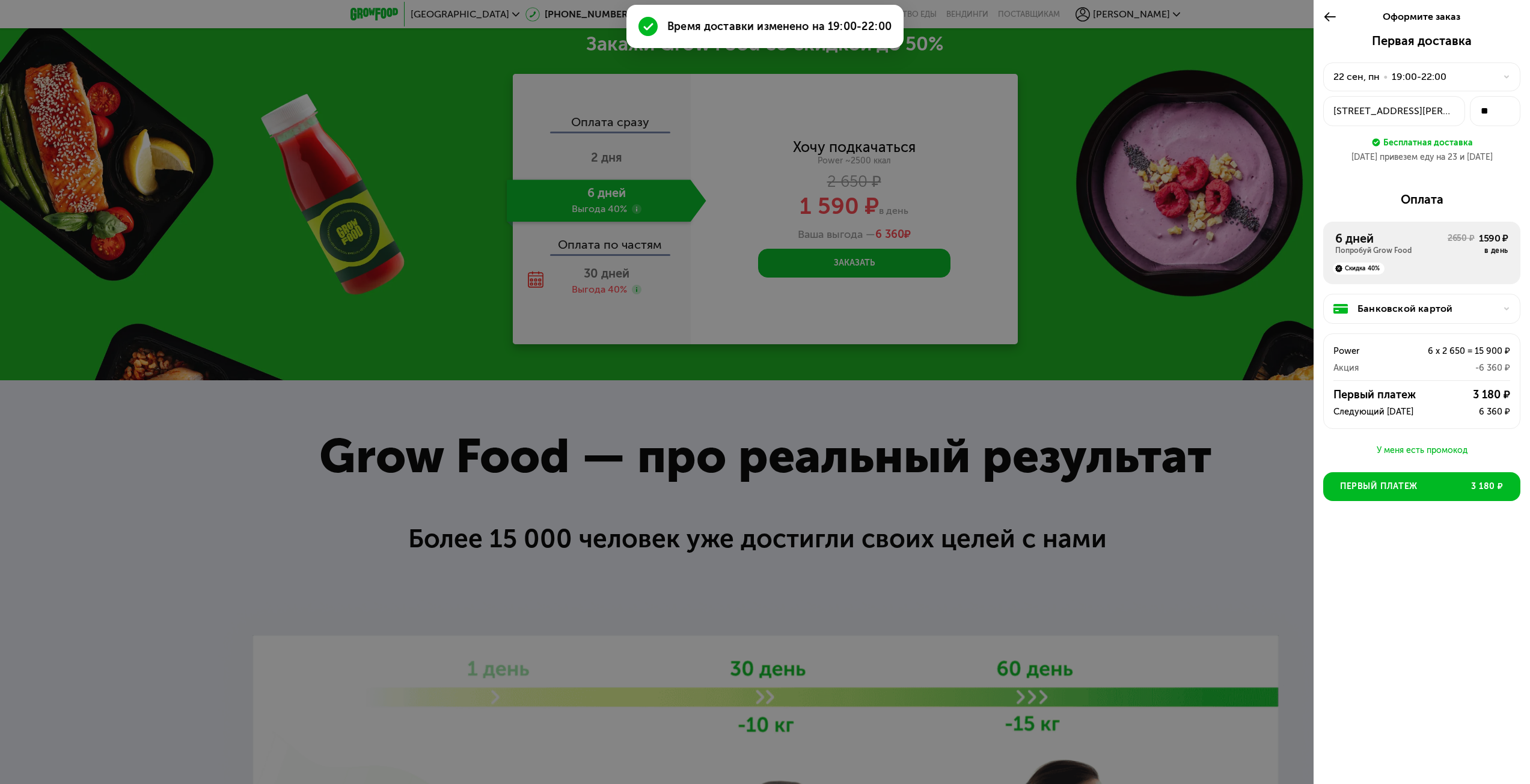
click at [1484, 74] on div "22 сен, пн • 19:00-22:00" at bounding box center [1415, 77] width 162 height 14
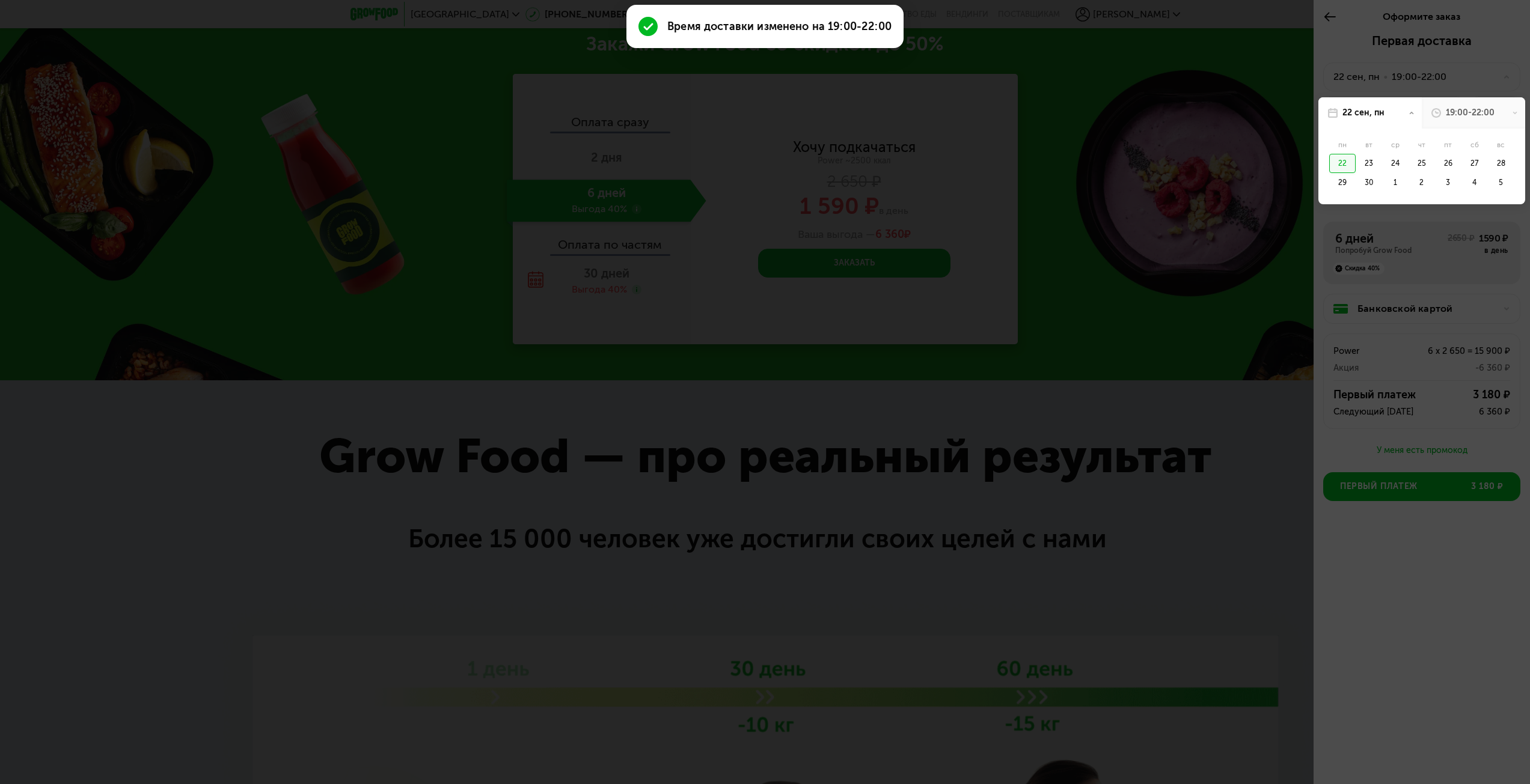
click at [1476, 108] on div "19:00-22:00" at bounding box center [1470, 113] width 49 height 12
click at [1480, 232] on div at bounding box center [765, 392] width 1530 height 784
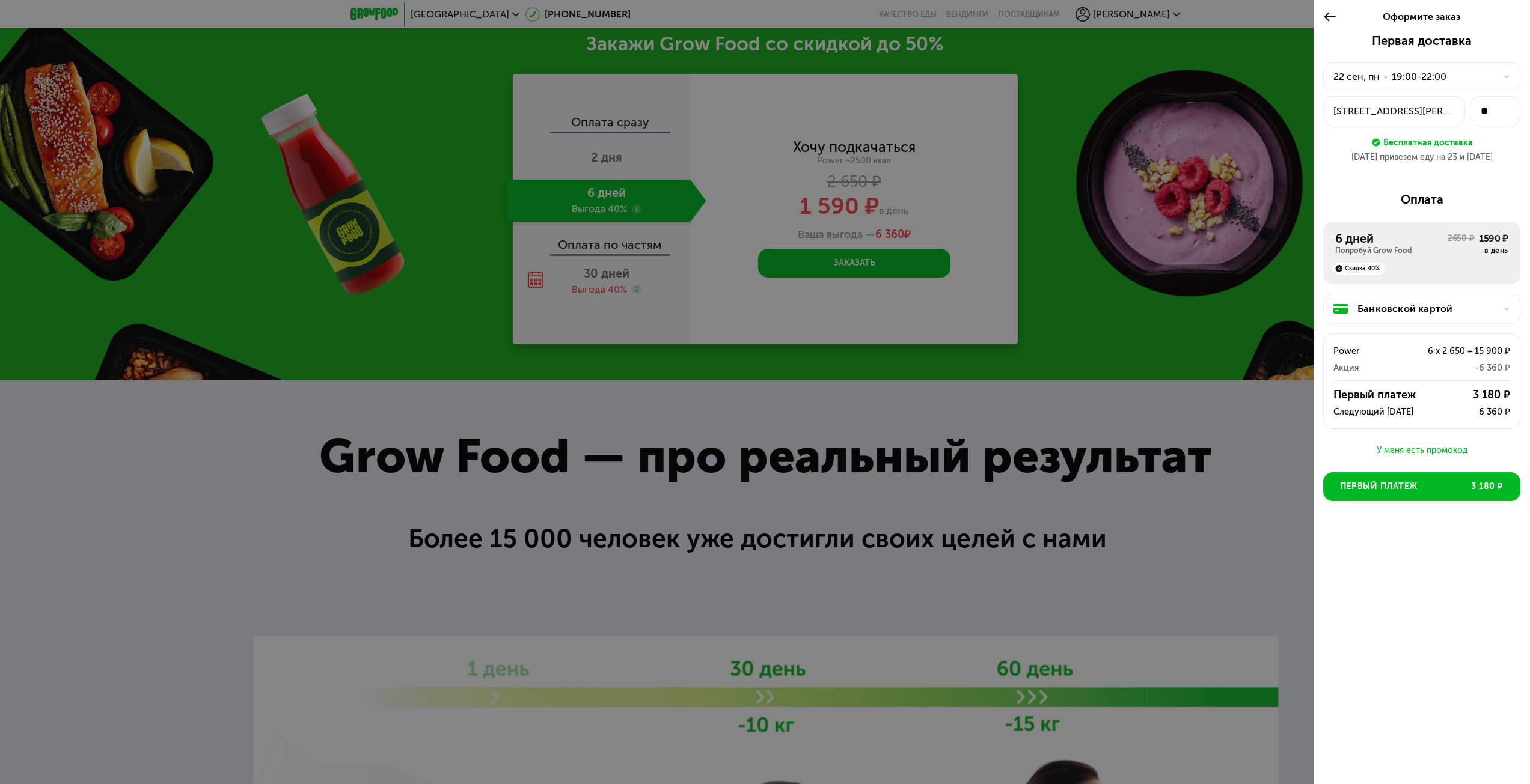
click at [1412, 71] on div "19:00-22:00" at bounding box center [1420, 77] width 55 height 14
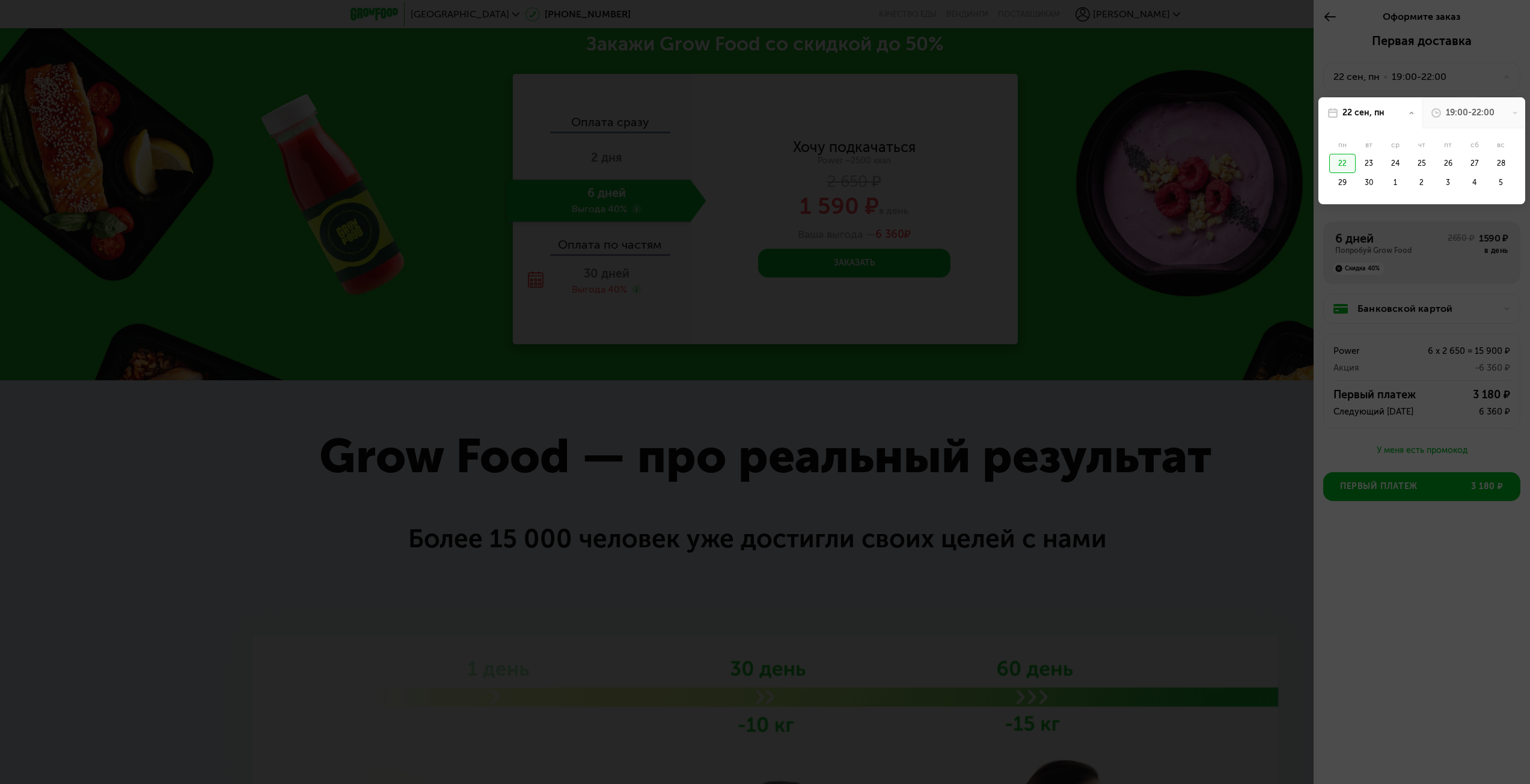
click at [1393, 107] on div "22 сен, пн" at bounding box center [1370, 113] width 103 height 31
click at [1459, 117] on div "19:00-22:00" at bounding box center [1470, 113] width 49 height 12
click at [1479, 47] on div at bounding box center [765, 392] width 1530 height 784
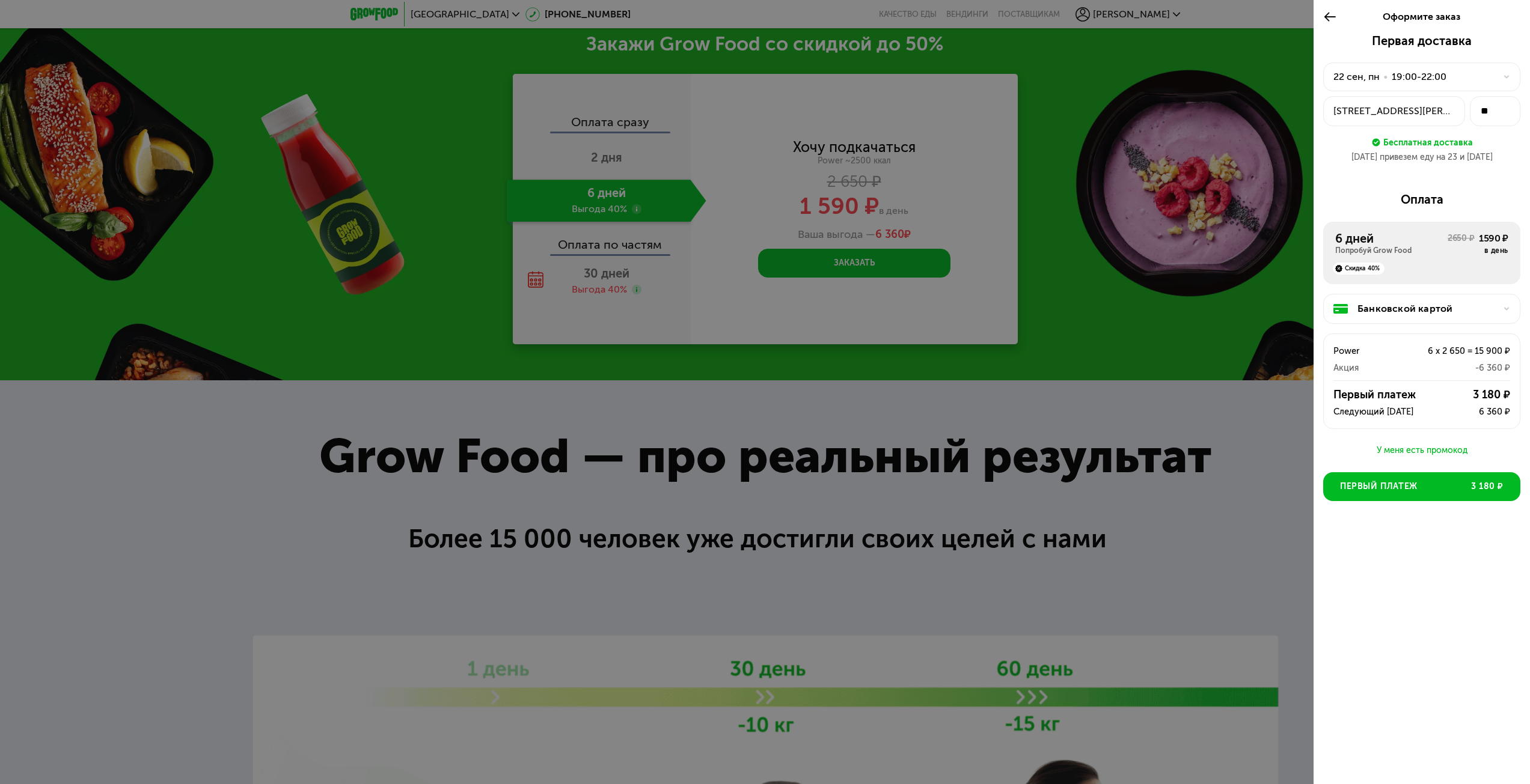
click at [1223, 211] on div at bounding box center [765, 392] width 1530 height 784
click at [1332, 19] on icon at bounding box center [1330, 16] width 14 height 14
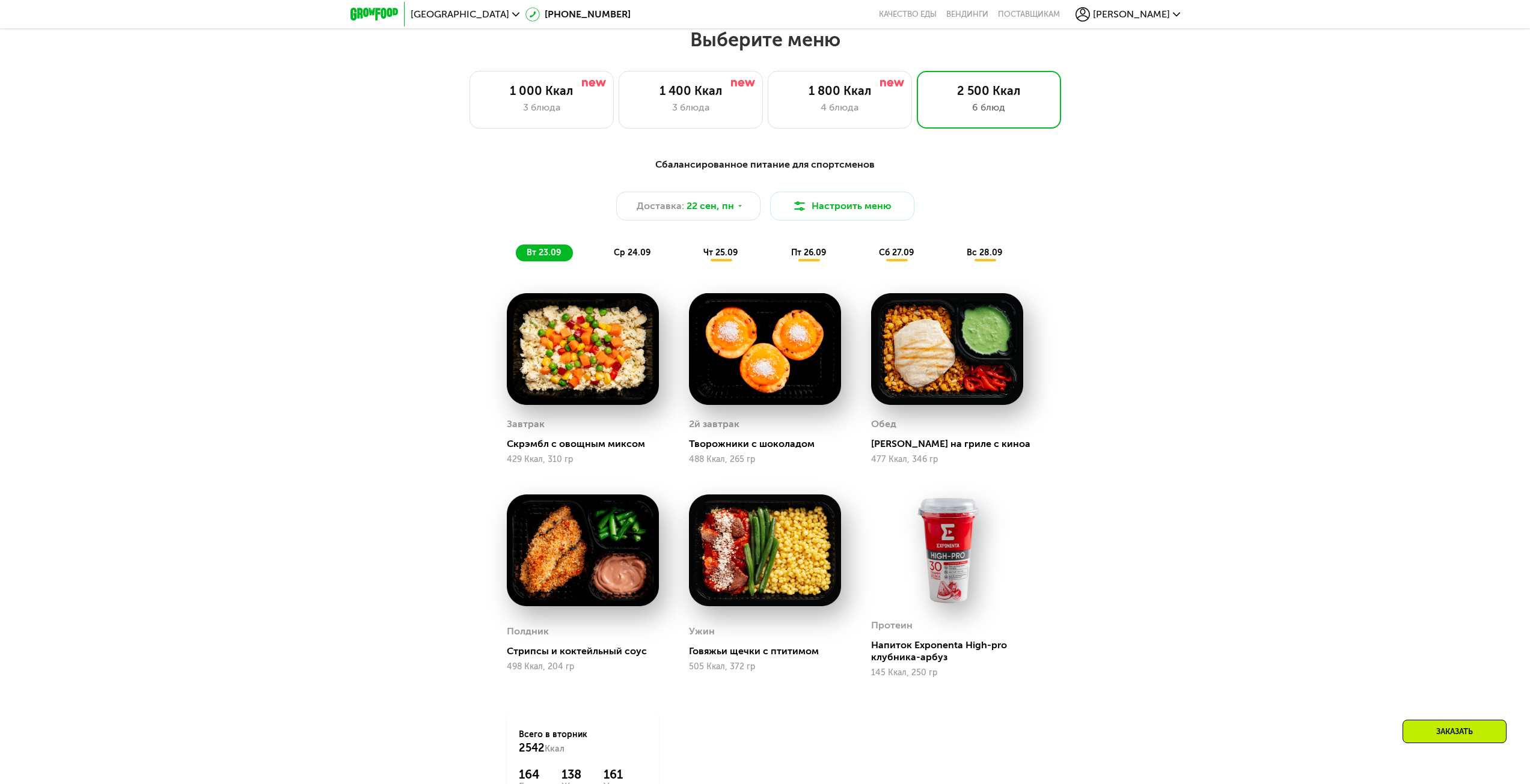
scroll to position [1293, 0]
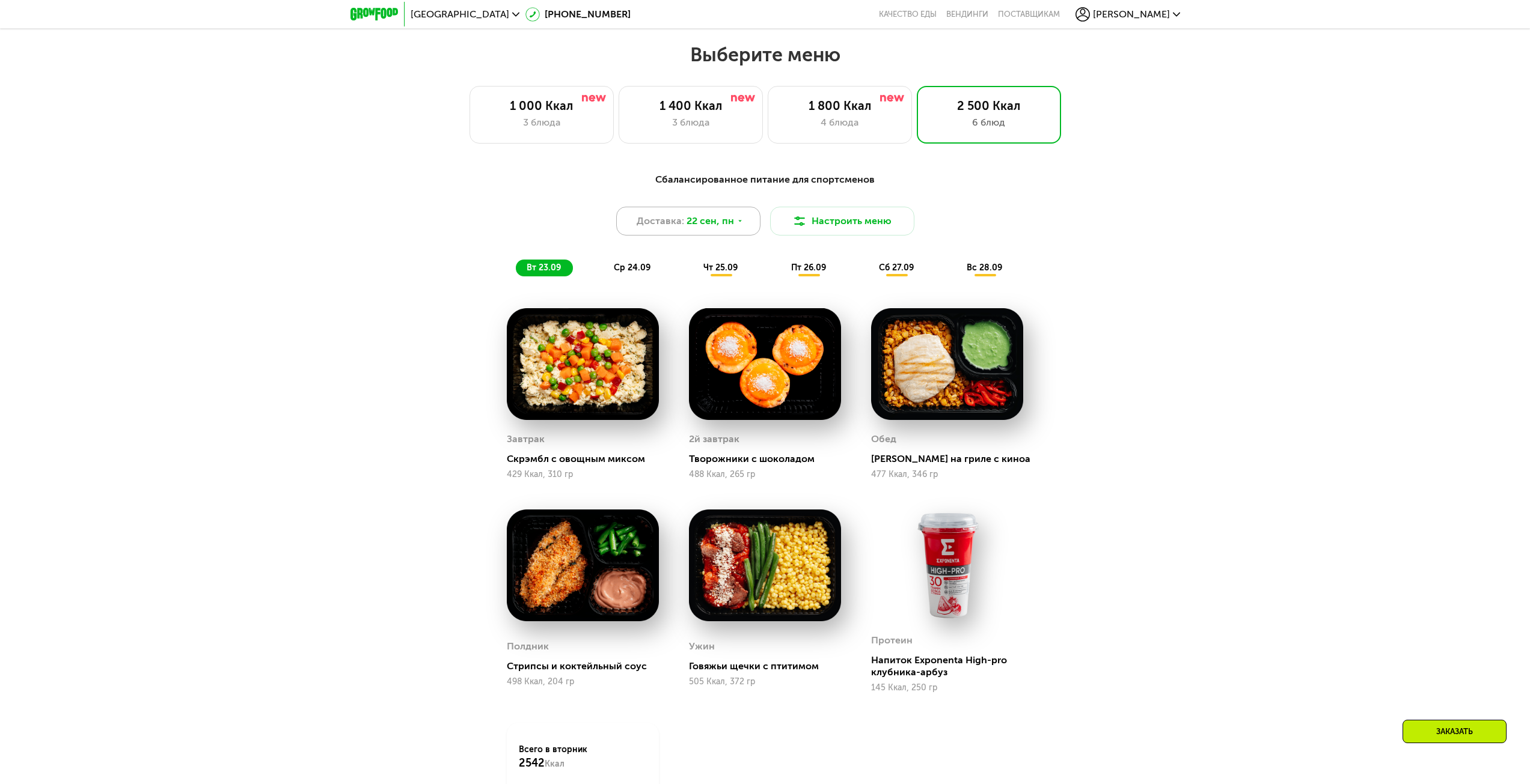
click at [729, 221] on span "22 сен, пн" at bounding box center [710, 221] width 47 height 14
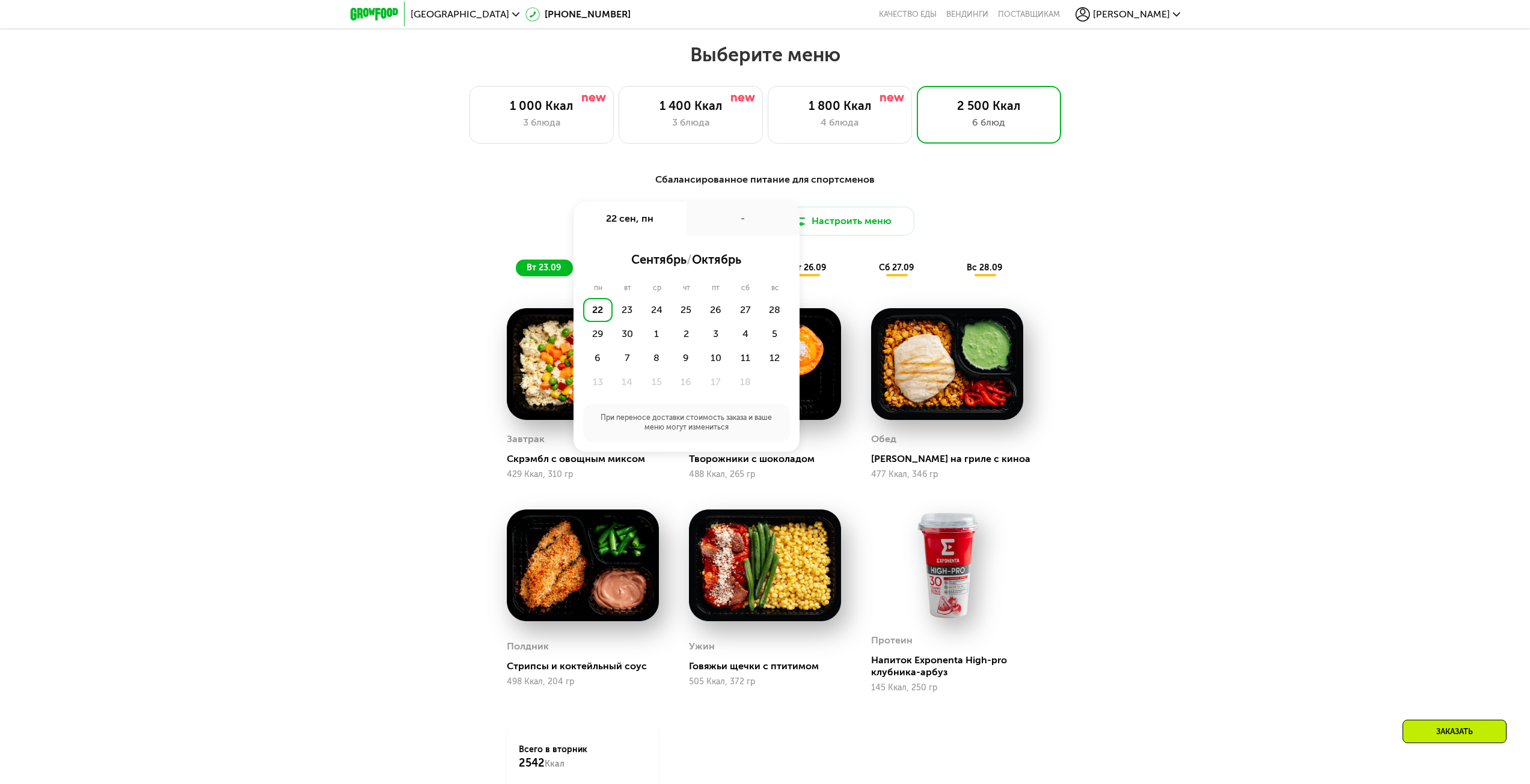
click at [729, 221] on div "-" at bounding box center [743, 219] width 113 height 34
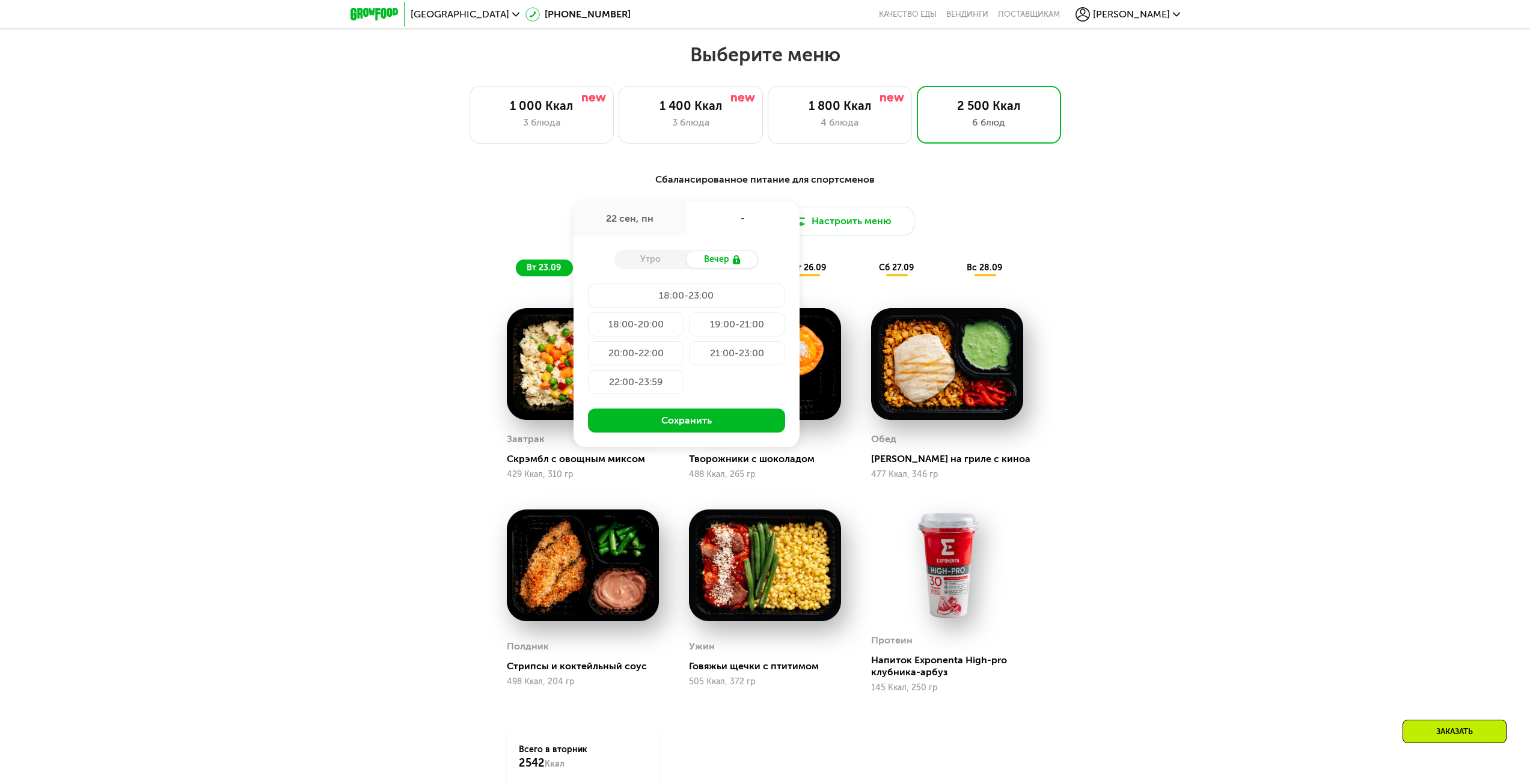
click at [1236, 299] on div "Сбалансированное питание для спортсменов Доставка: 22 сен, пн 22 сен, пн - Утро…" at bounding box center [765, 532] width 1530 height 752
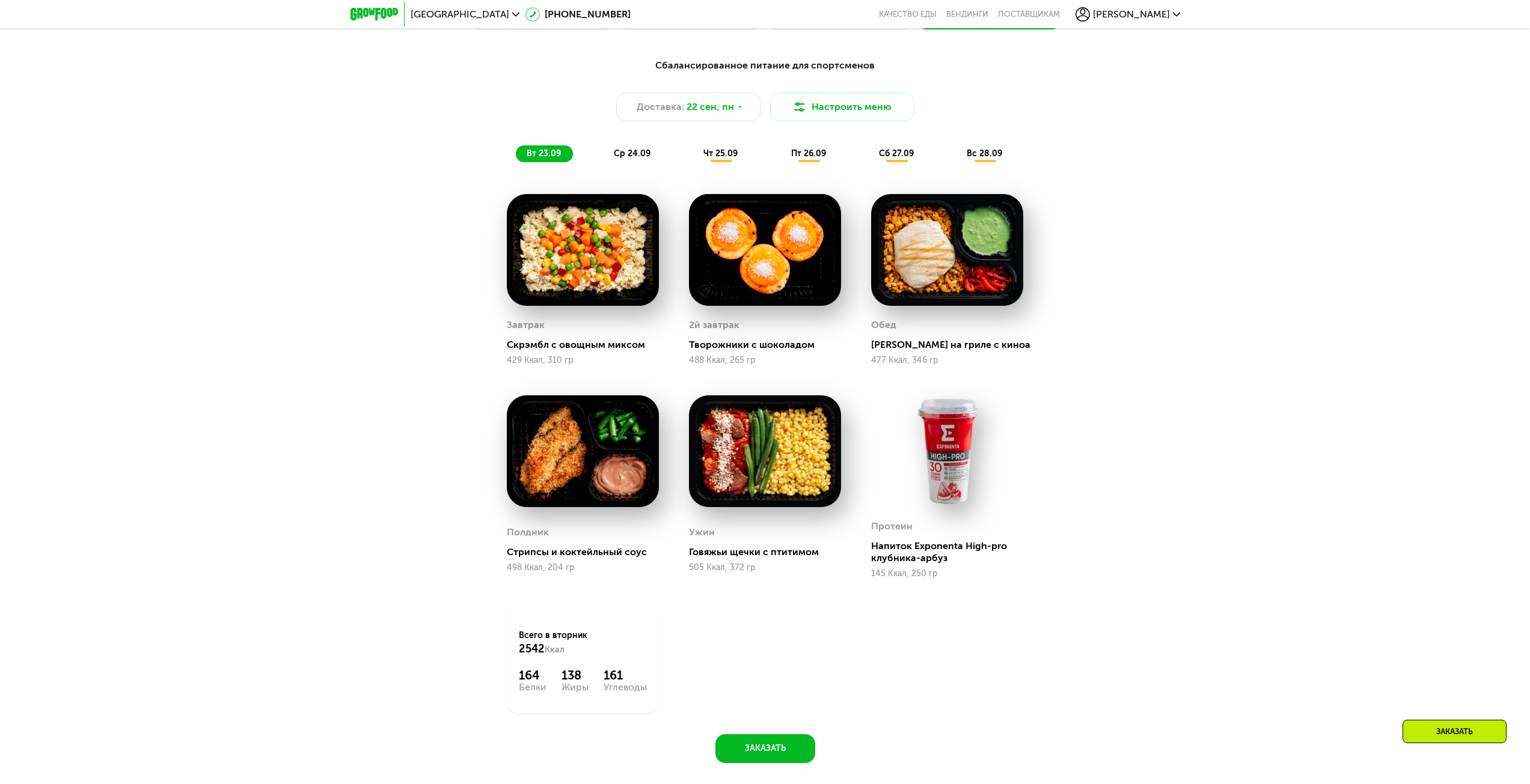
scroll to position [1415, 0]
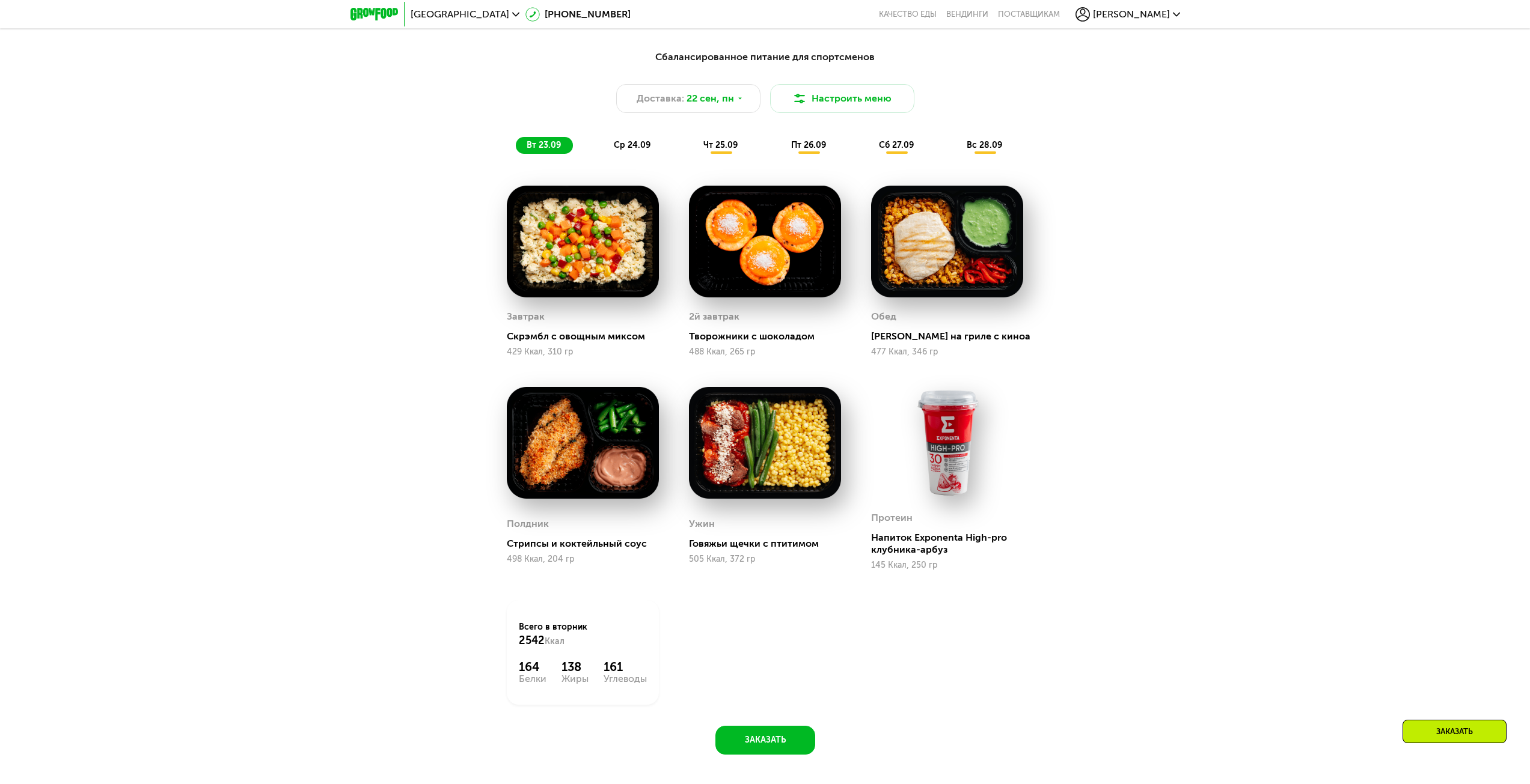
click at [638, 142] on div "ср 24.09" at bounding box center [632, 145] width 59 height 17
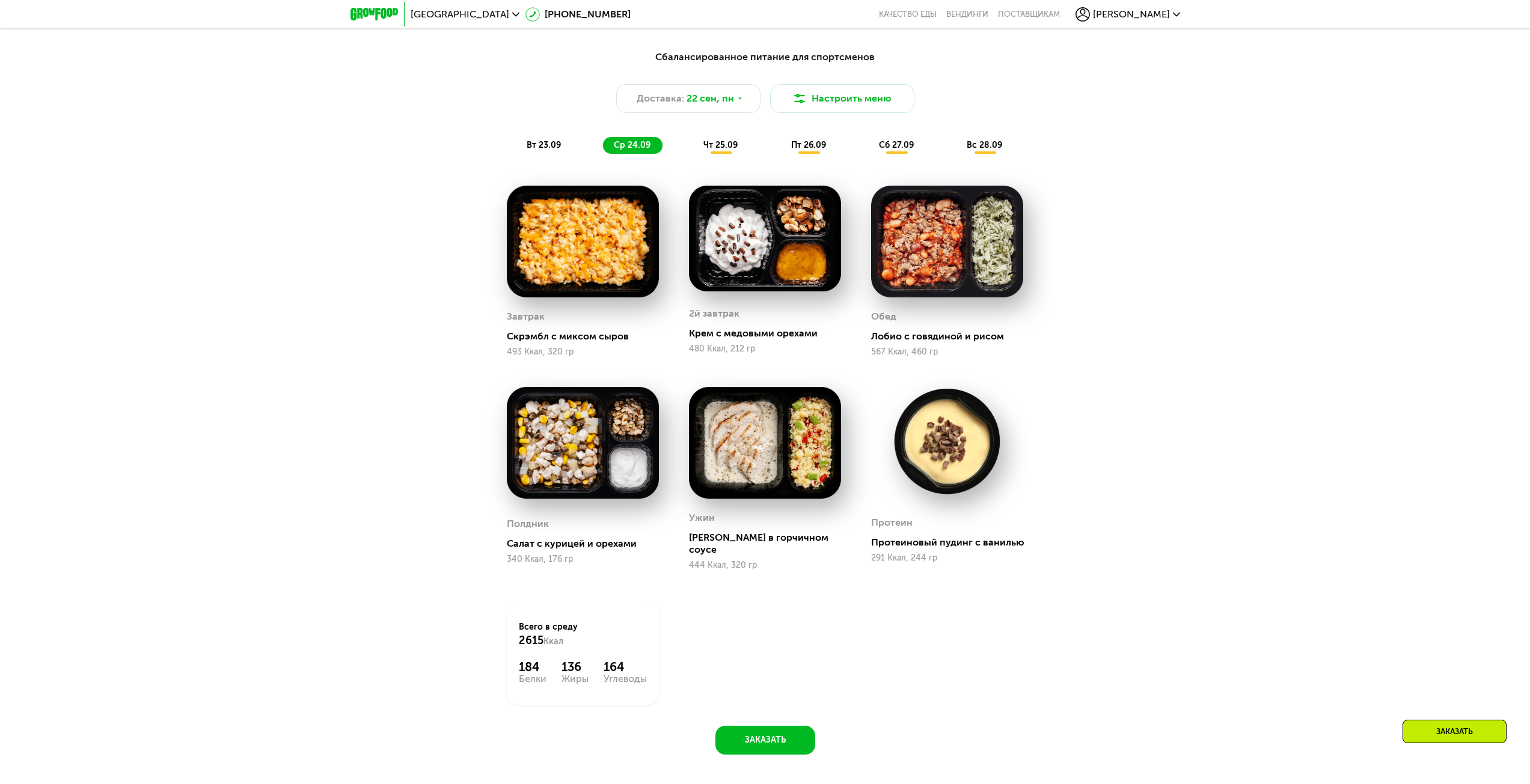
click at [736, 146] on span "чт 25.09" at bounding box center [720, 145] width 34 height 10
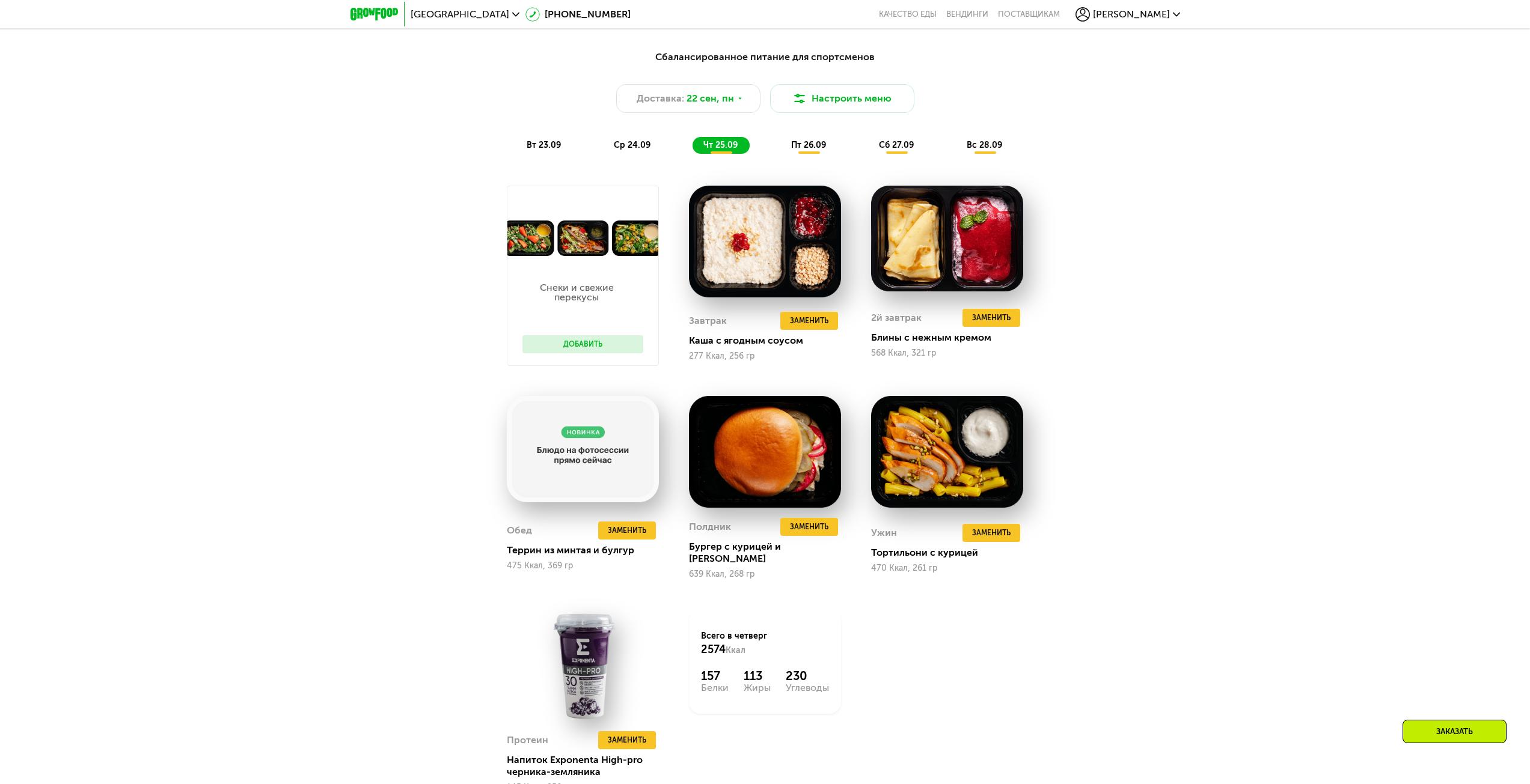
click at [617, 353] on button "Добавить" at bounding box center [583, 344] width 121 height 18
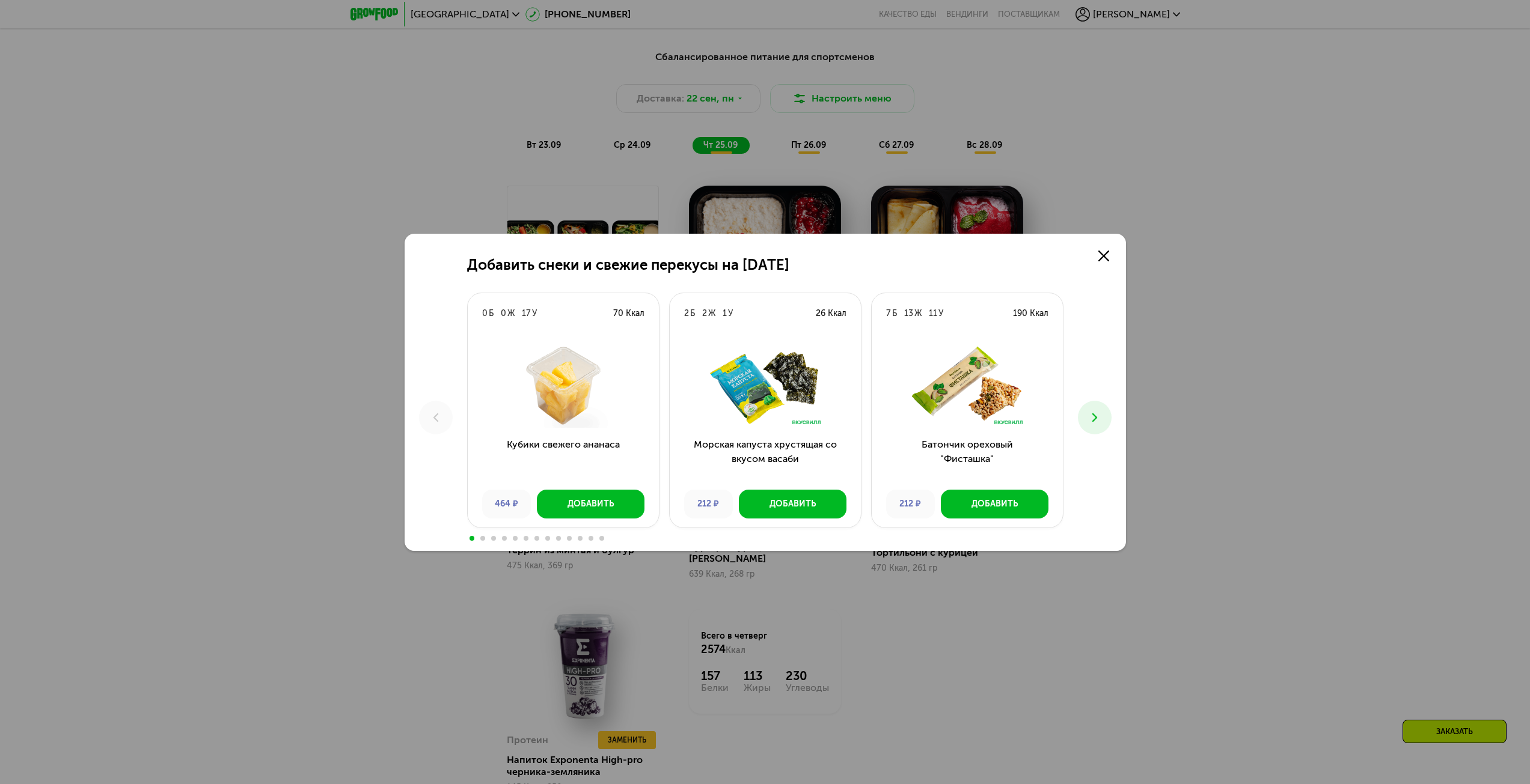
click at [598, 350] on img at bounding box center [564, 386] width 172 height 84
click at [1092, 408] on button at bounding box center [1095, 418] width 34 height 34
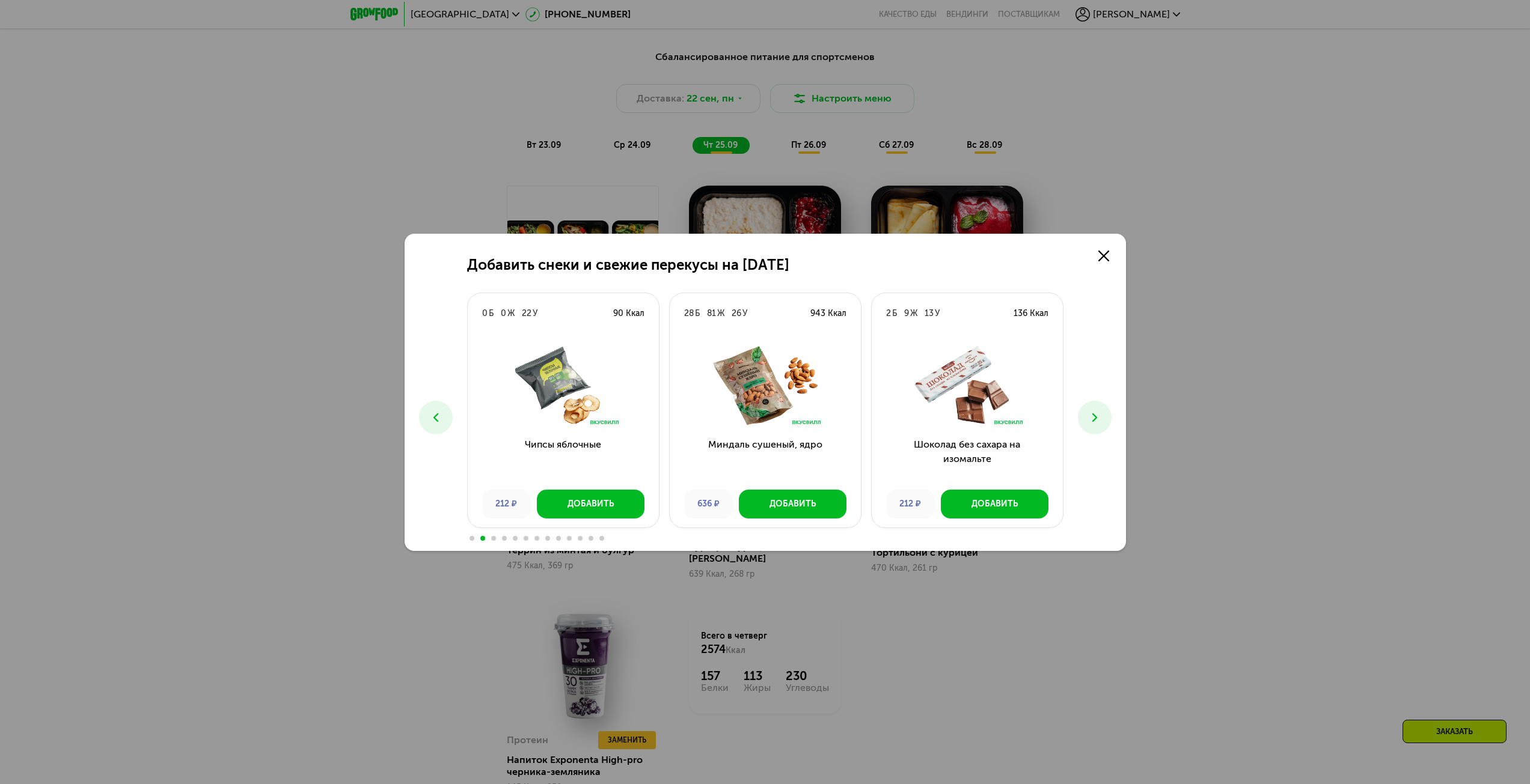
click at [1093, 408] on button at bounding box center [1095, 418] width 34 height 34
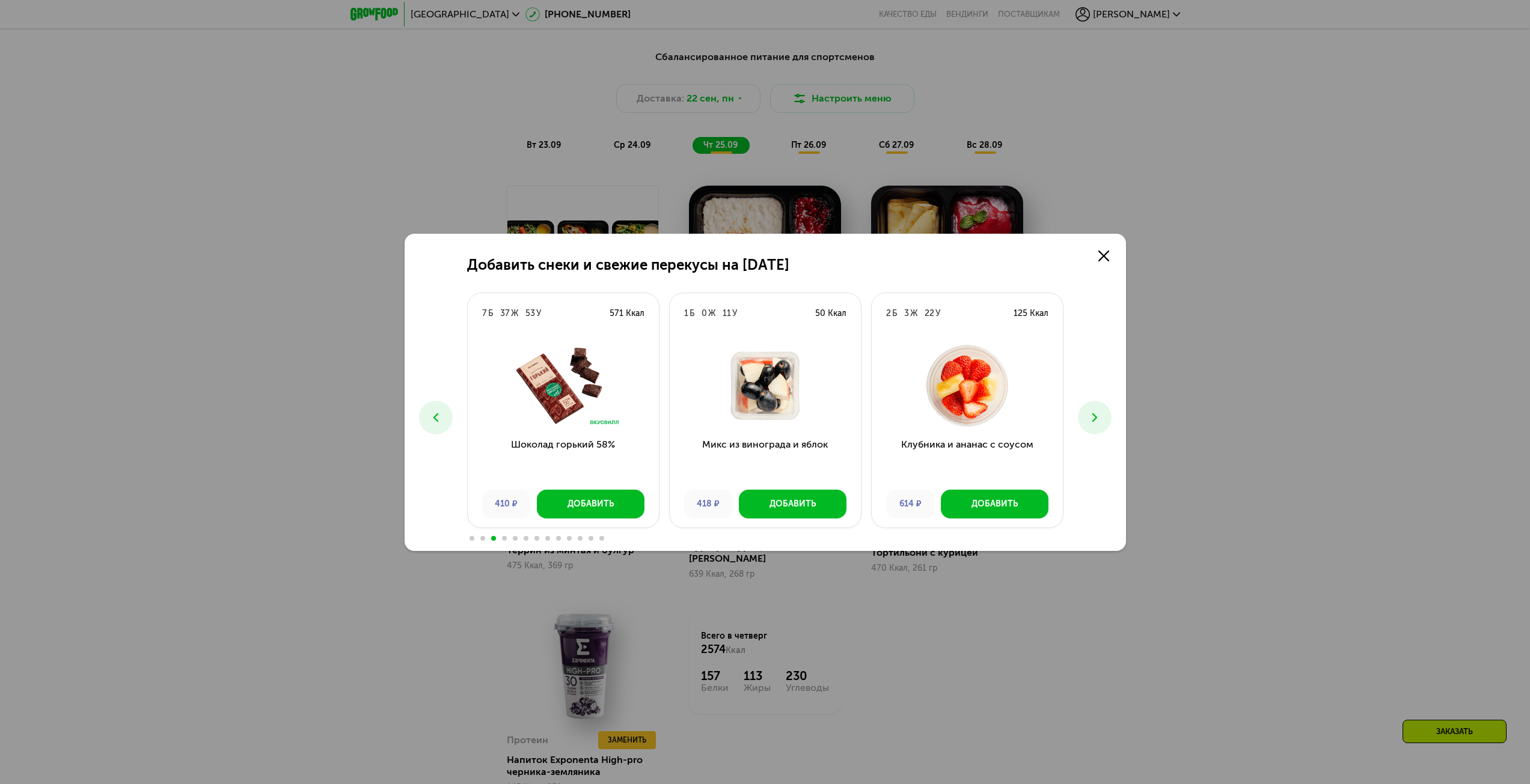
click at [1094, 408] on button at bounding box center [1095, 418] width 34 height 34
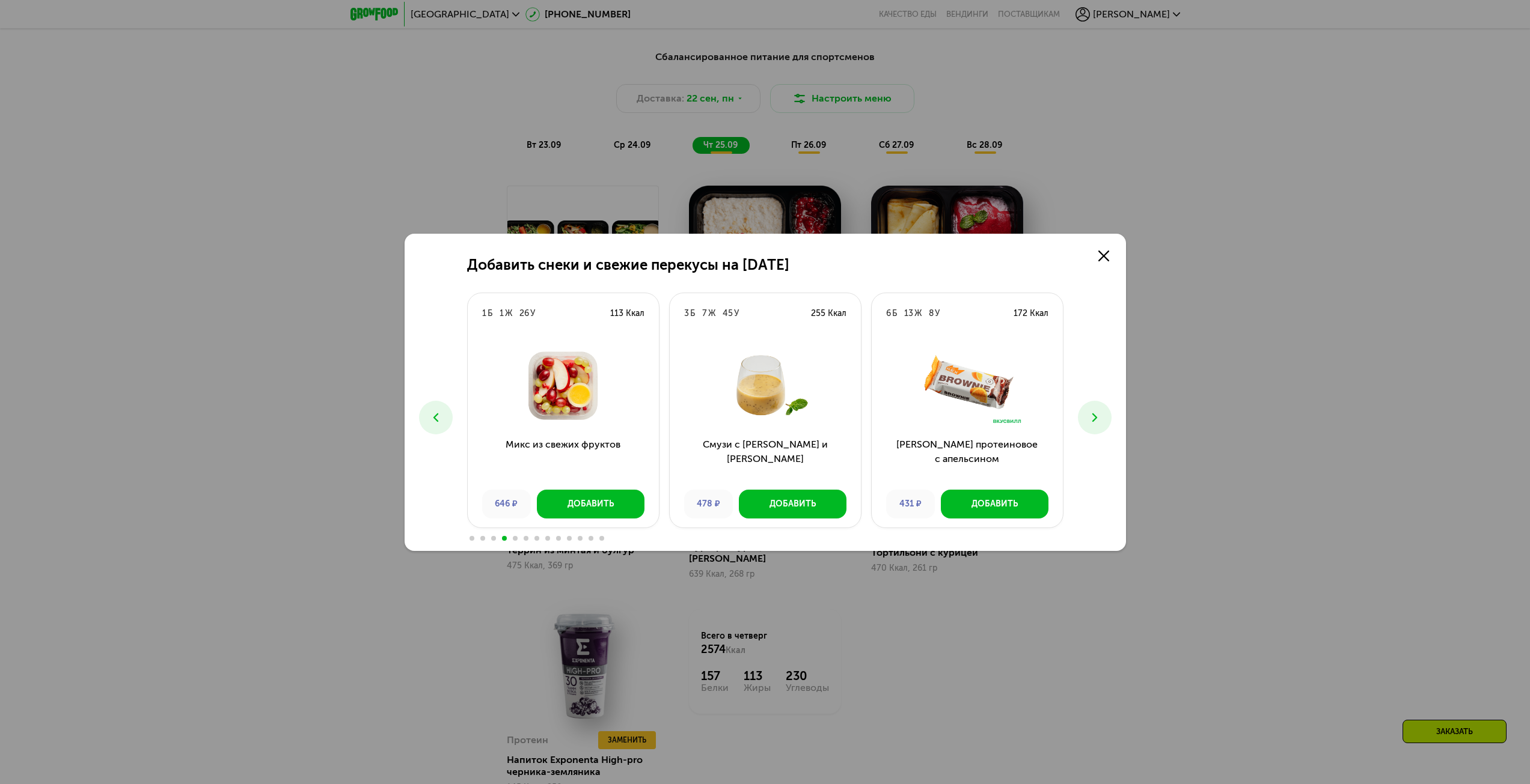
click at [1094, 408] on button at bounding box center [1095, 418] width 34 height 34
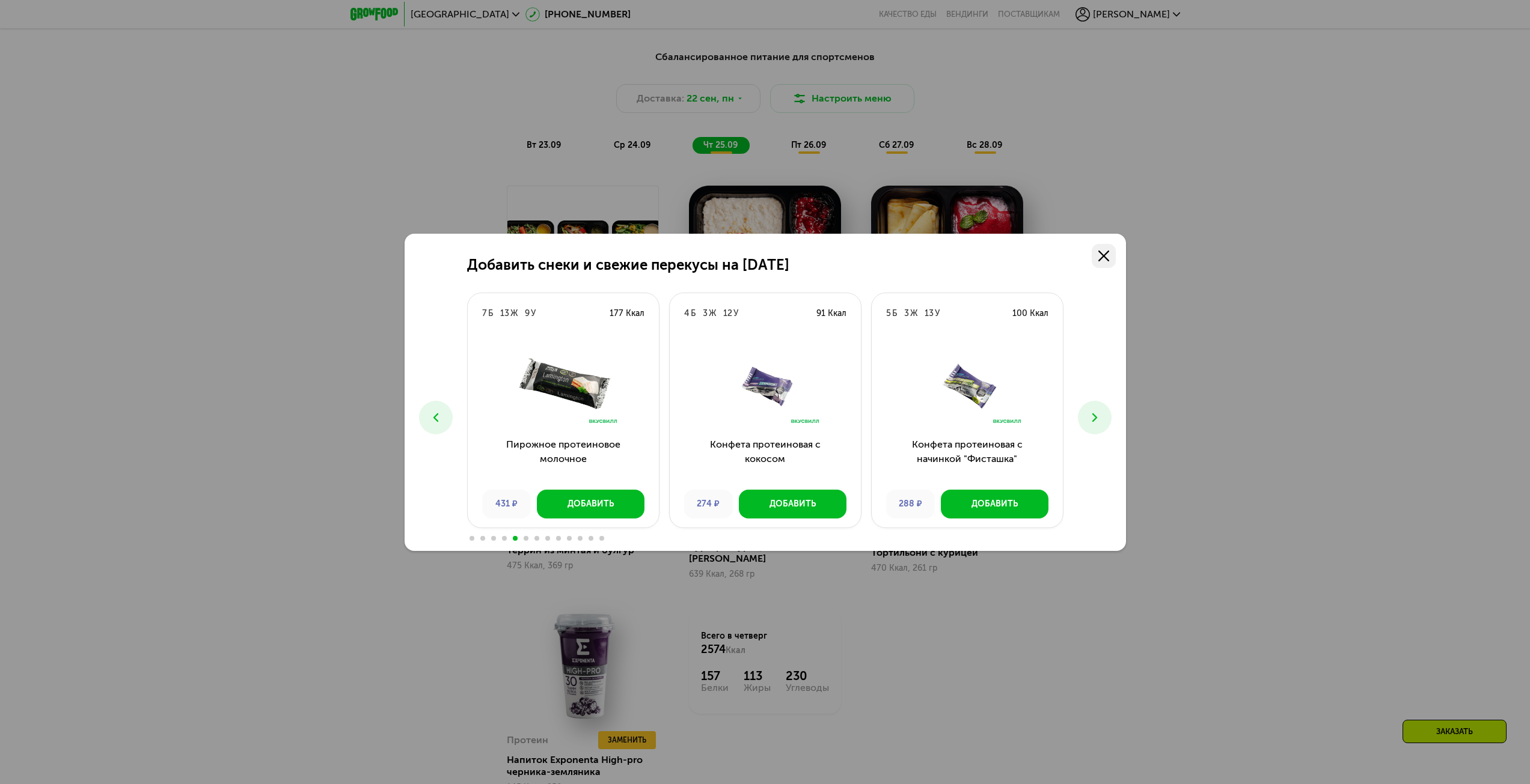
click at [1104, 263] on link at bounding box center [1104, 256] width 24 height 24
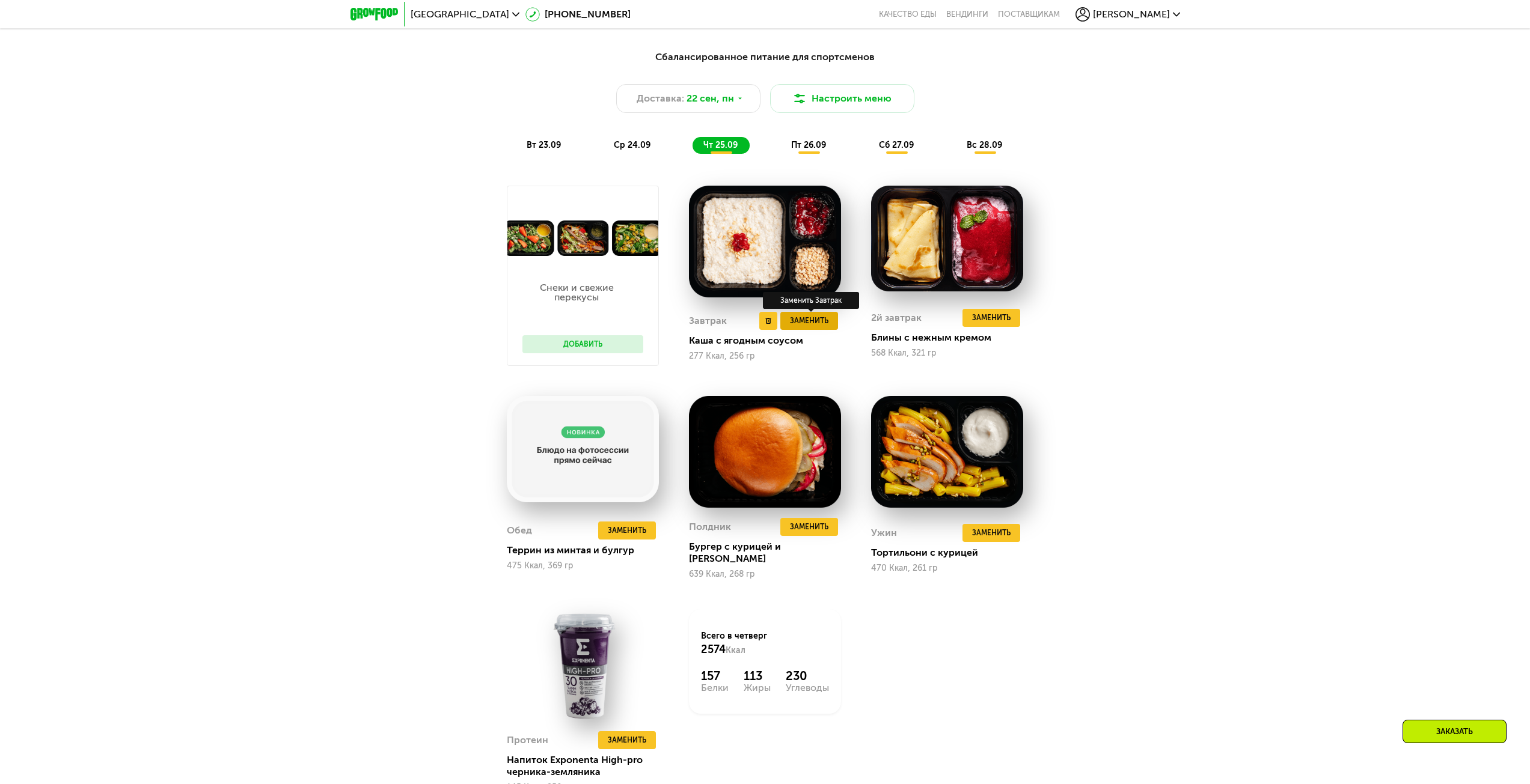
click at [817, 326] on span "Заменить" at bounding box center [809, 320] width 39 height 12
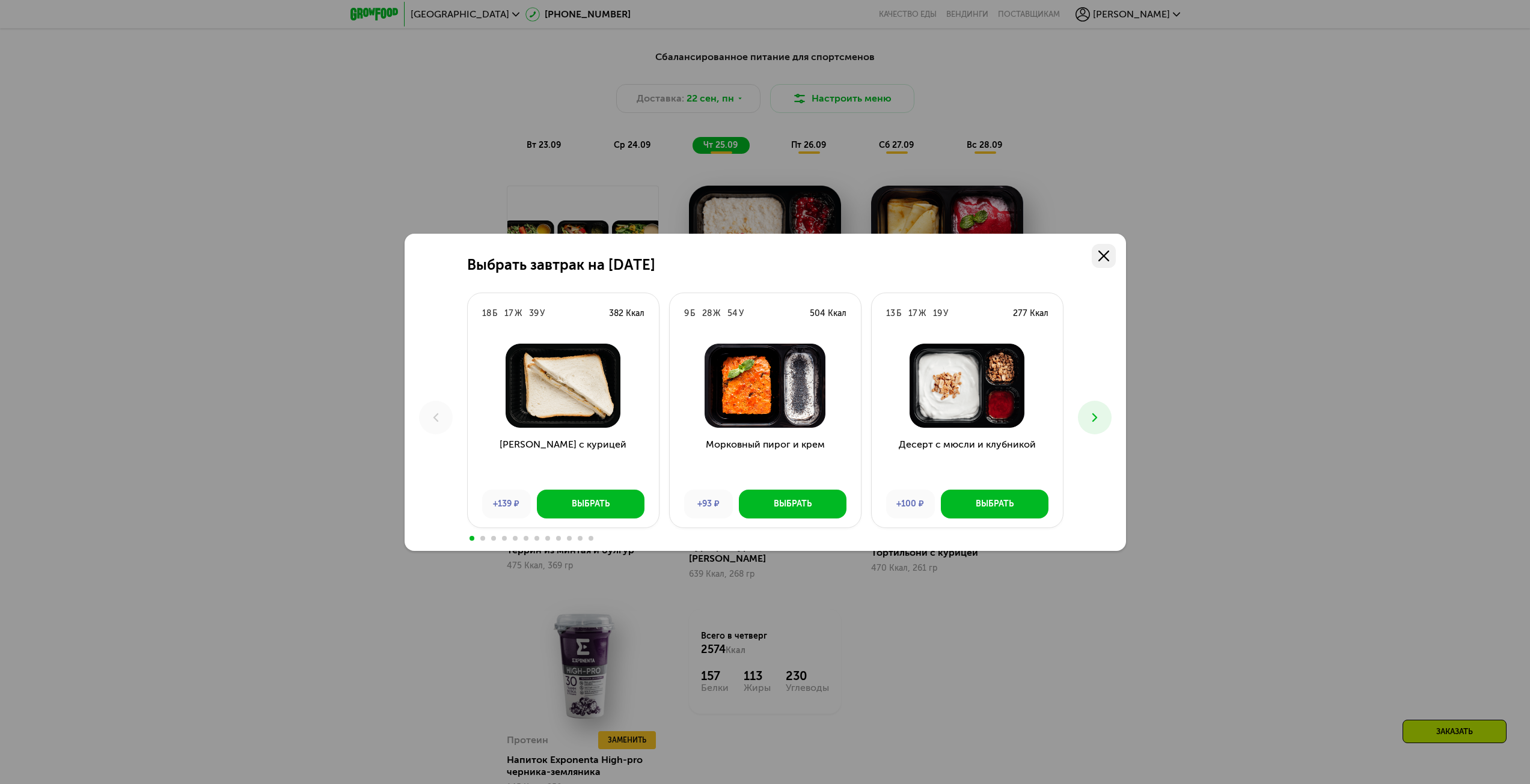
drag, startPoint x: 1117, startPoint y: 261, endPoint x: 1102, endPoint y: 256, distance: 15.8
click at [1115, 261] on div "Выбрать завтрак на 25 сентября 18 Б 17 Ж 39 У 382 Ккал Сэндвич с курицей +139 ₽…" at bounding box center [765, 392] width 721 height 317
click at [1099, 256] on icon at bounding box center [1104, 256] width 11 height 11
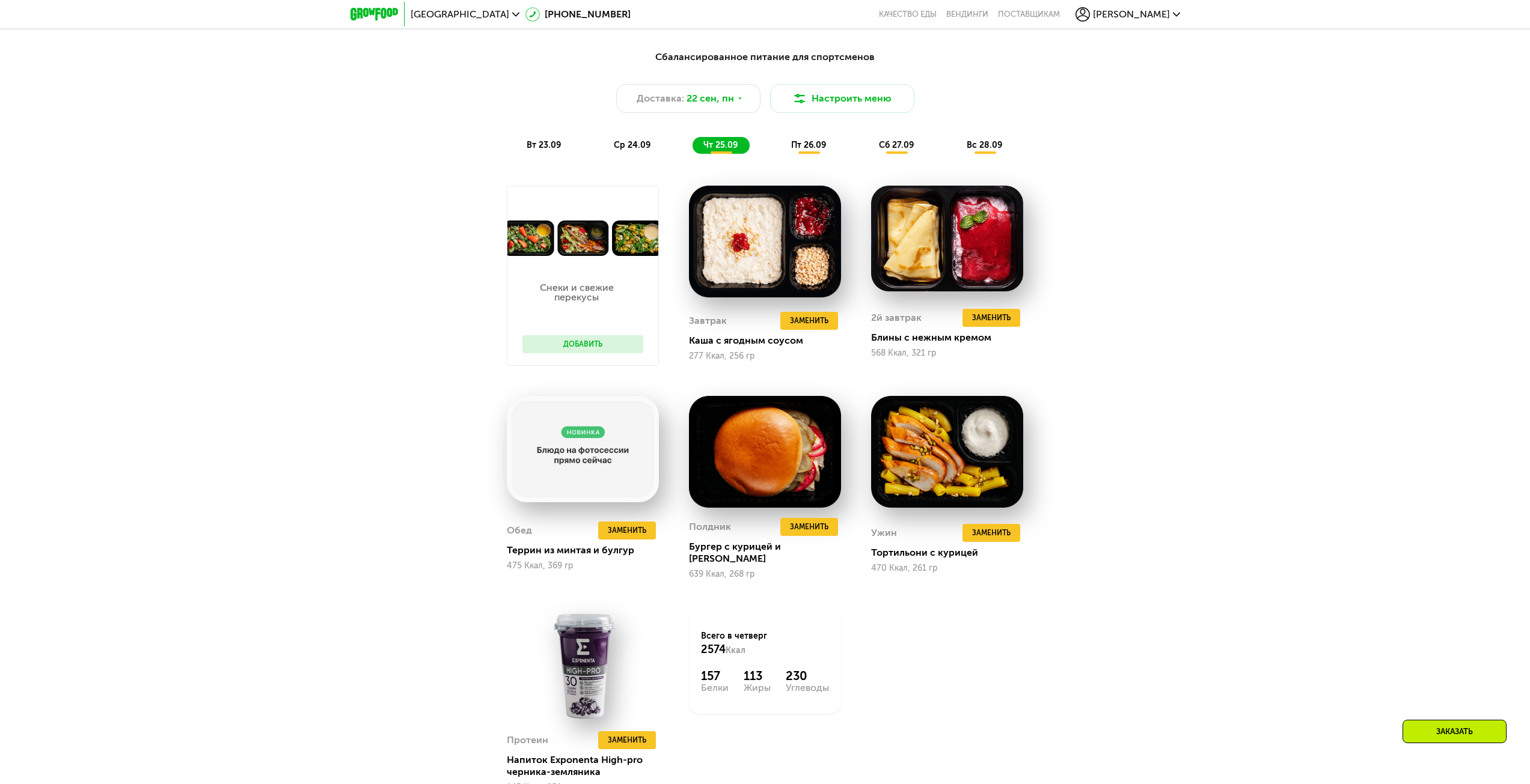
click at [1200, 372] on div "Сбалансированное питание для спортсменов Доставка: 22 сен, пн Настроить меню вт…" at bounding box center [765, 452] width 1530 height 839
click at [1168, 20] on div "[PERSON_NAME]" at bounding box center [1128, 14] width 105 height 14
click at [1307, 499] on div "Сбалансированное питание для спортсменов Доставка: 22 сен, пн Настроить меню вт…" at bounding box center [765, 452] width 1530 height 839
click at [796, 146] on span "пт 26.09" at bounding box center [809, 145] width 35 height 10
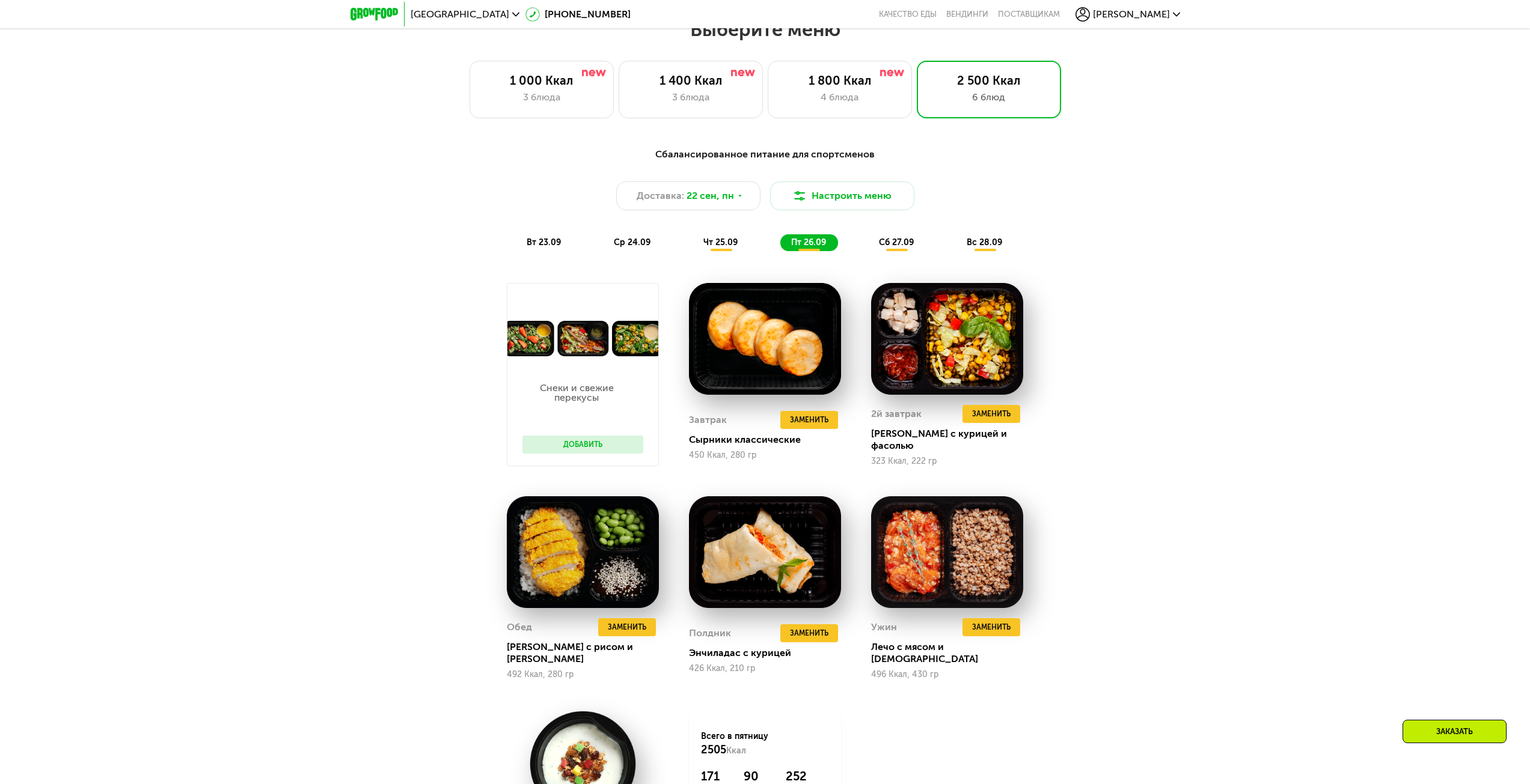
scroll to position [1317, 0]
click at [893, 245] on span "сб 27.09" at bounding box center [897, 243] width 35 height 10
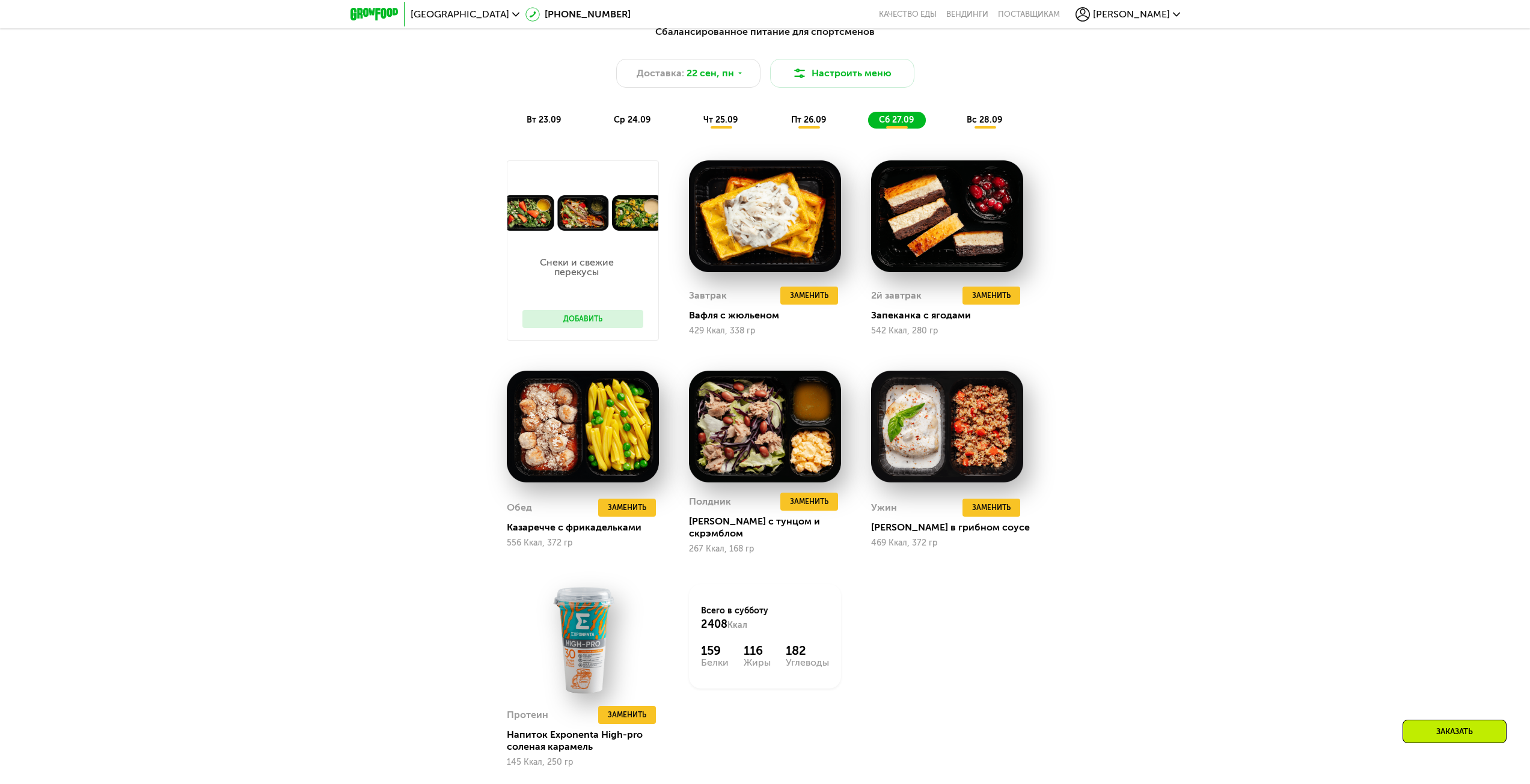
scroll to position [1438, 0]
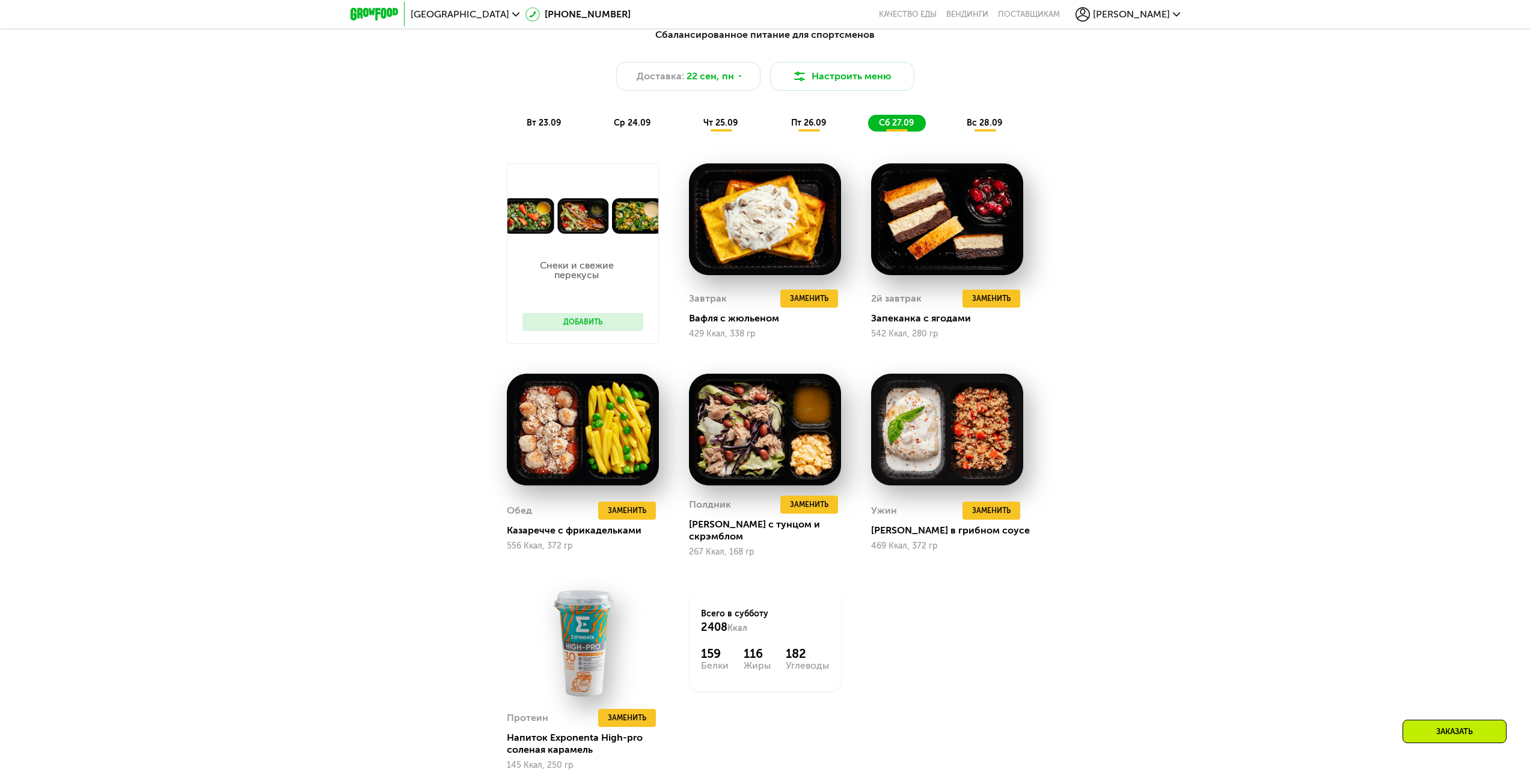
click at [984, 125] on span "вс 28.09" at bounding box center [984, 123] width 36 height 10
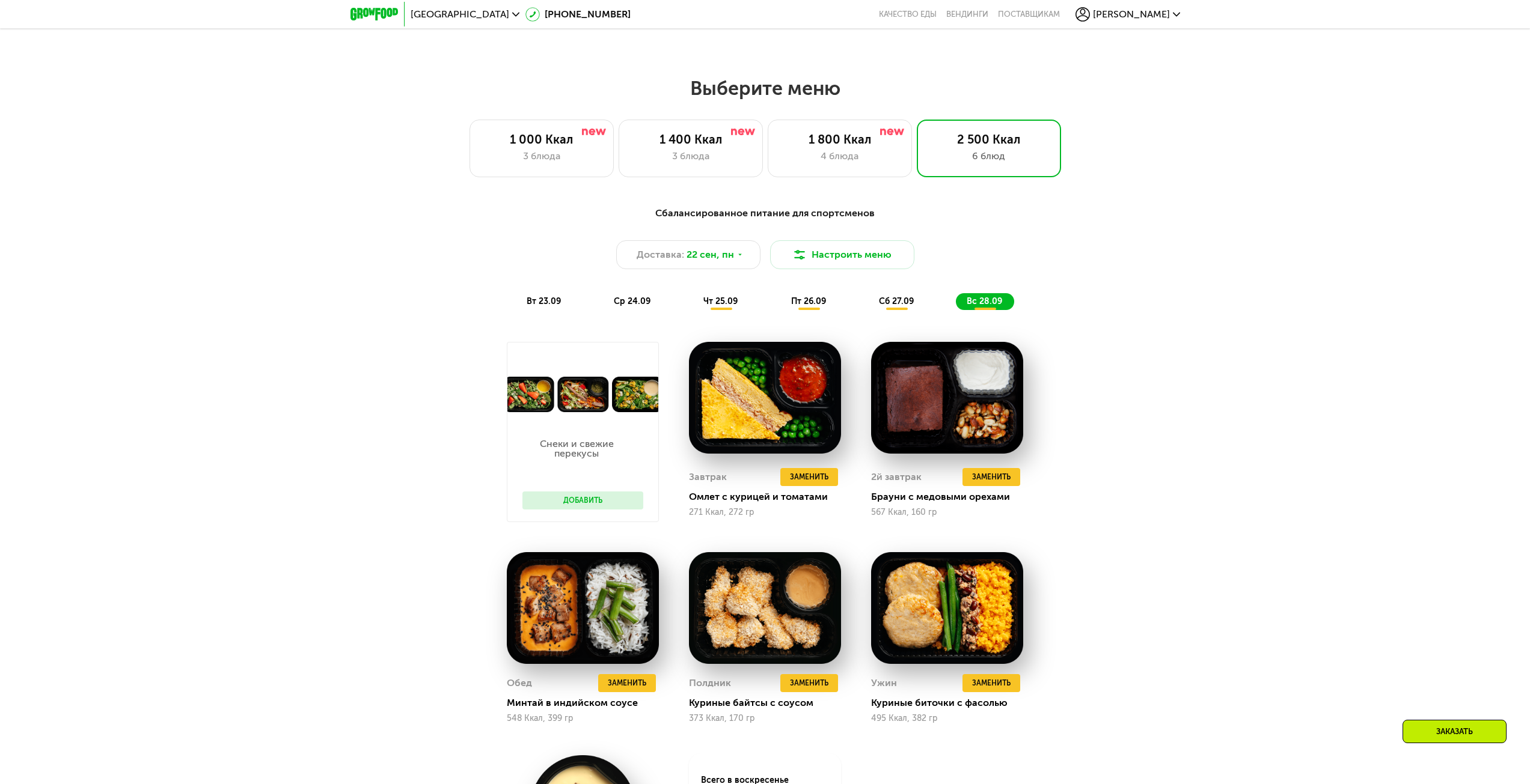
scroll to position [1257, 0]
